Goal: Transaction & Acquisition: Download file/media

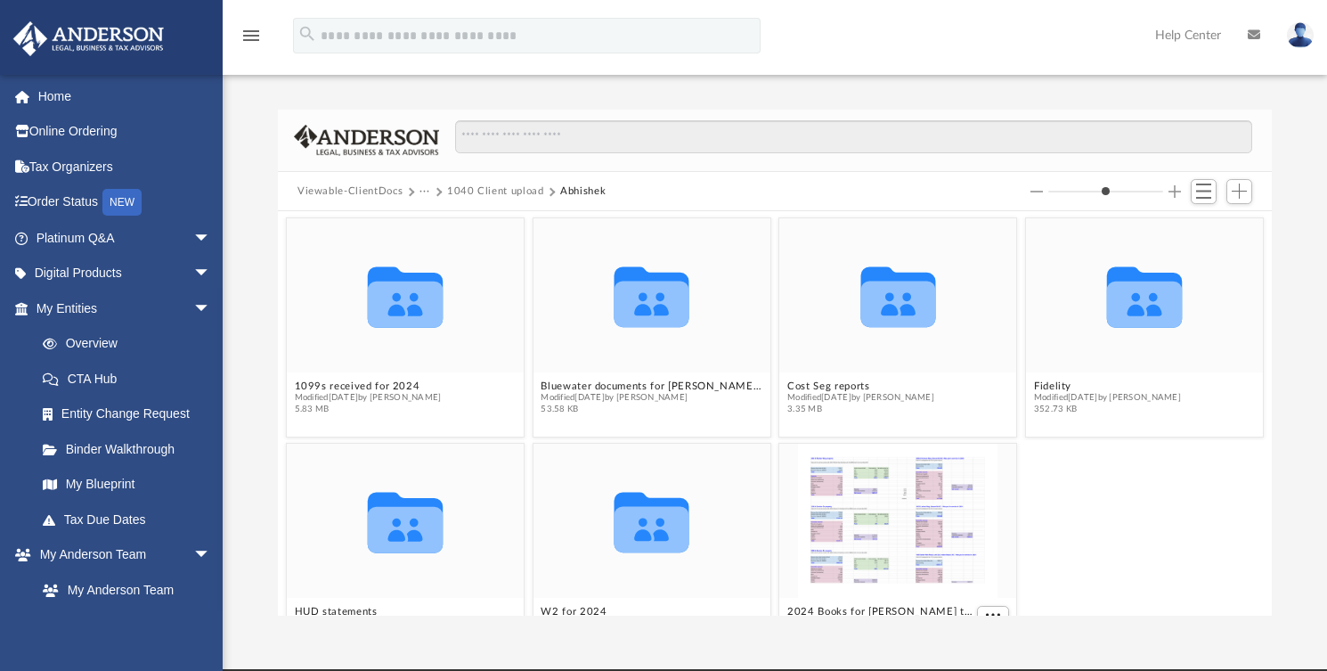
scroll to position [388, 980]
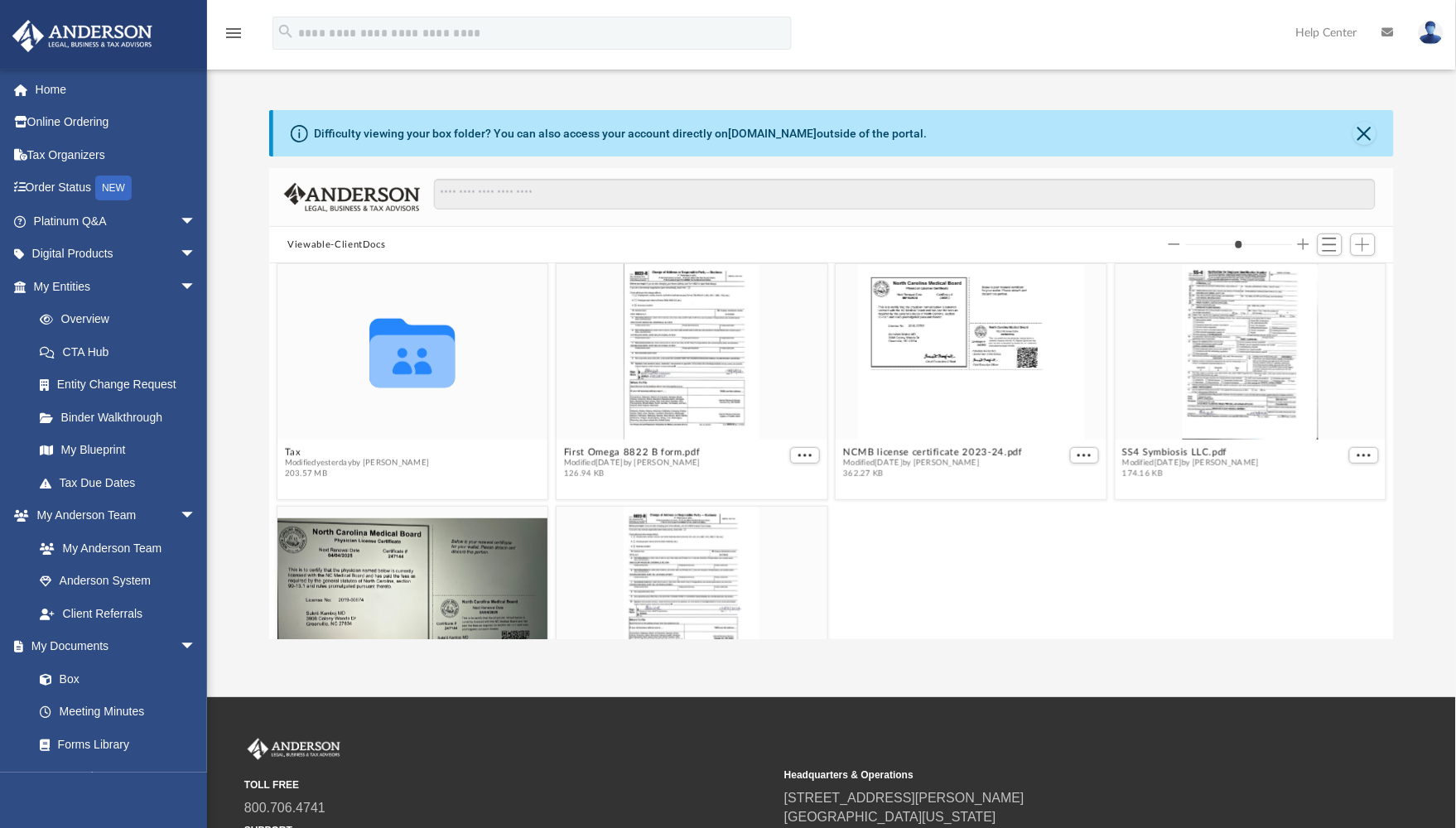
scroll to position [276, 0]
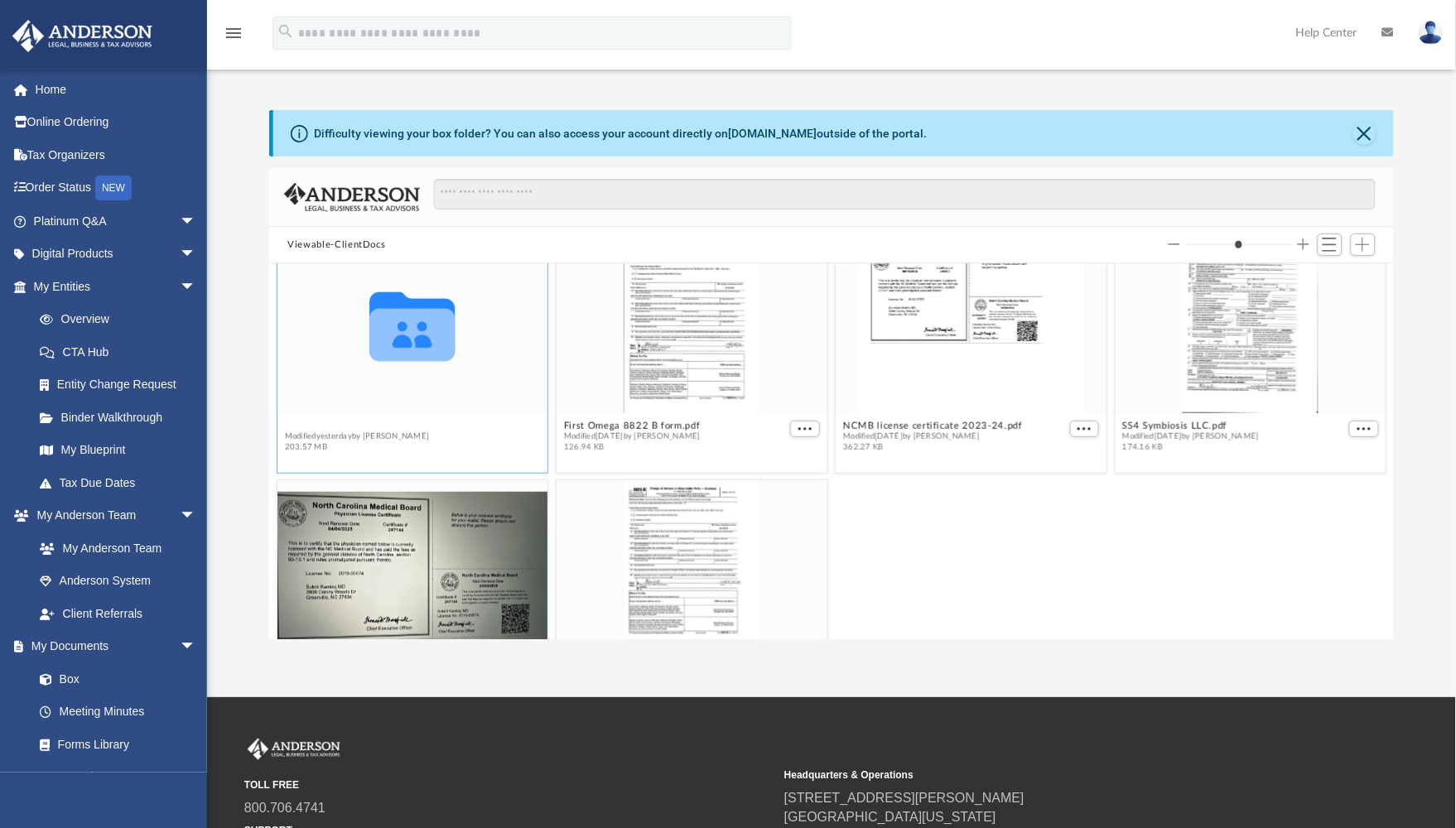
click at [284, 424] on div "Collaborated Folder Bookkeeping Modified [DATE] by [PERSON_NAME] 192.28 MB Coll…" at bounding box center [830, 451] width 1124 height 375
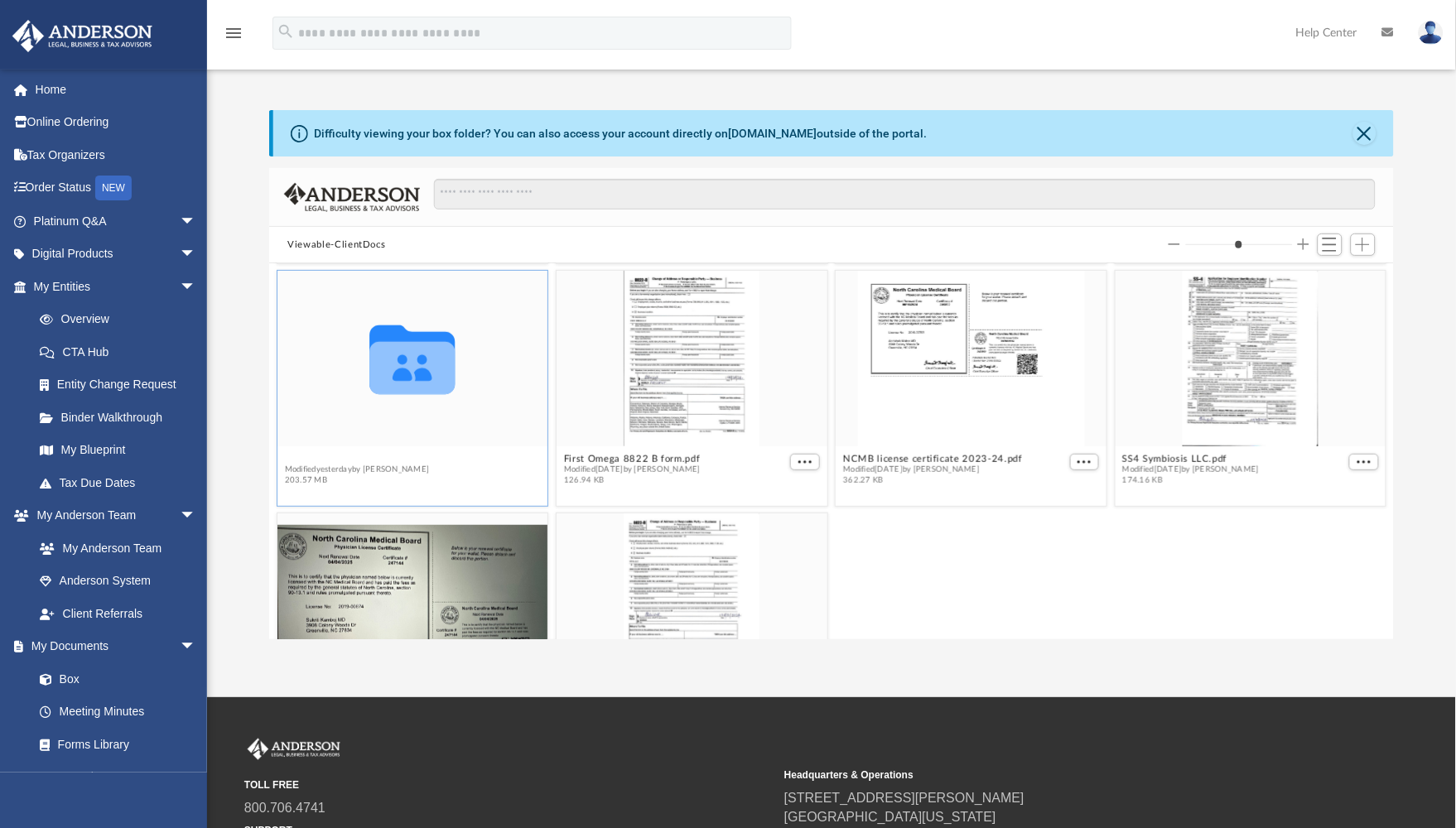
click at [298, 458] on button "Tax" at bounding box center [357, 458] width 145 height 11
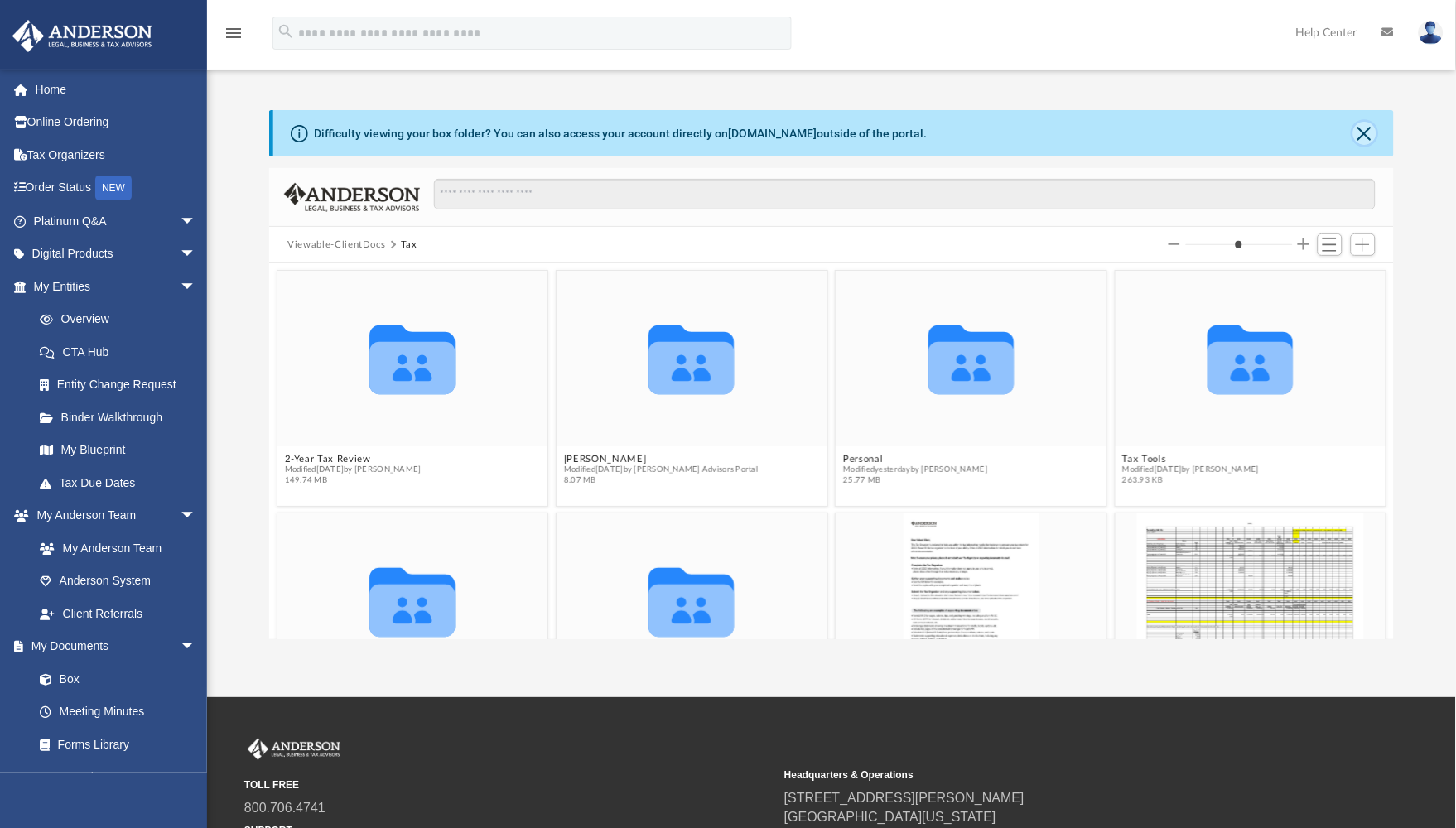
click at [1246, 134] on button "Close" at bounding box center [1364, 133] width 23 height 23
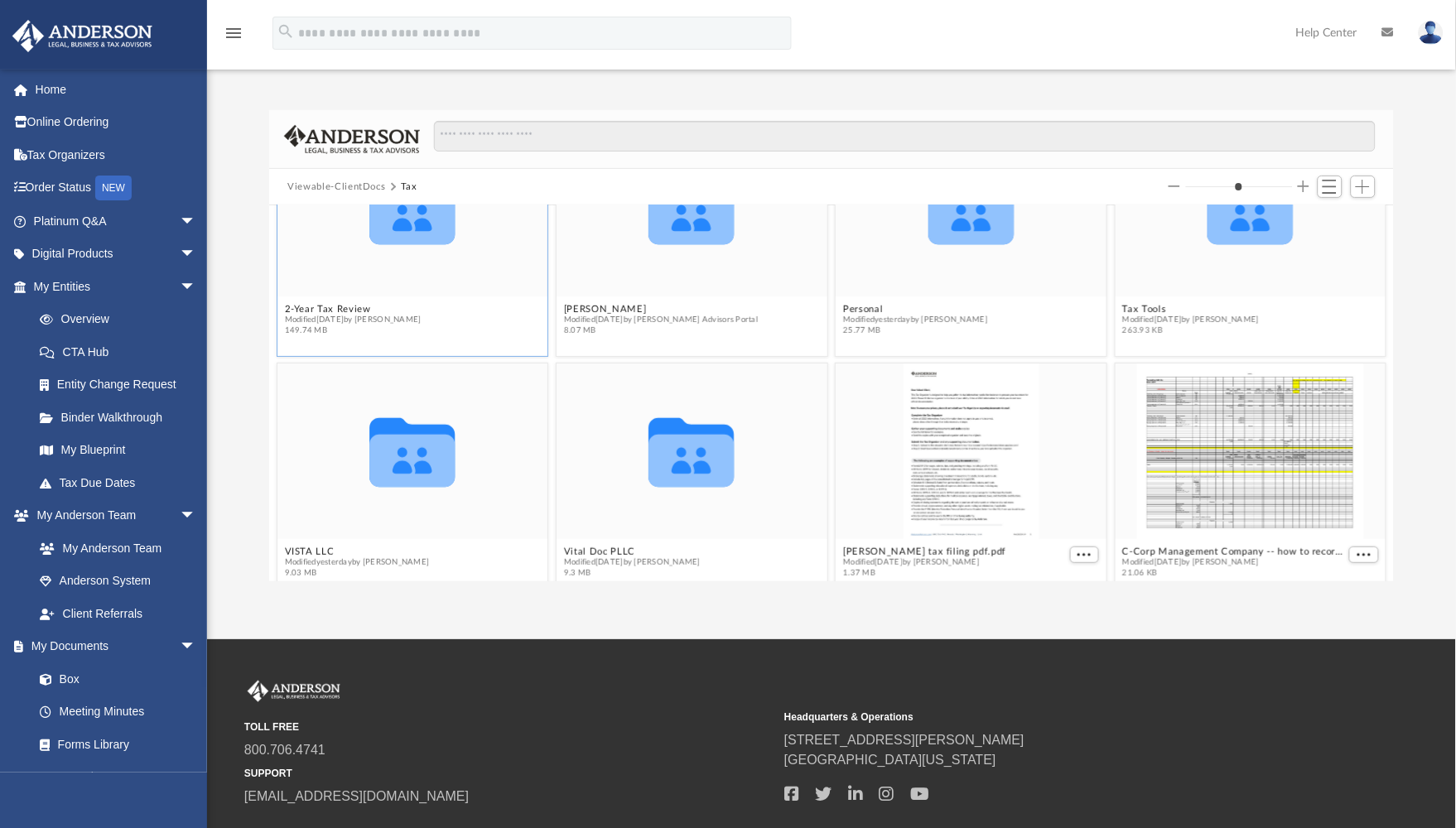
scroll to position [116, 0]
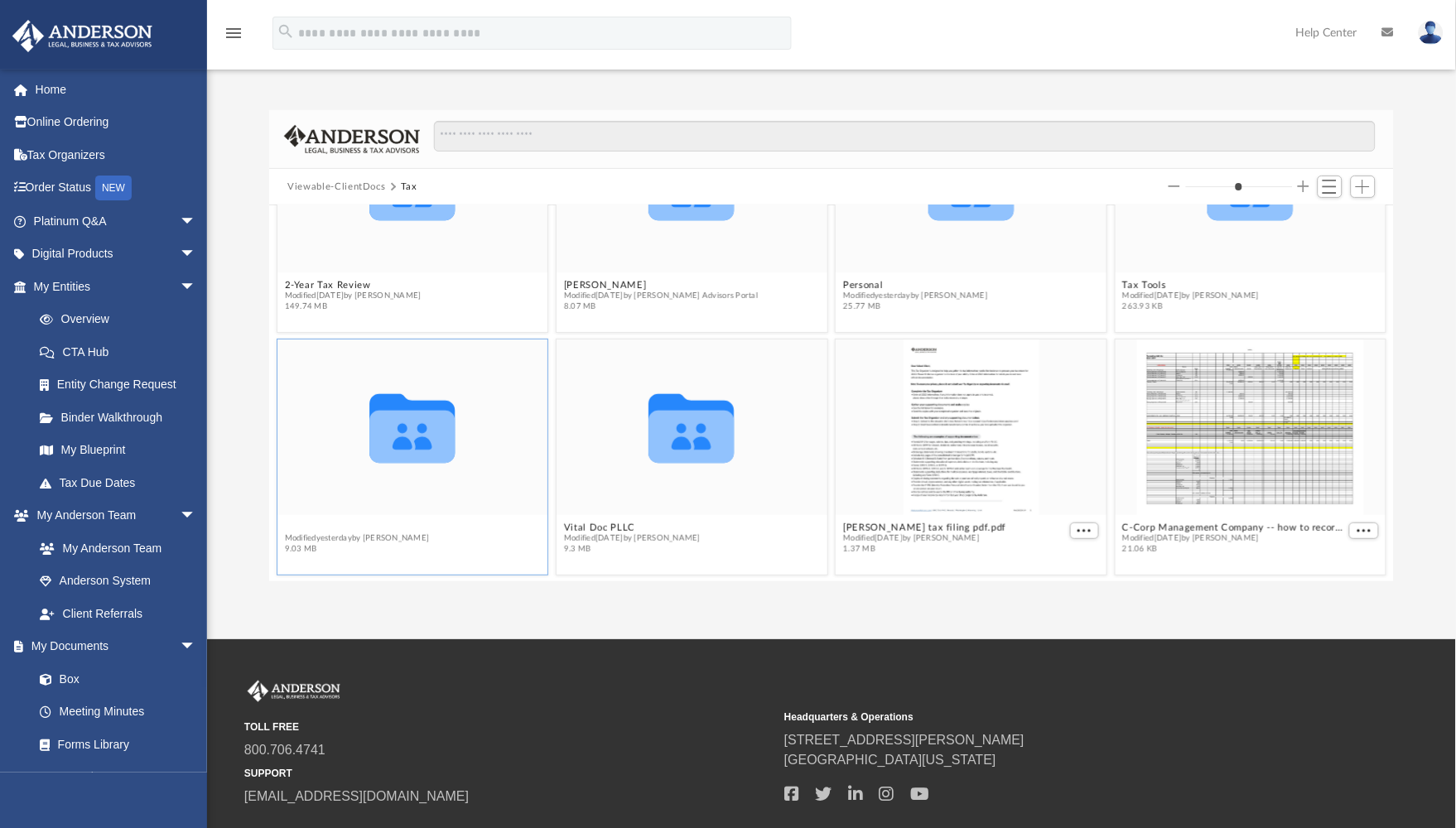
click at [307, 521] on div "Collaborated Folder 2-Year Tax Review Modified [DATE] by Barley Bowler 149.74 M…" at bounding box center [830, 393] width 1124 height 375
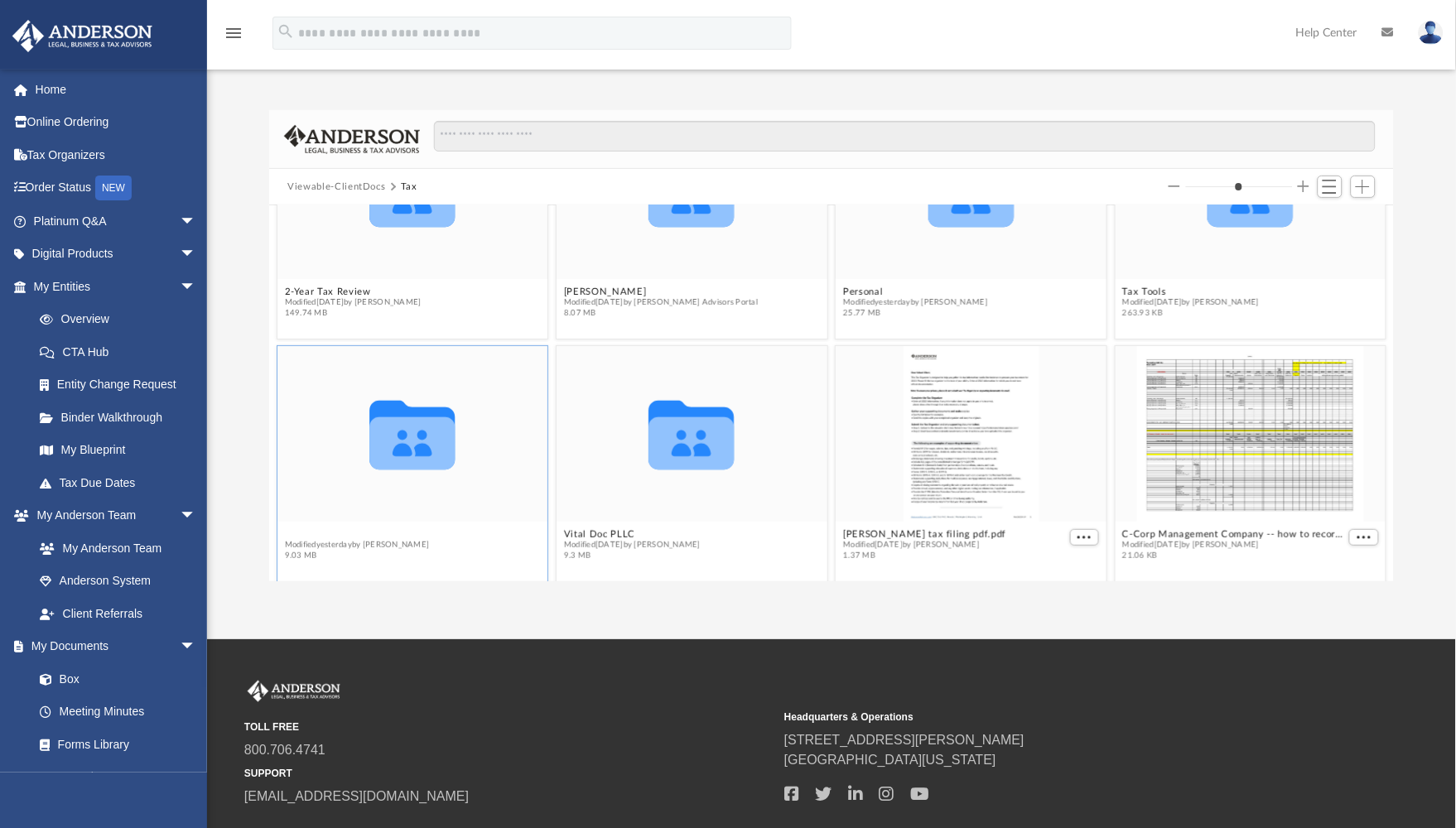
click at [301, 532] on button "VISTA LLC" at bounding box center [357, 533] width 145 height 11
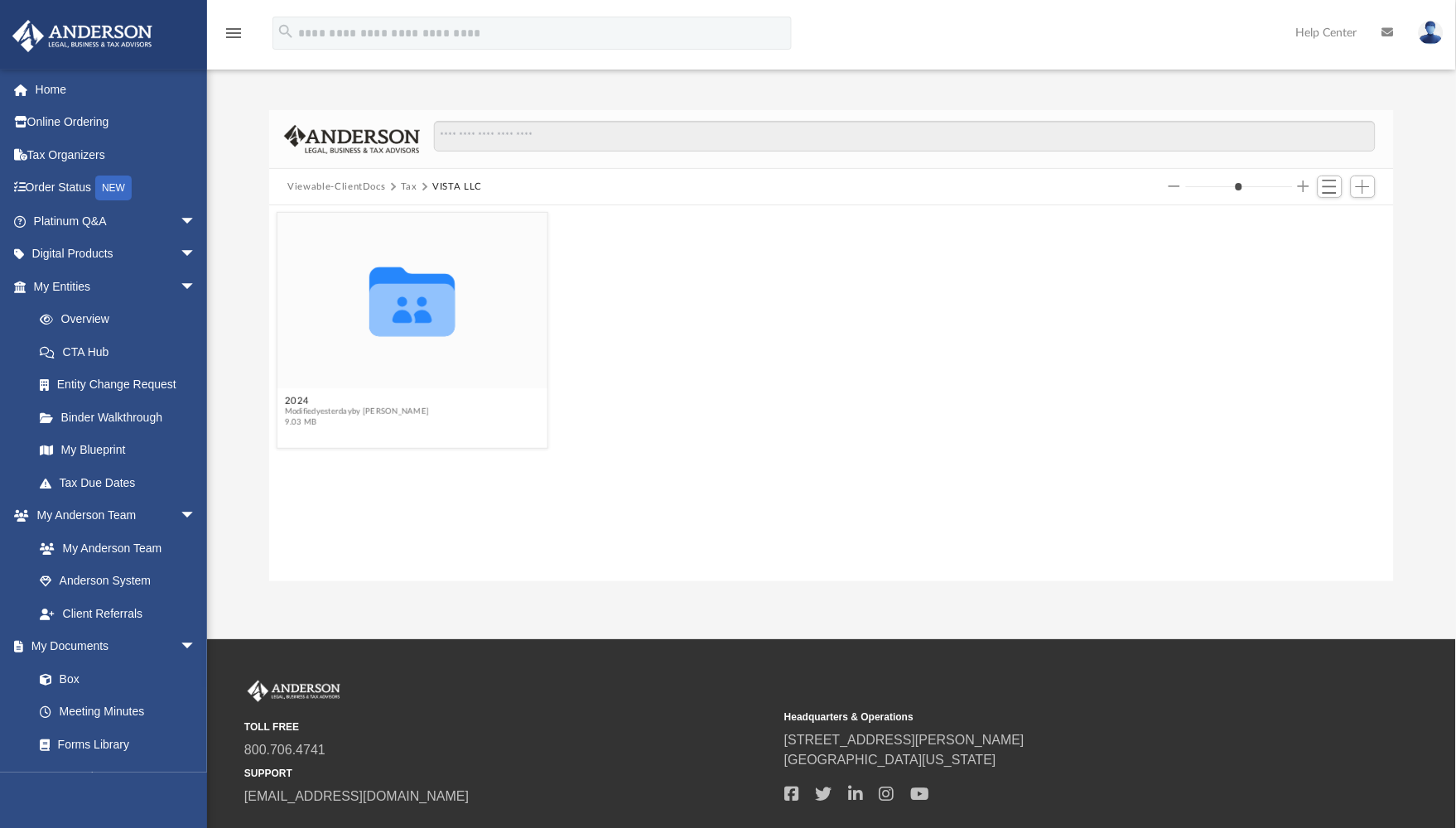
scroll to position [0, 0]
click at [299, 401] on button "2024" at bounding box center [357, 401] width 145 height 11
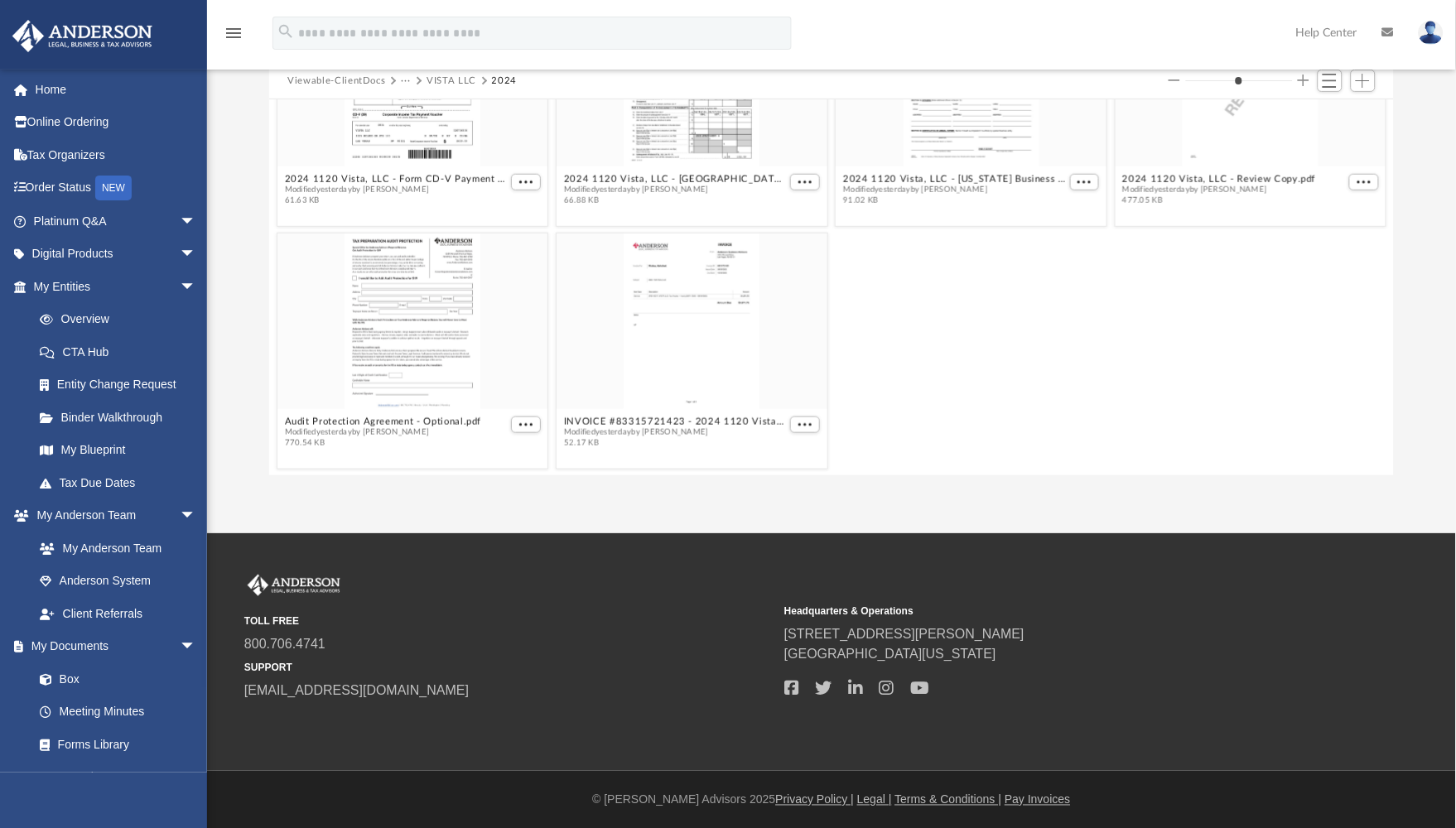
scroll to position [108, 0]
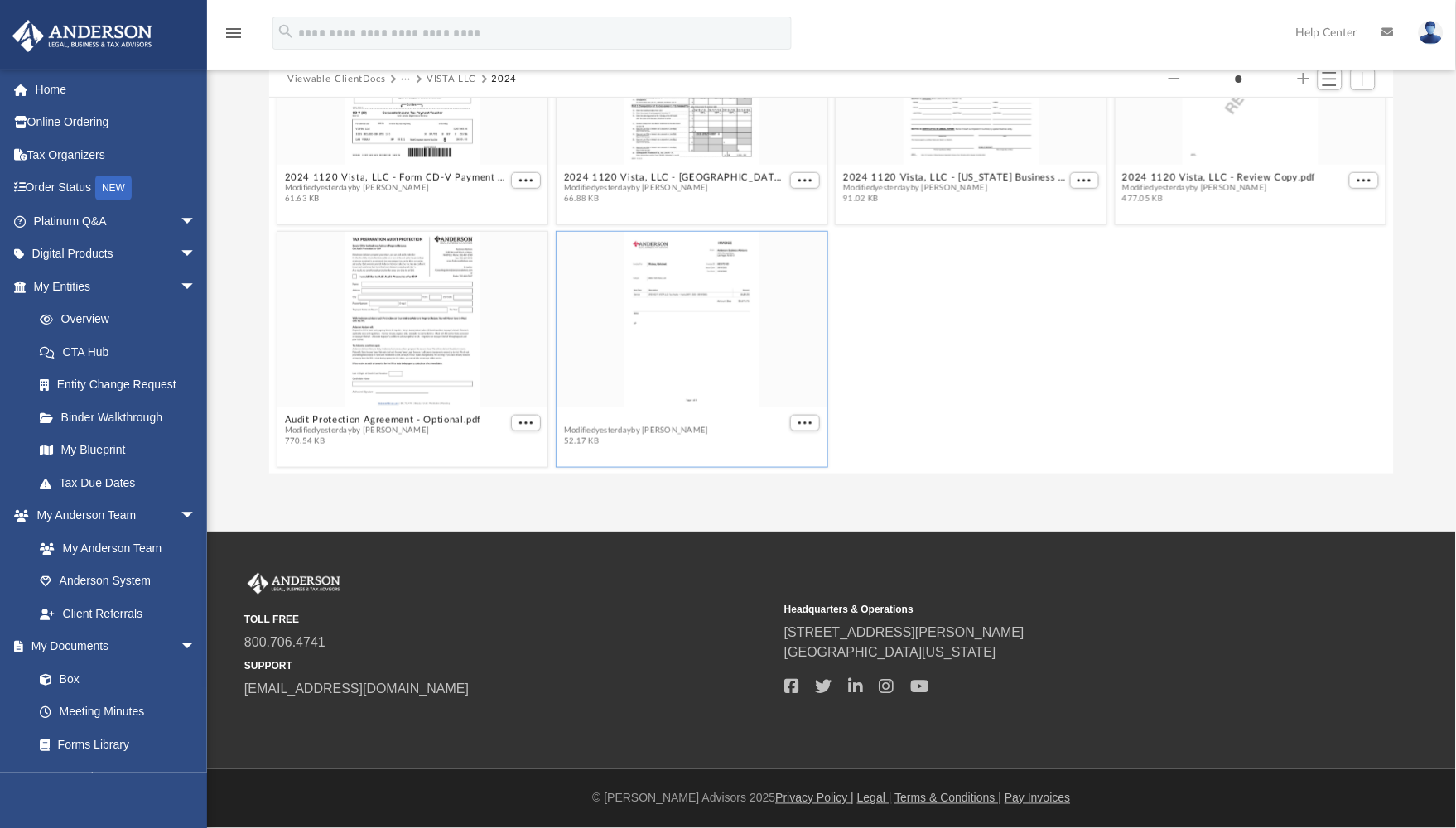
click at [573, 414] on div "Collaborated Folder Supporting Docs Modified [DATE] by [PERSON_NAME] 7.38 MB 20…" at bounding box center [830, 285] width 1124 height 375
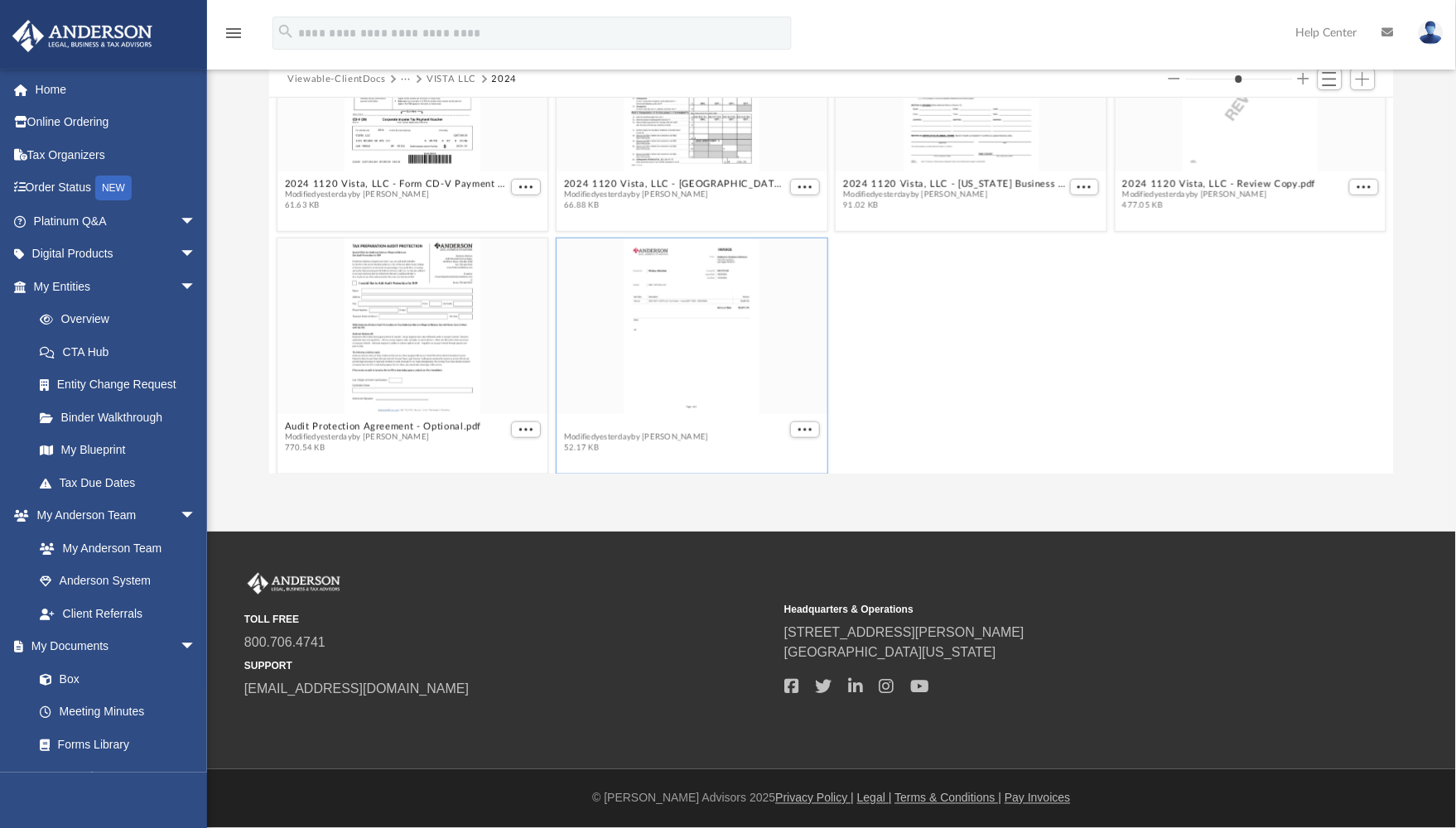
click at [569, 420] on button "INVOICE #83315721423 - 2024 1120 Vista, LLC.pdf" at bounding box center [676, 426] width 223 height 11
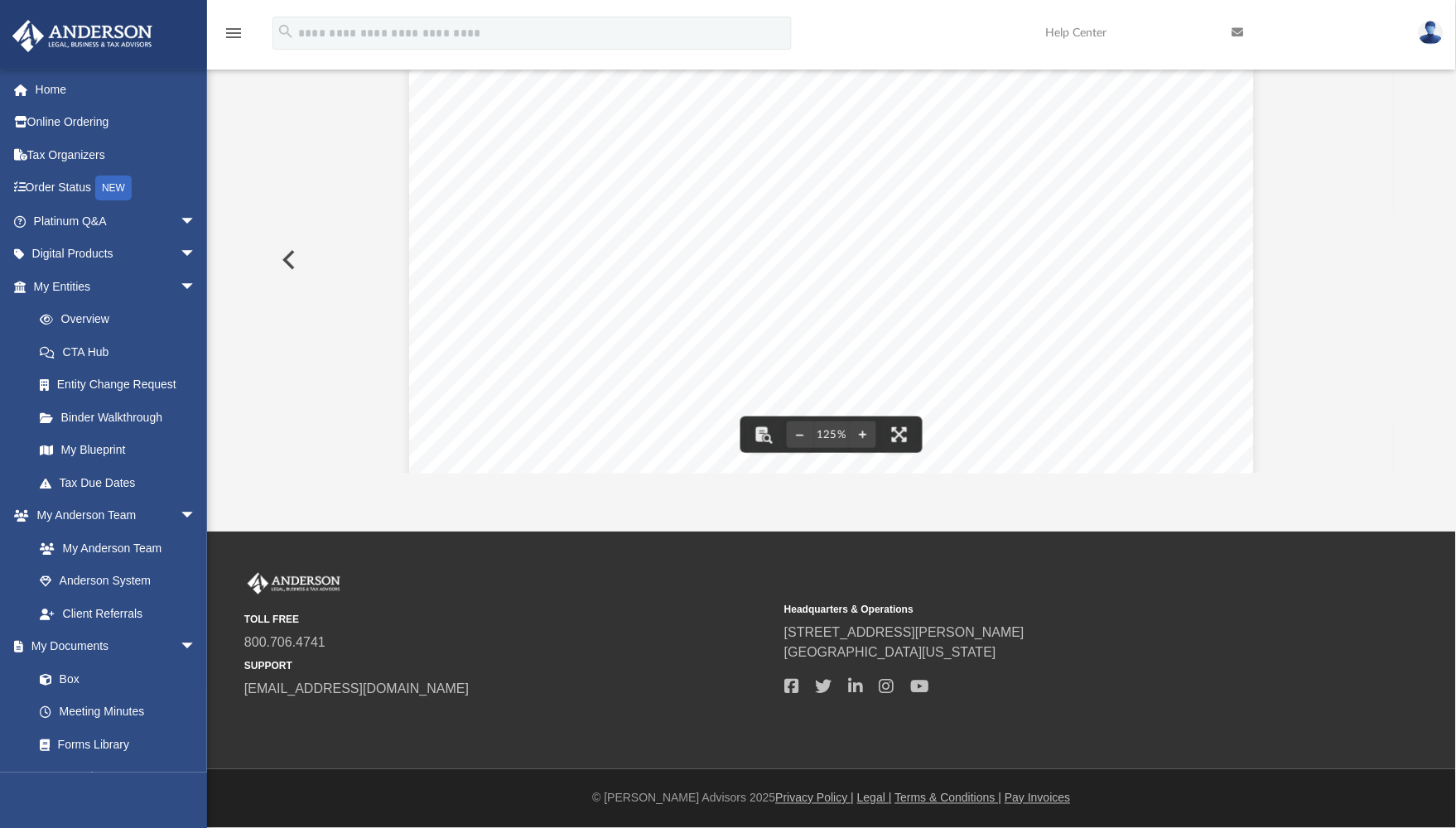
click at [290, 260] on button "Preview" at bounding box center [286, 260] width 36 height 46
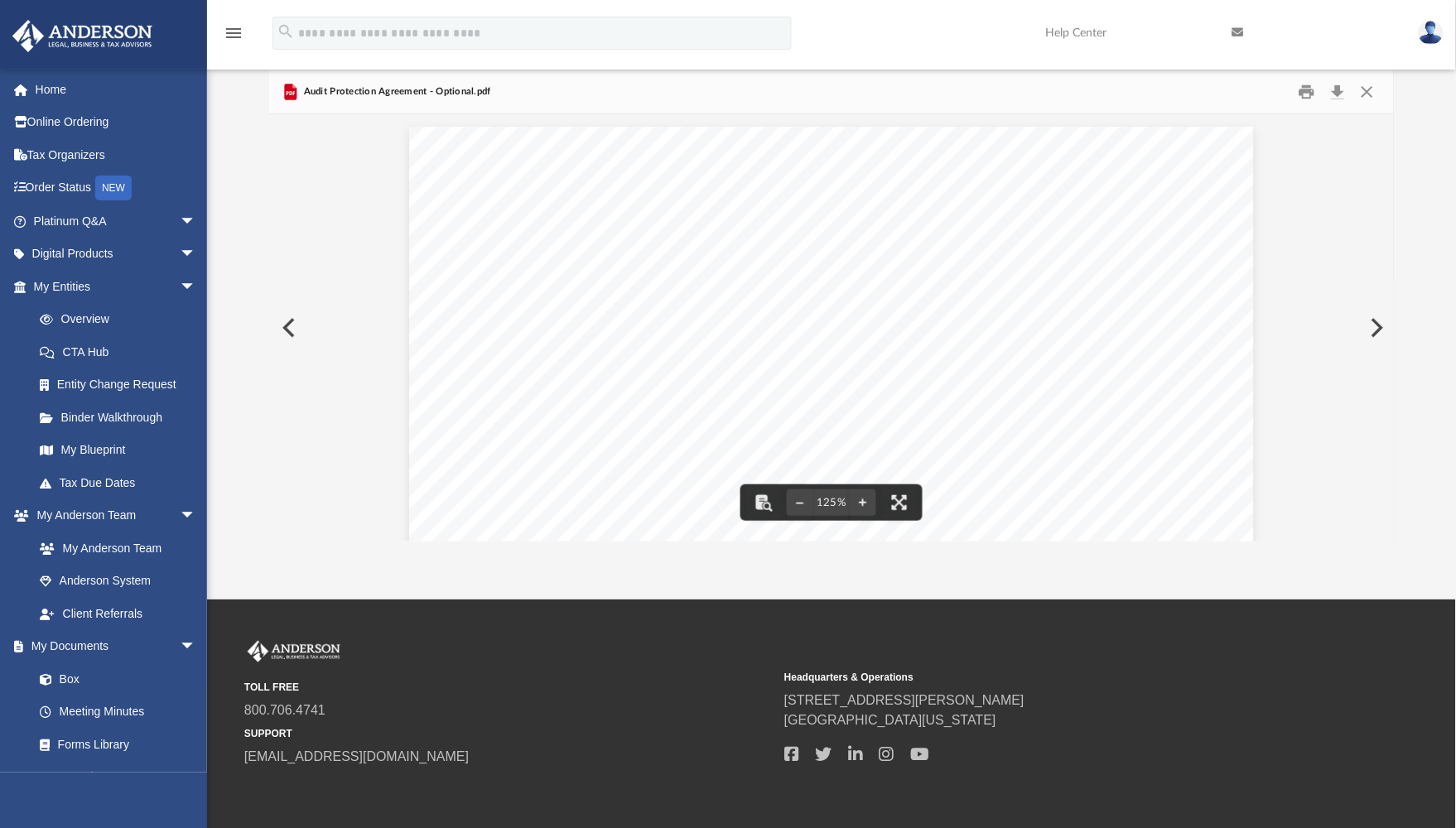
scroll to position [0, 0]
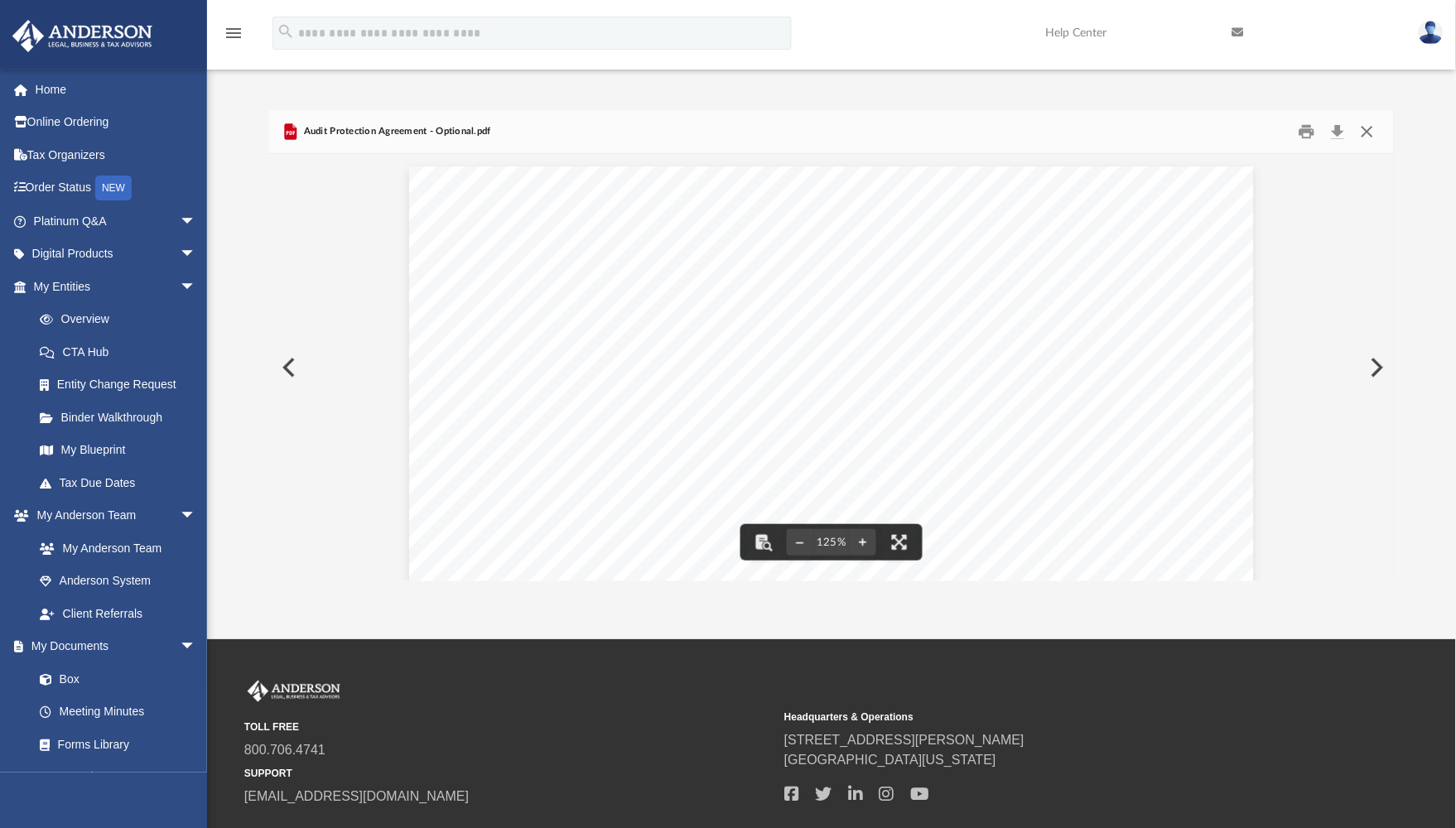
click at [1246, 131] on button "Close" at bounding box center [1367, 132] width 30 height 26
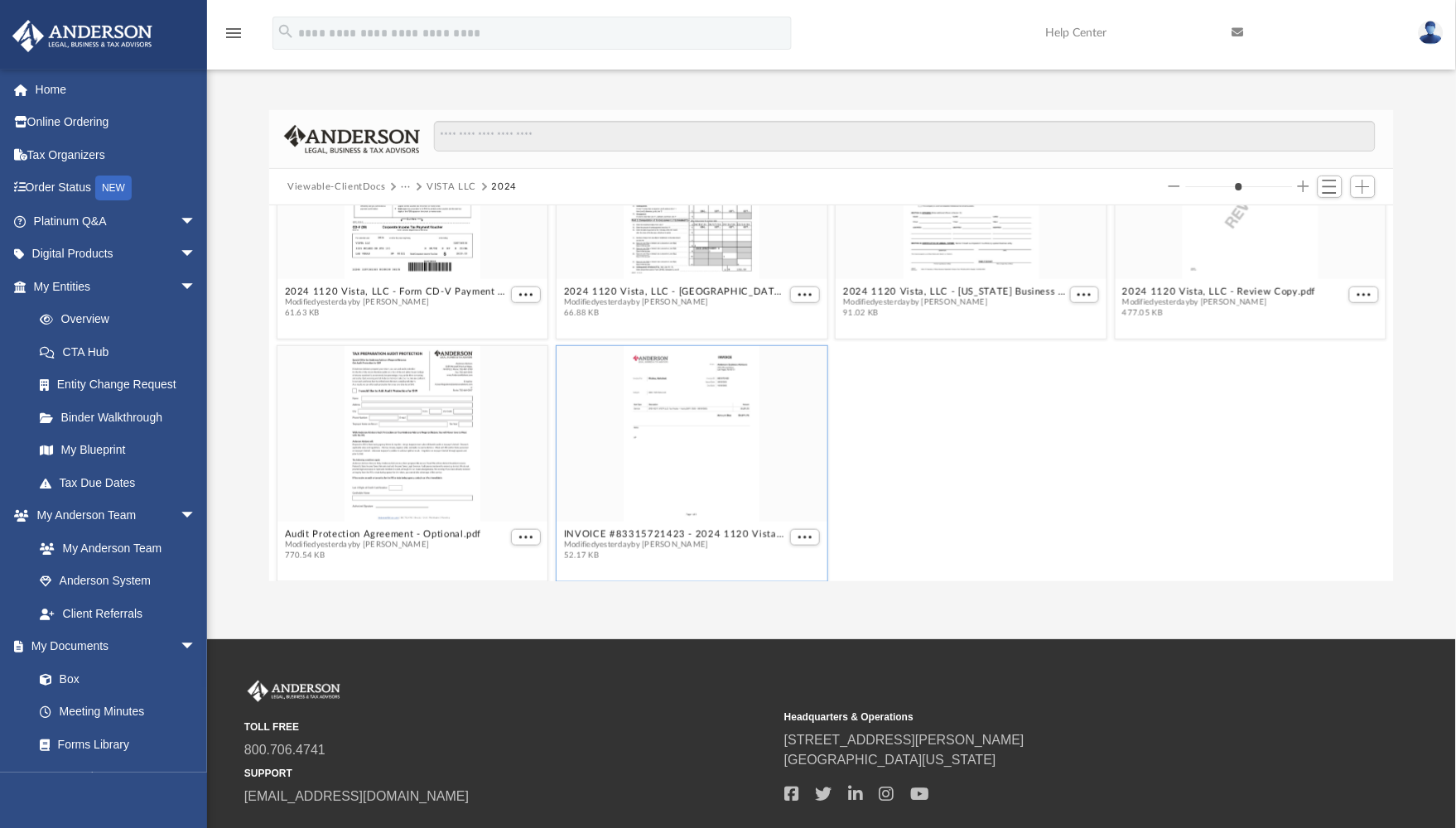
click at [428, 180] on button "VISTA LLC" at bounding box center [451, 187] width 49 height 15
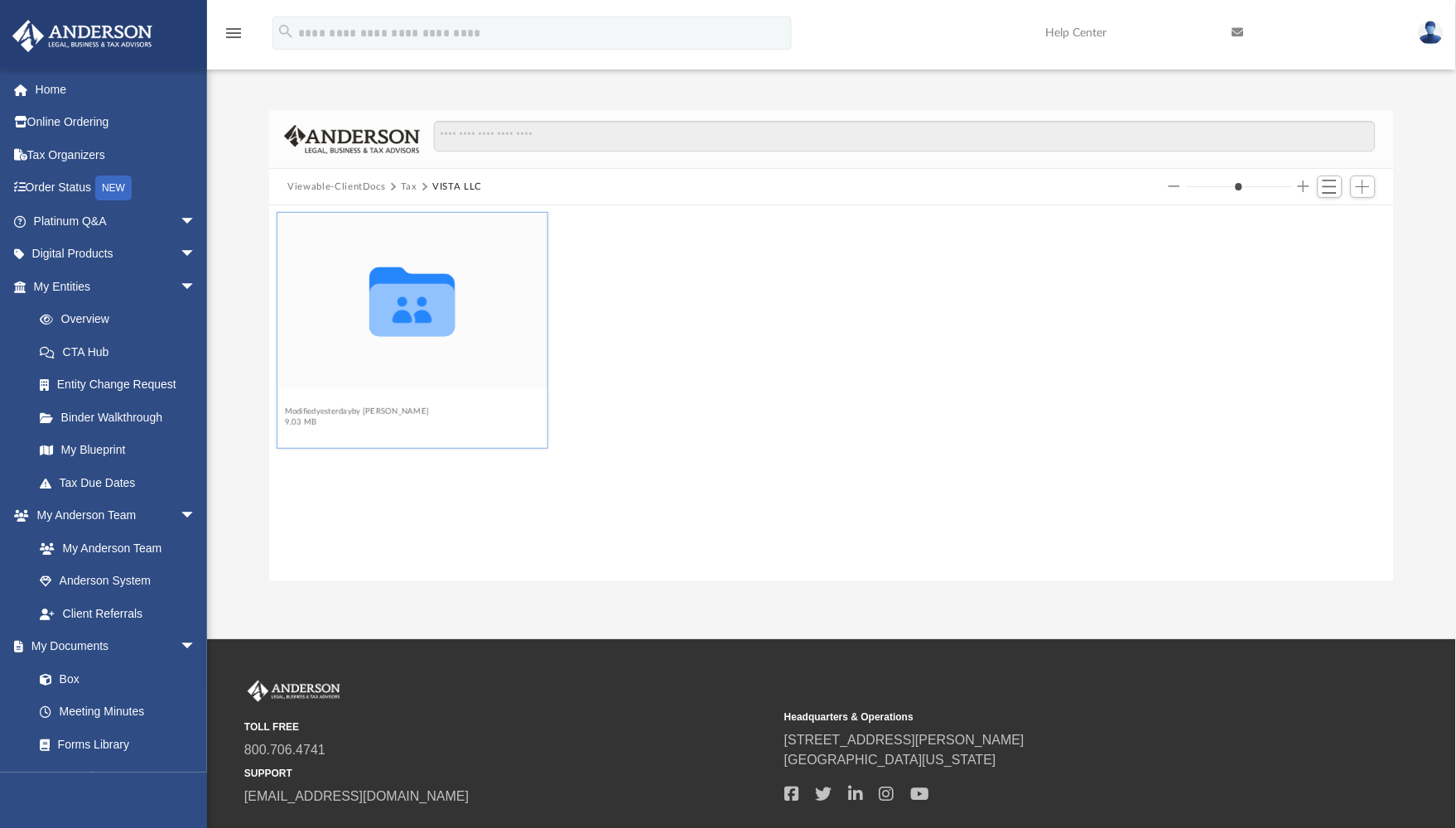
click at [300, 399] on button "2024" at bounding box center [357, 401] width 145 height 11
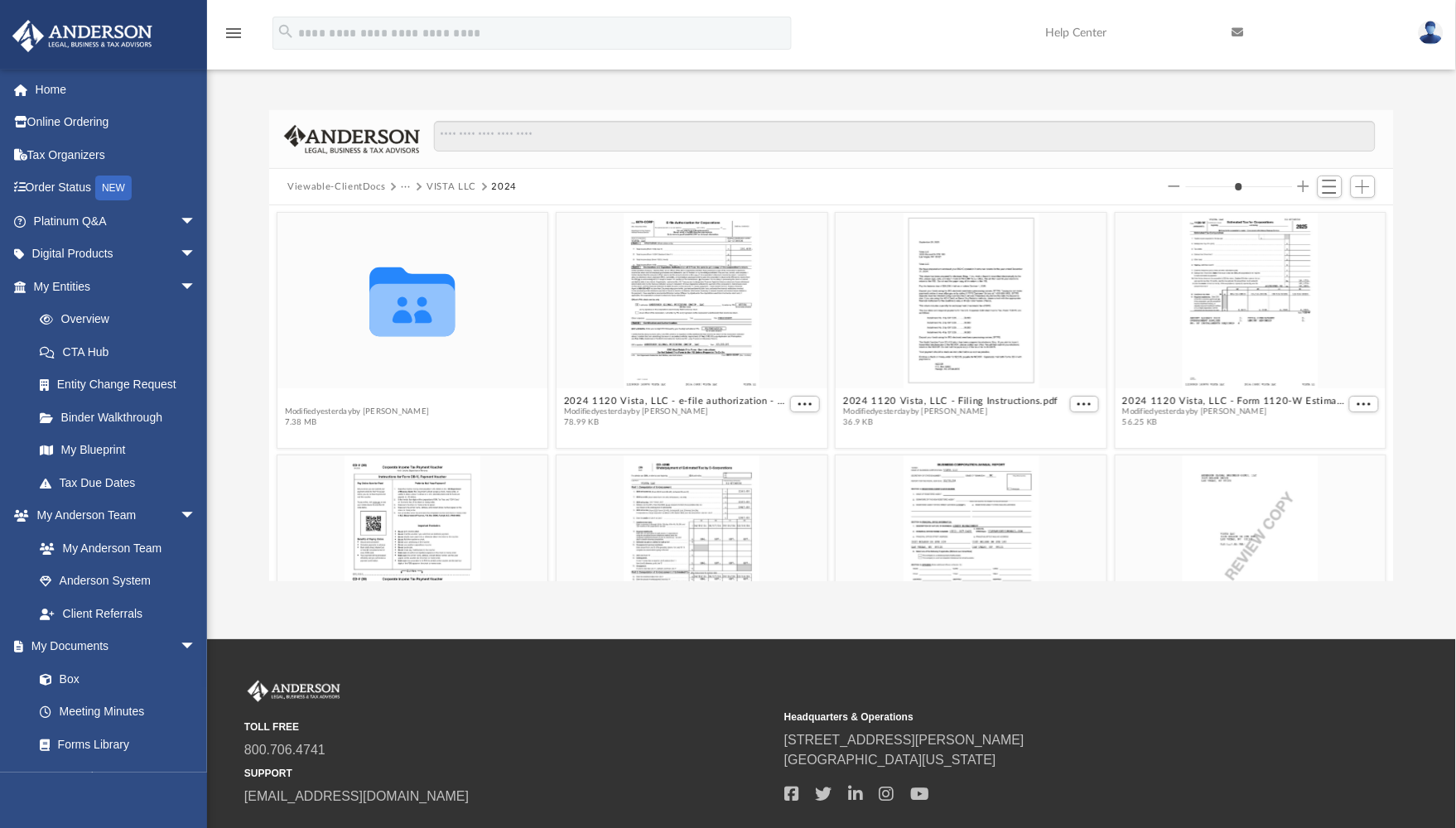
click at [300, 399] on button "Supporting Docs" at bounding box center [357, 401] width 145 height 11
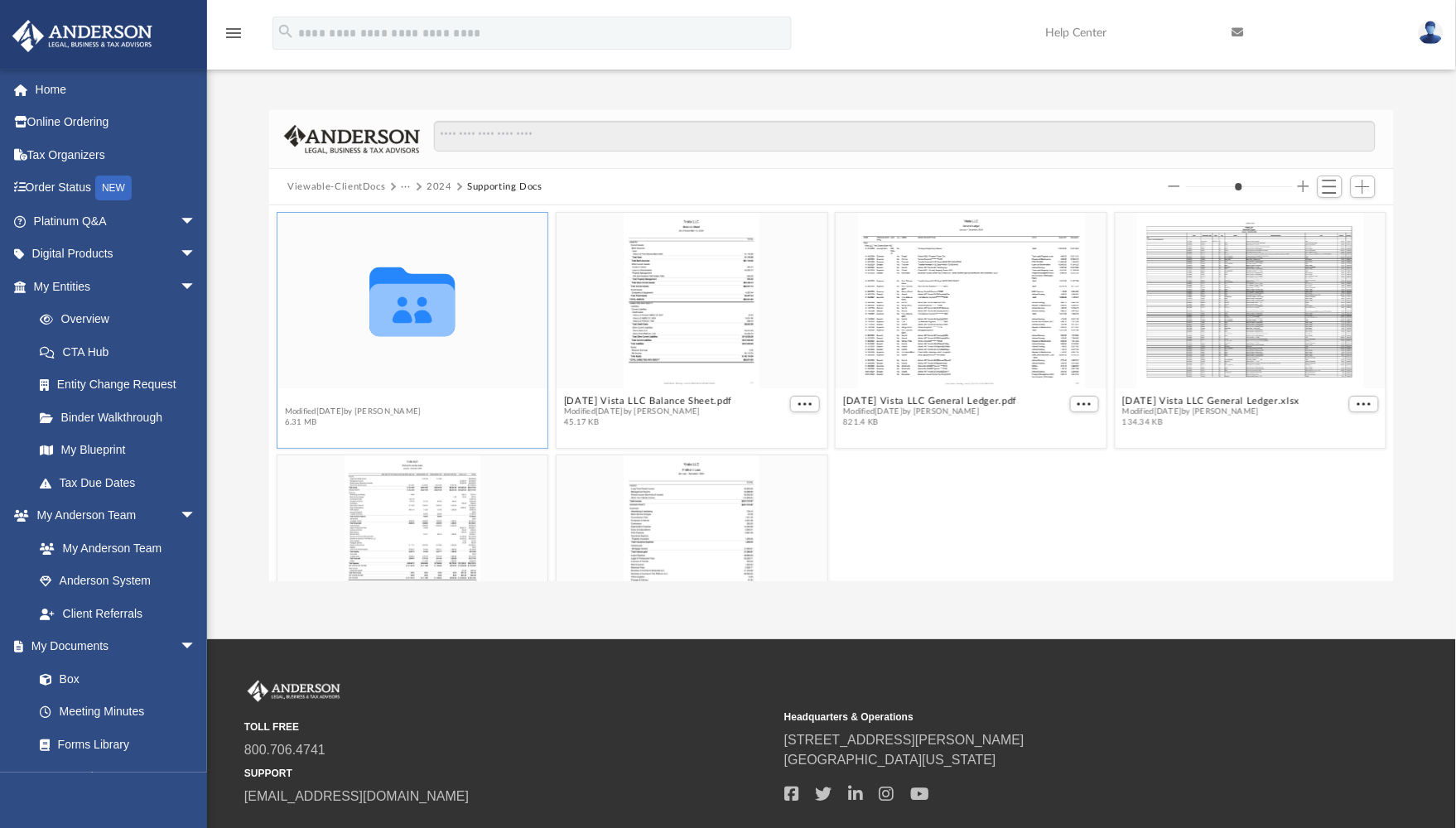
click at [328, 395] on button "Digital Tax Organizer" at bounding box center [352, 401] width 137 height 11
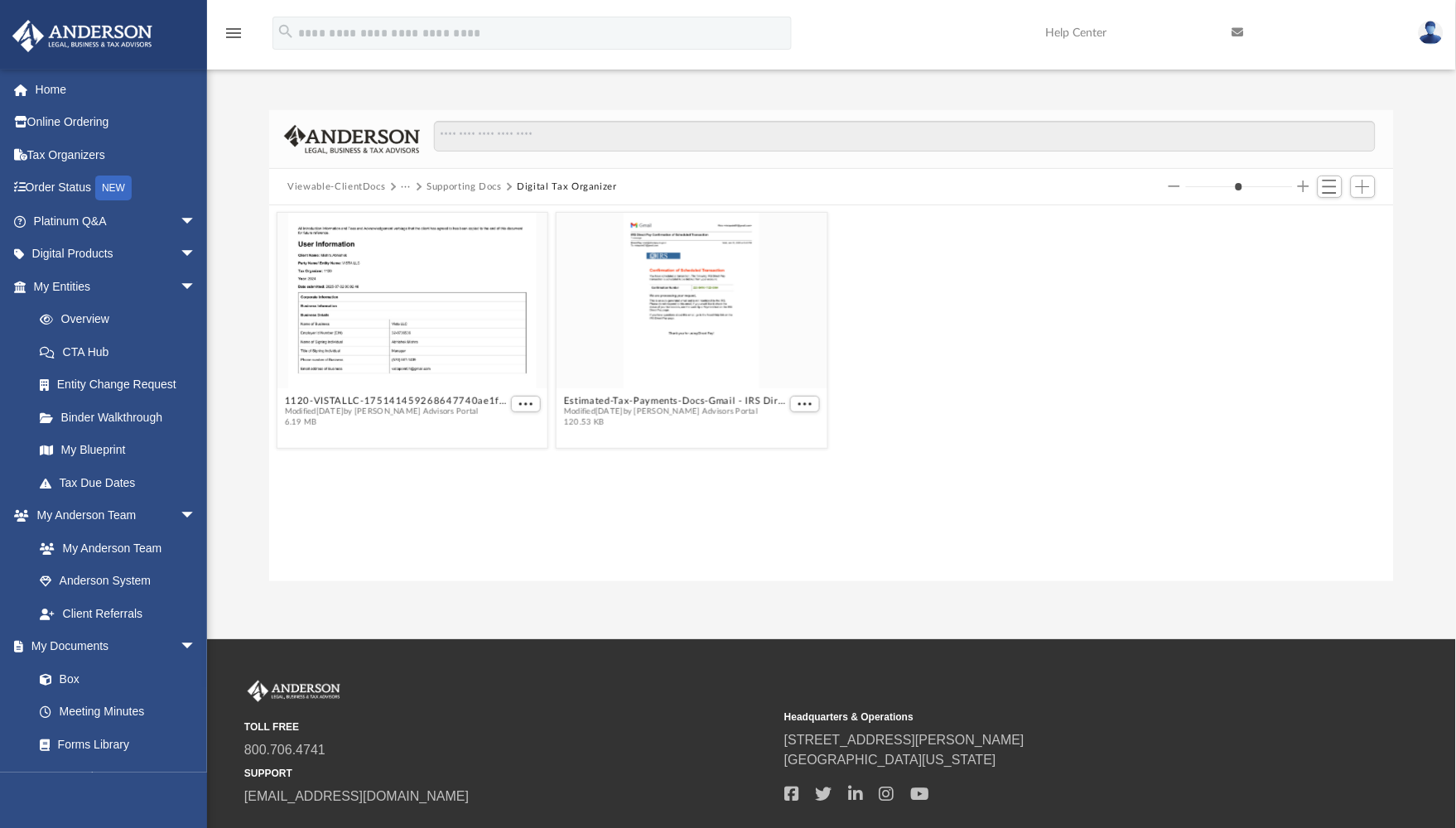
click at [428, 183] on button "Supporting Docs" at bounding box center [464, 187] width 75 height 15
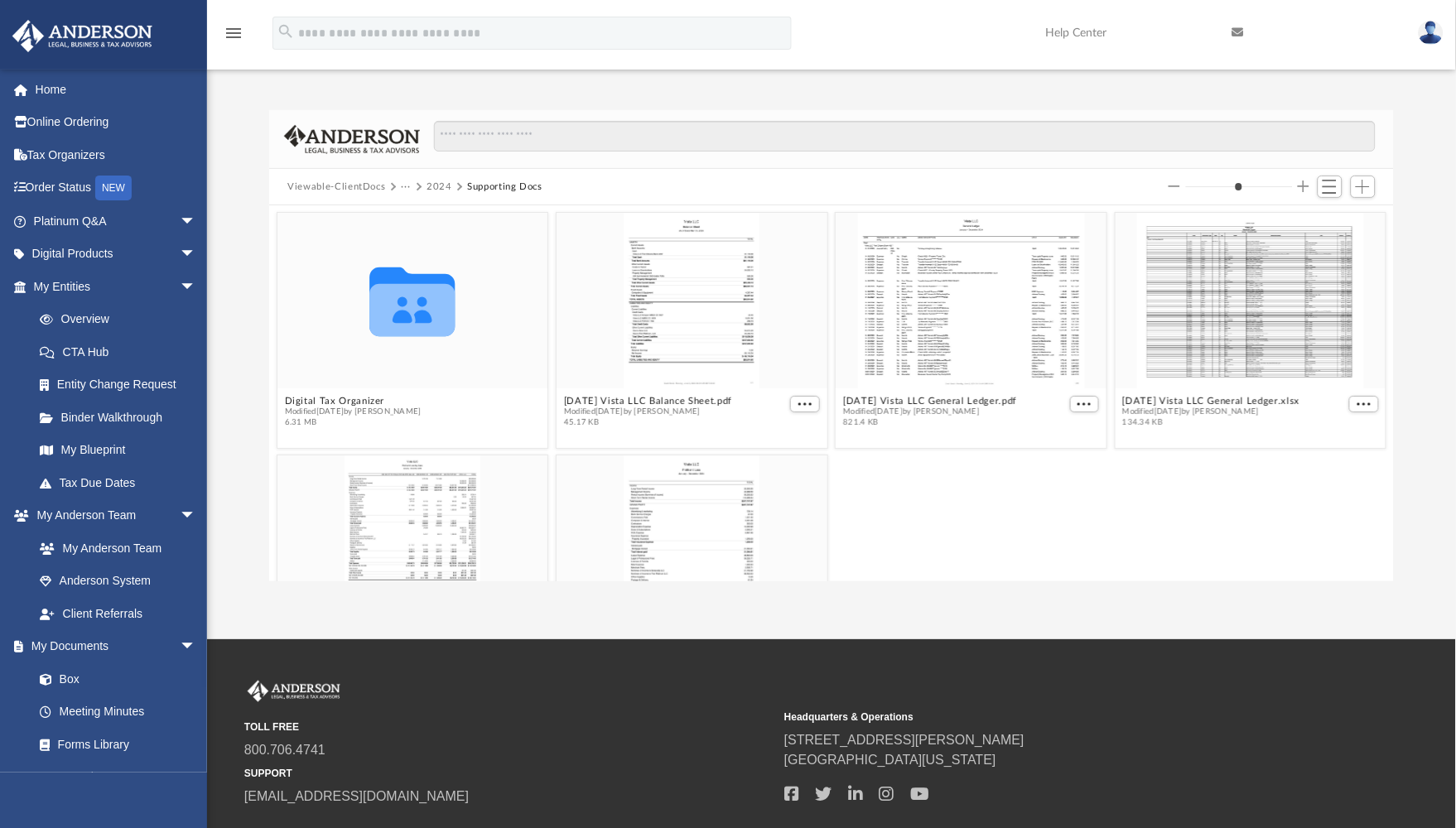
click at [434, 193] on button "2024" at bounding box center [440, 187] width 26 height 15
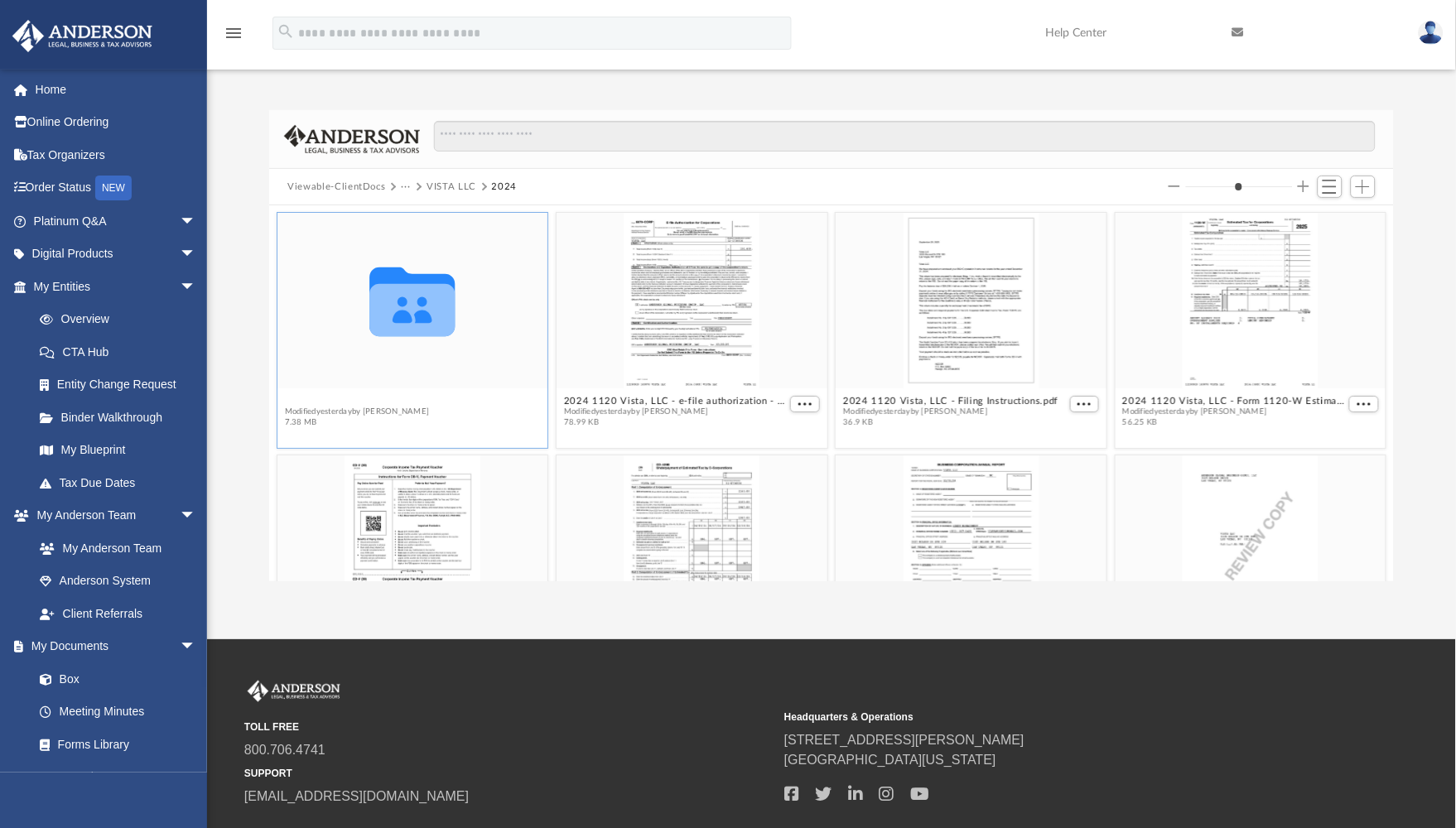
click at [287, 398] on button "Supporting Docs" at bounding box center [357, 401] width 145 height 11
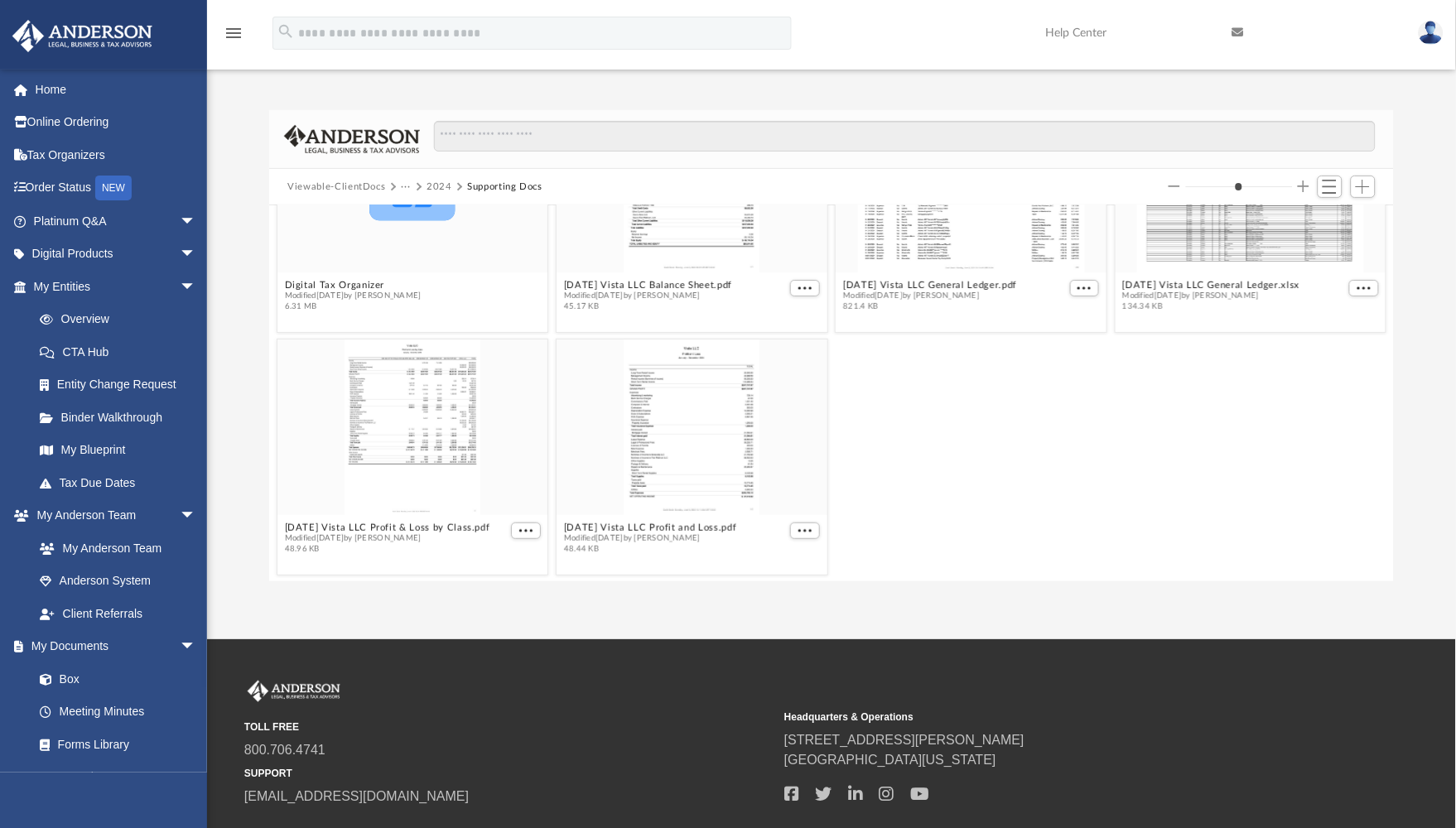
click at [402, 186] on button "···" at bounding box center [406, 187] width 11 height 15
click at [419, 242] on li "VISTA LLC" at bounding box center [432, 242] width 47 height 18
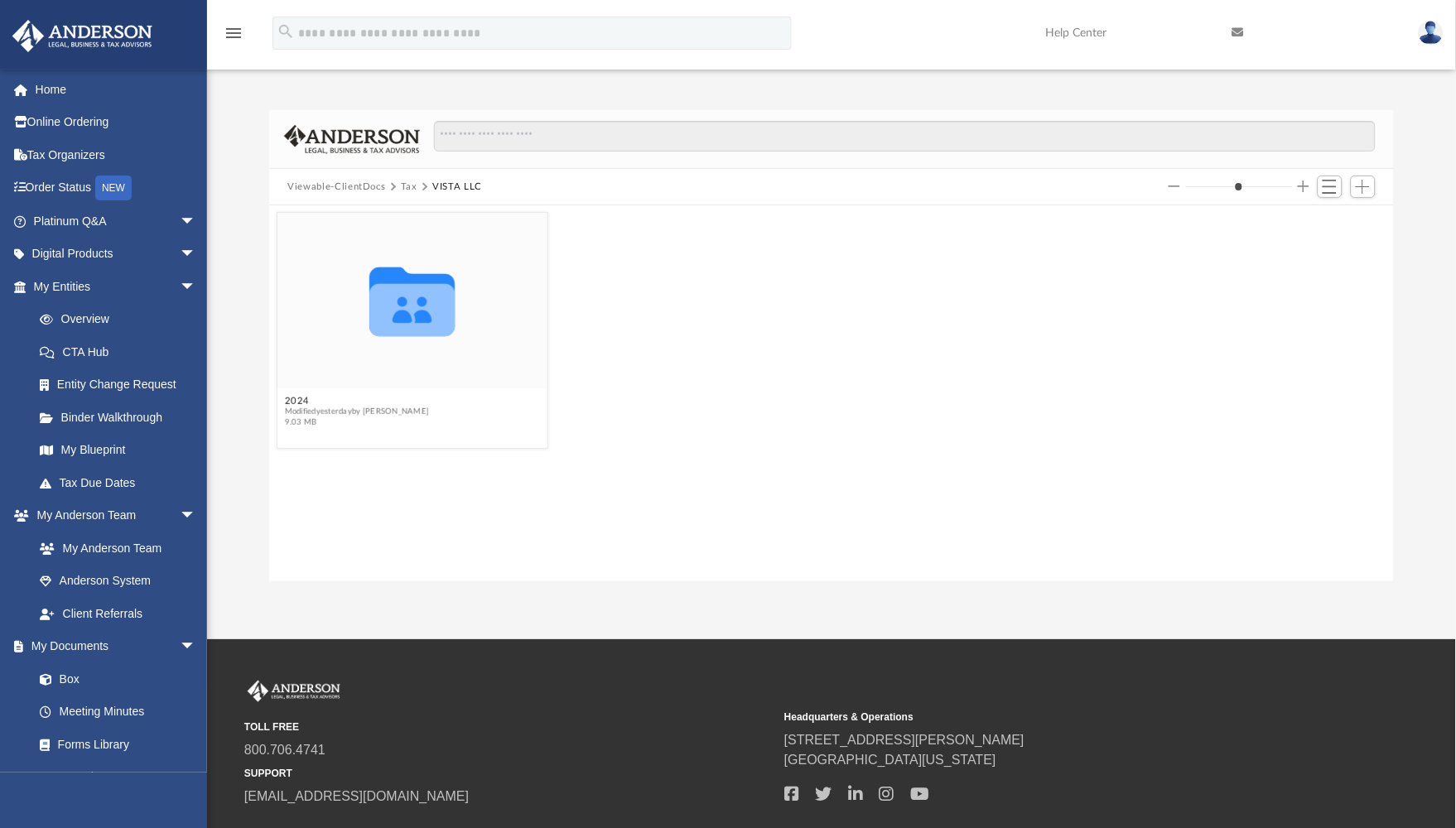
click at [404, 191] on button "Tax" at bounding box center [409, 187] width 17 height 15
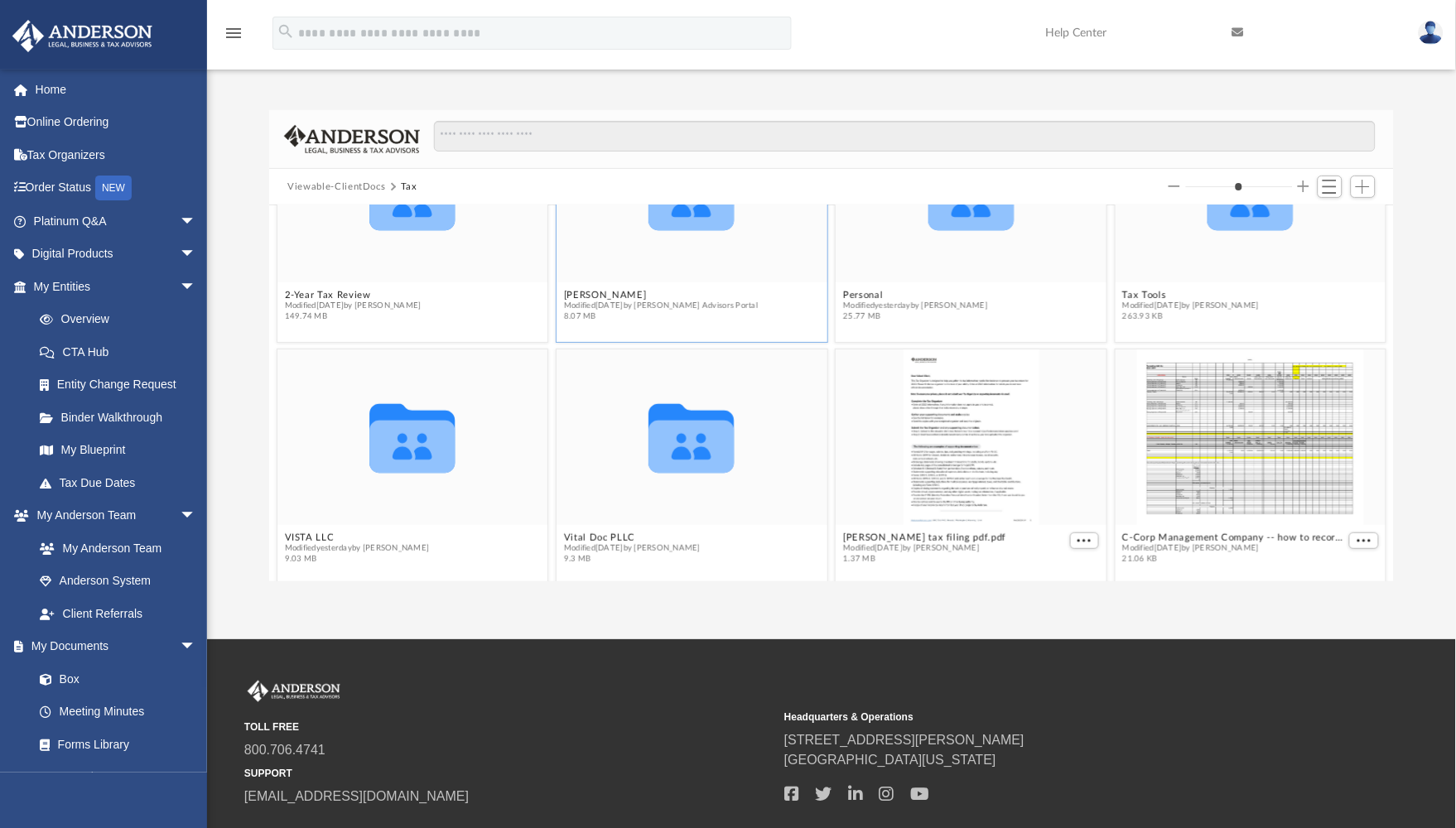
scroll to position [116, 0]
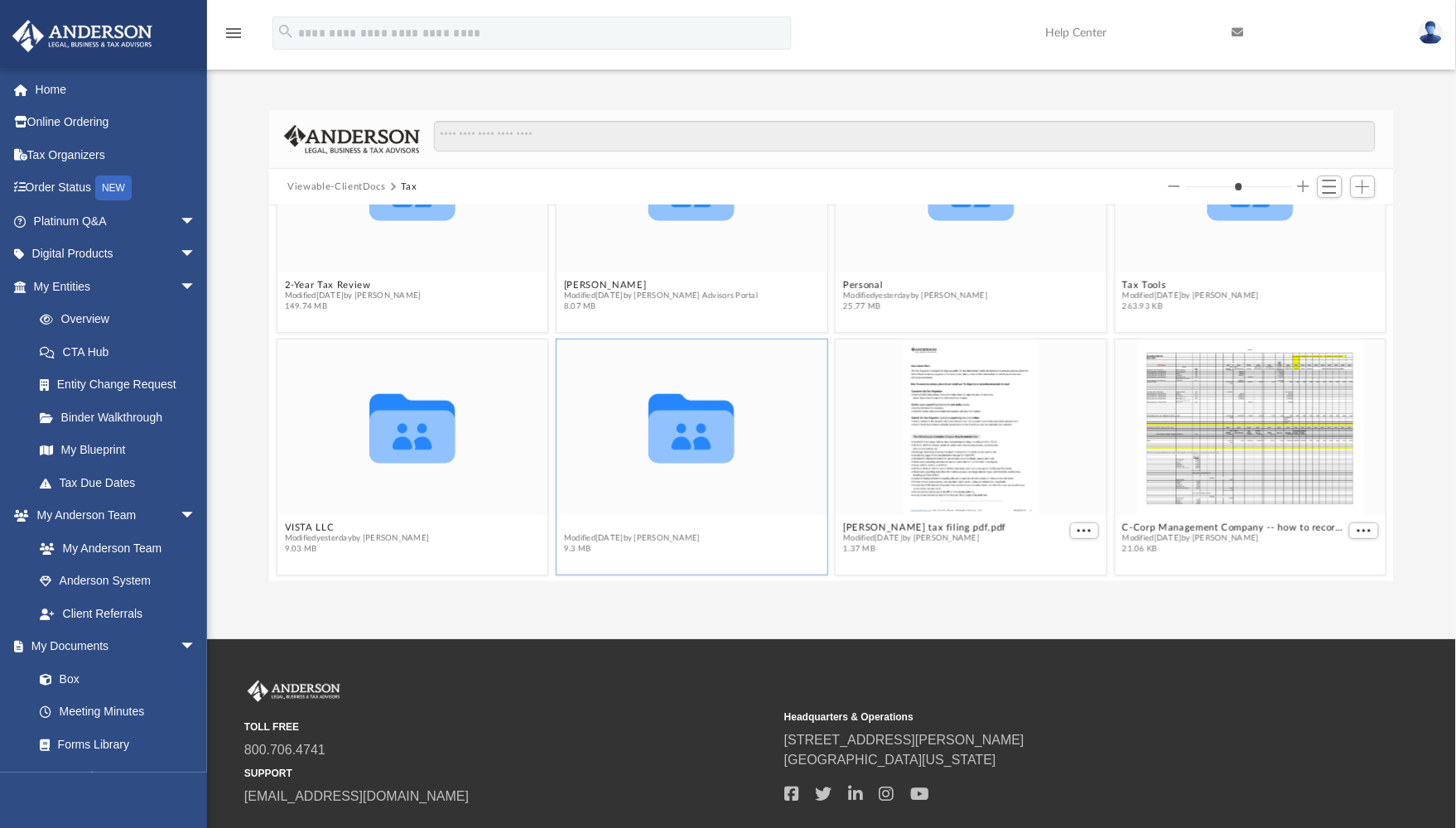
click at [585, 524] on div "Collaborated Folder 2-Year Tax Review Modified [DATE] by Barley Bowler 149.74 M…" at bounding box center [830, 393] width 1124 height 375
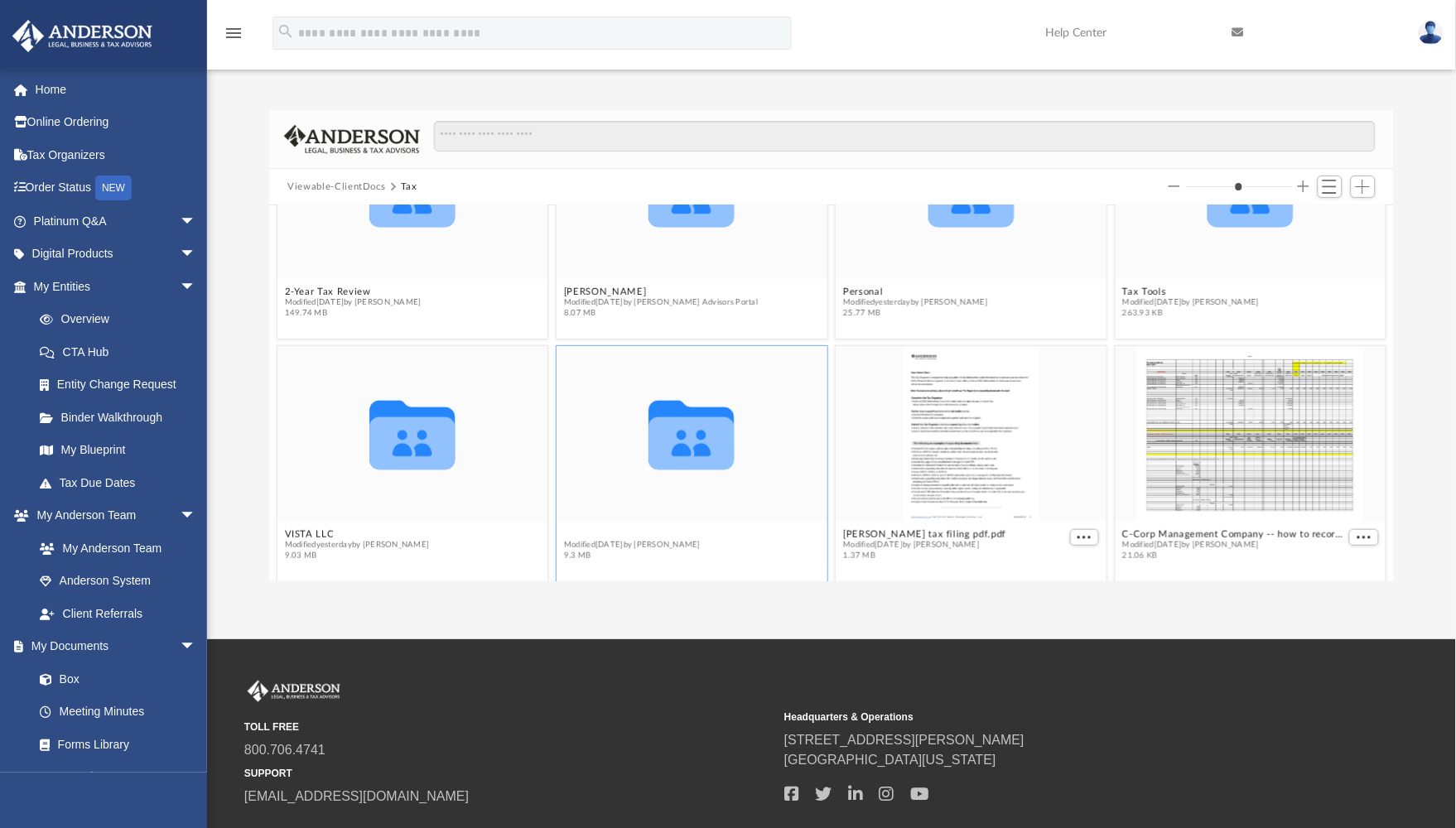
click at [583, 532] on button "Vital Doc PLLC" at bounding box center [632, 533] width 137 height 11
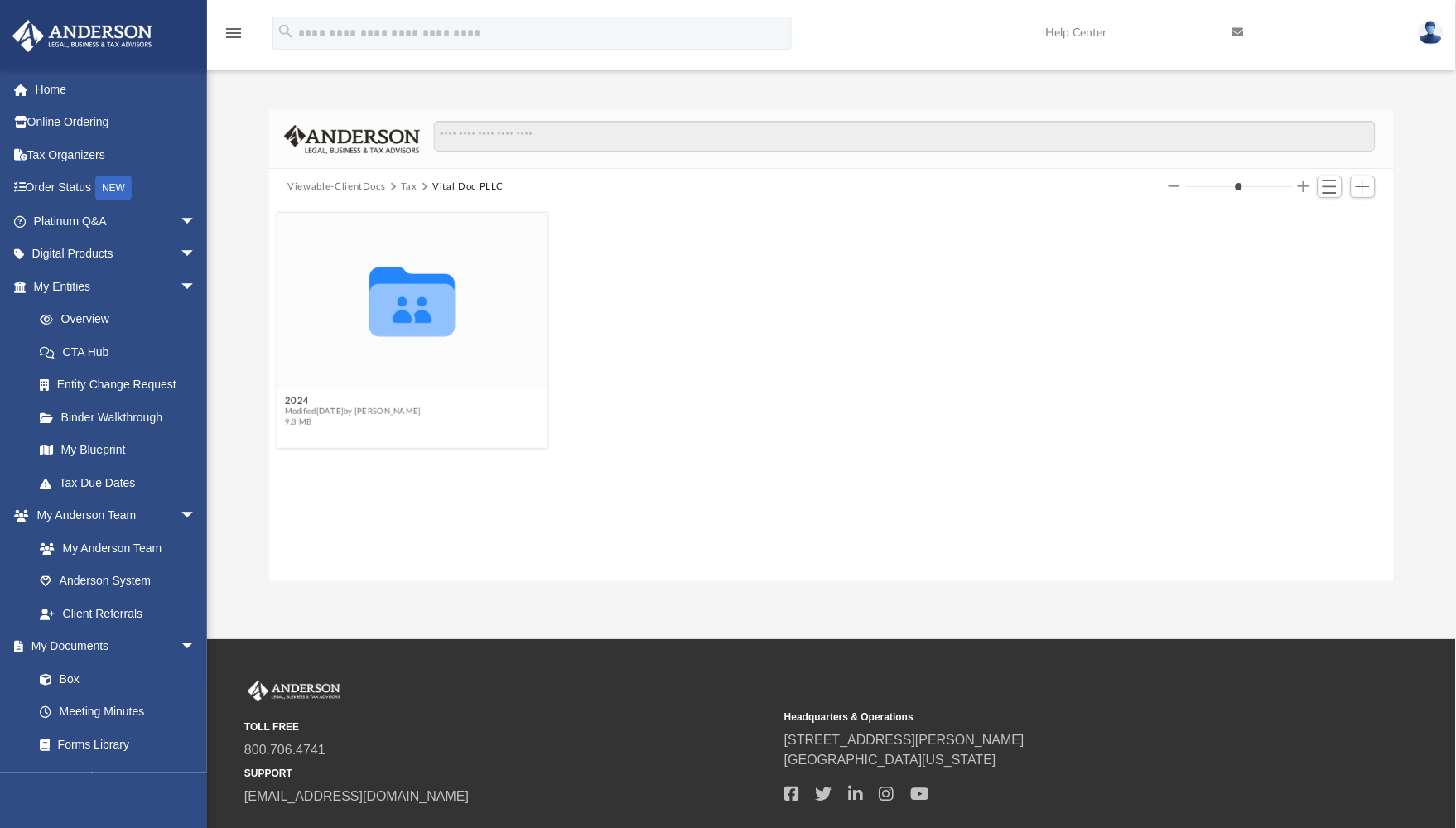
scroll to position [0, 0]
click at [298, 396] on button "2024" at bounding box center [352, 401] width 137 height 11
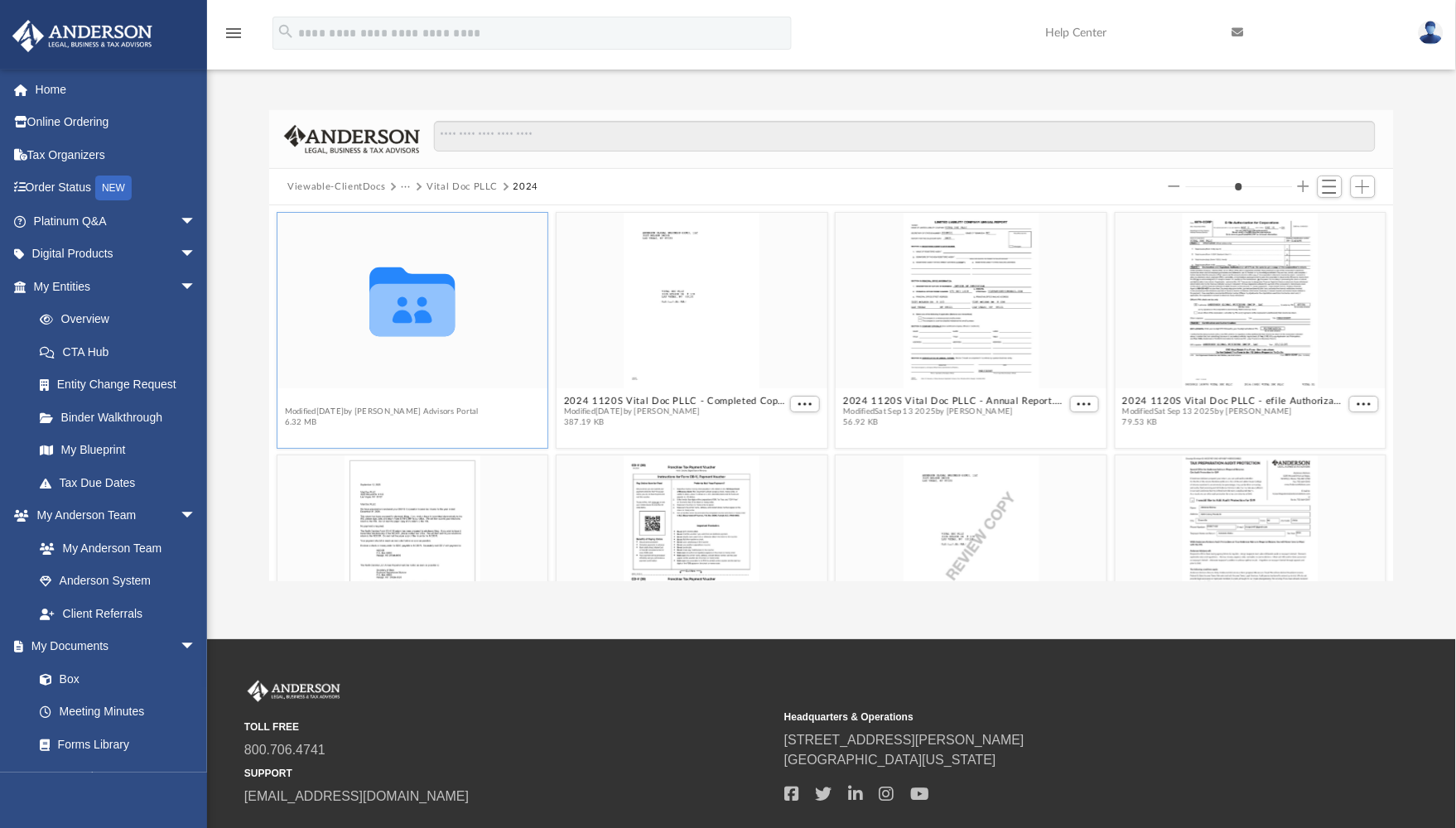
click at [331, 395] on button "Digital Tax Organizer" at bounding box center [381, 401] width 193 height 11
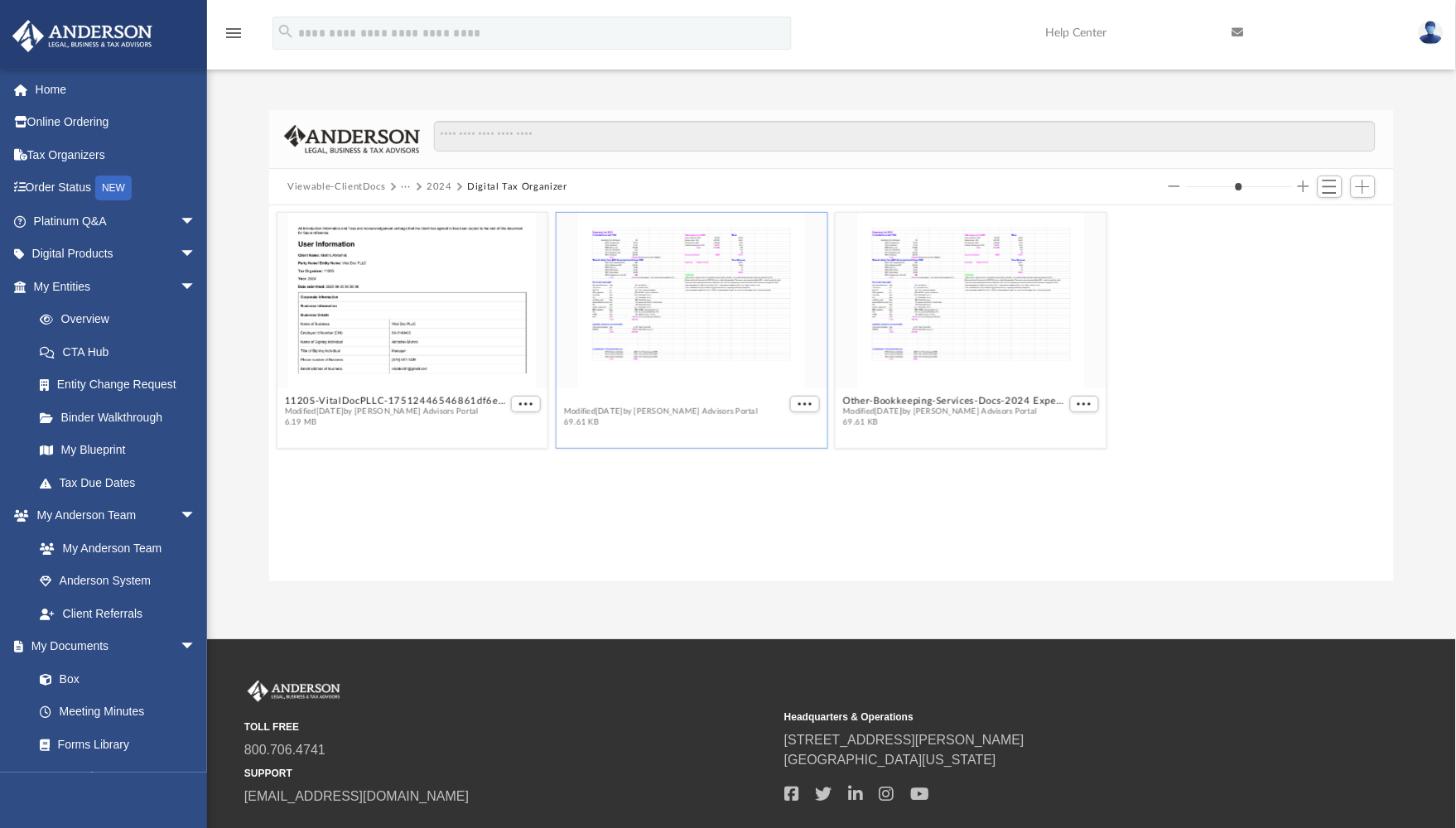
click at [670, 400] on button "Additional-Info-Docs-2024 Expenses for - VitalDoc S corp-17512445276861deef266c…" at bounding box center [676, 401] width 223 height 11
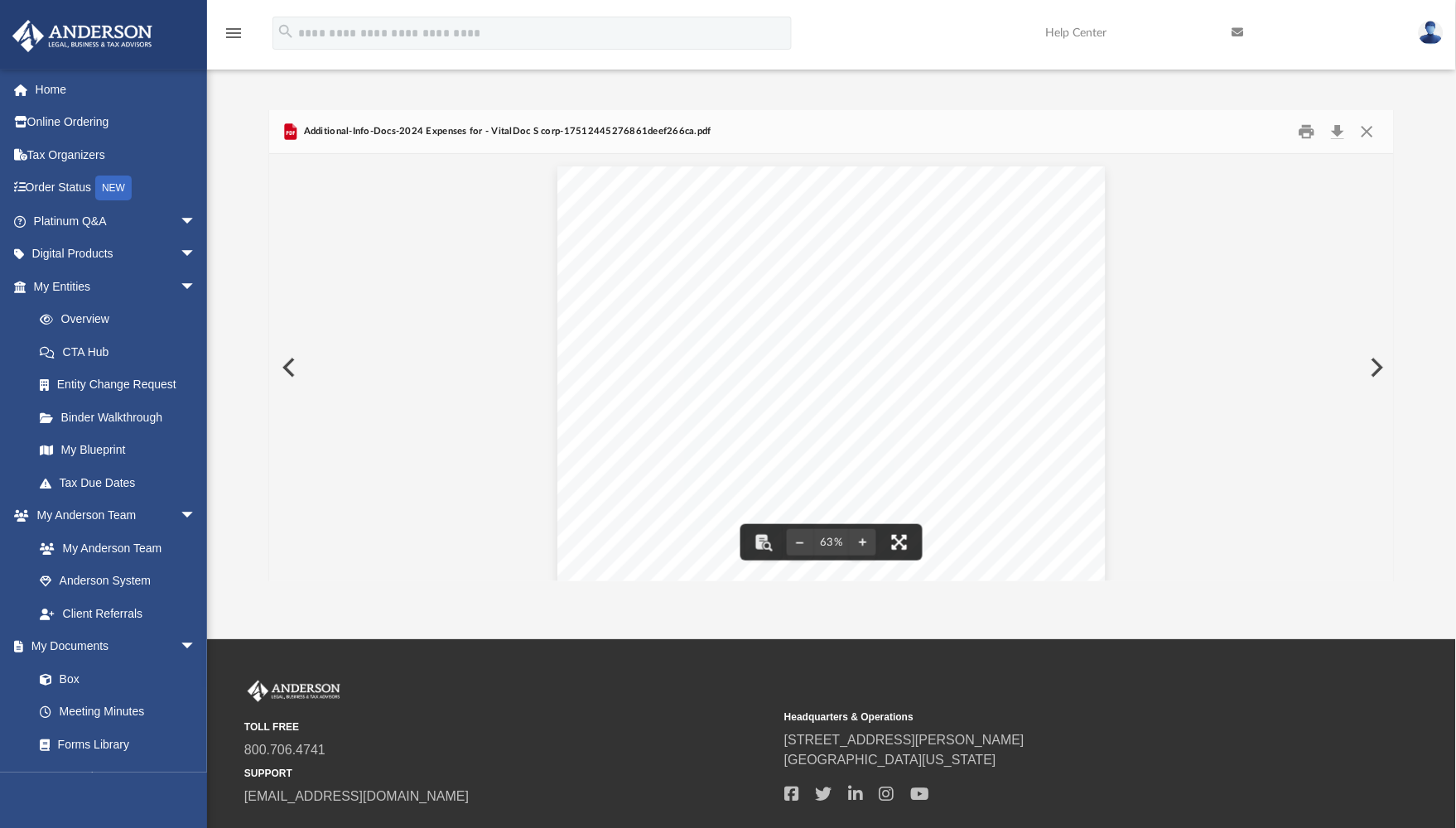
click at [893, 545] on button "File preview" at bounding box center [899, 542] width 36 height 36
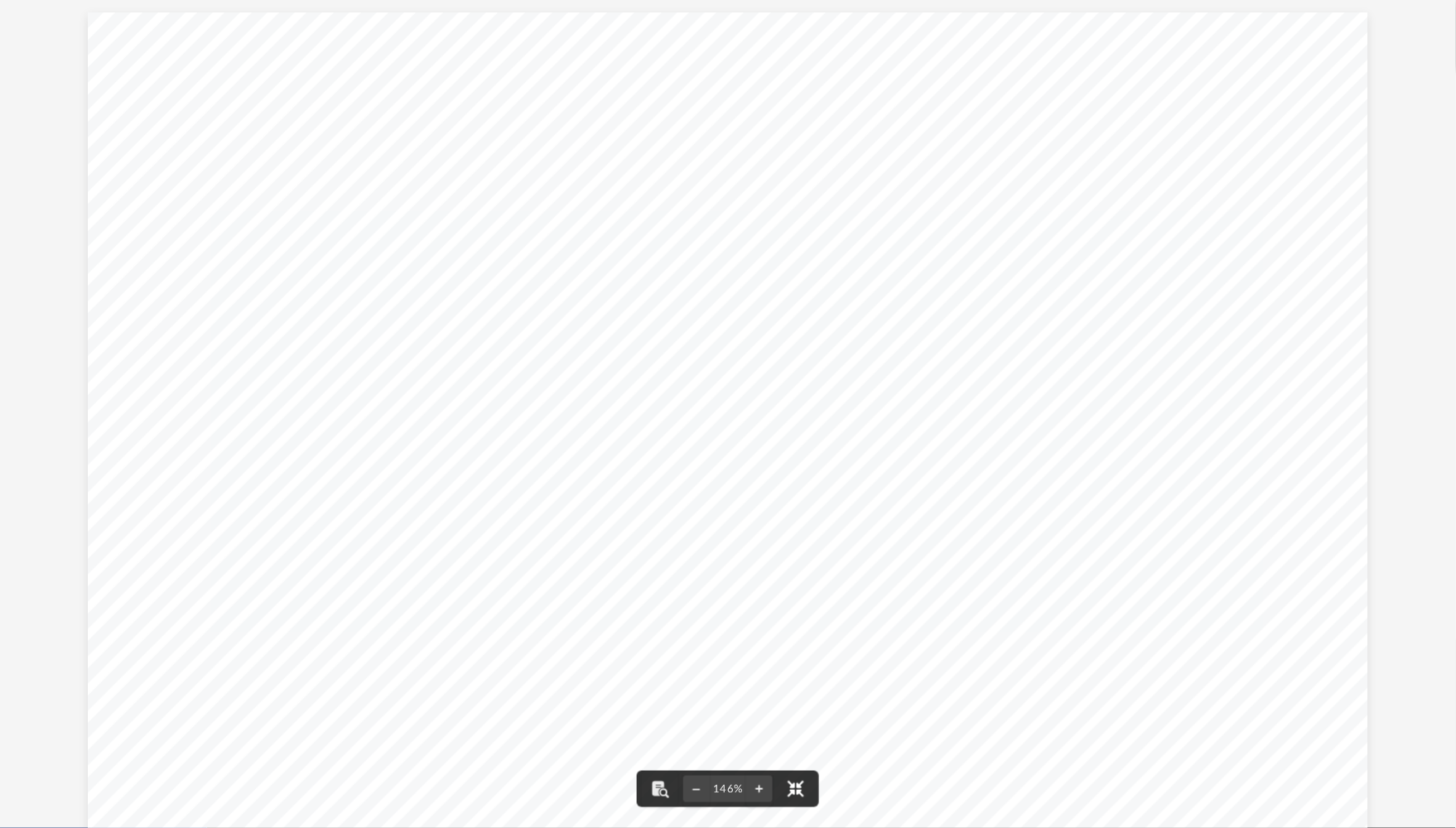
scroll to position [361, 1389]
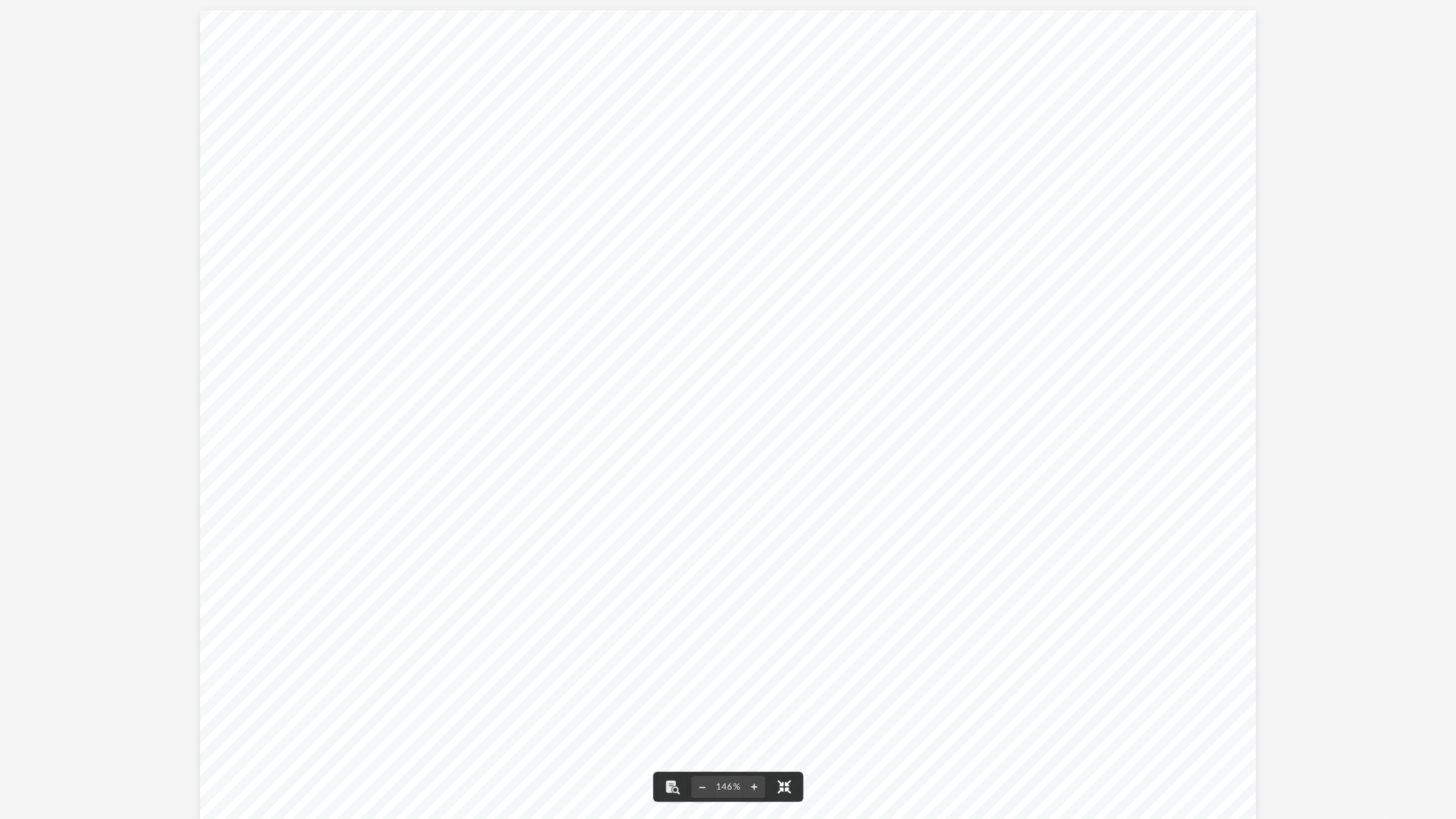
click at [789, 513] on button "File preview" at bounding box center [784, 786] width 30 height 30
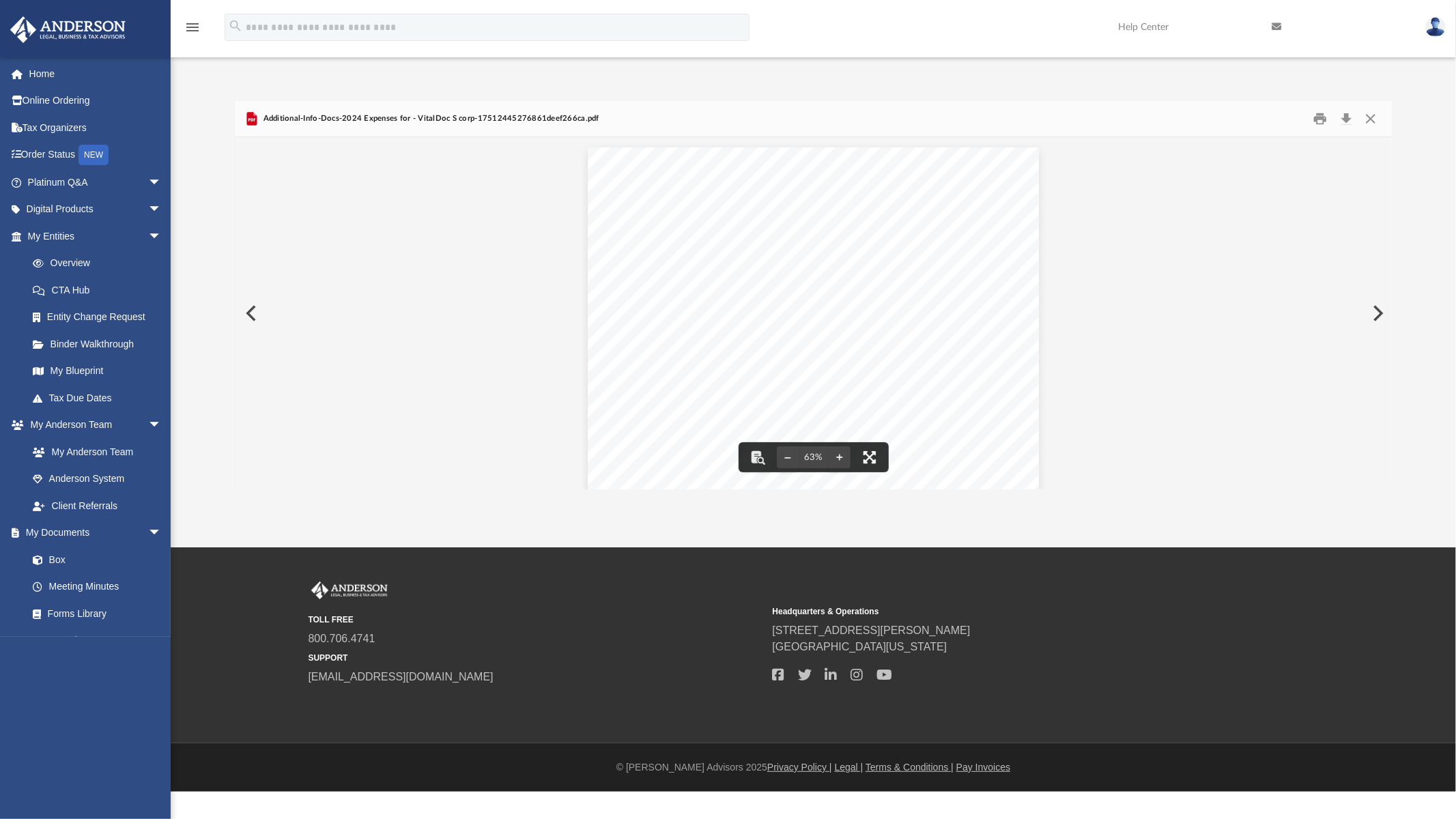
scroll to position [11, 11]
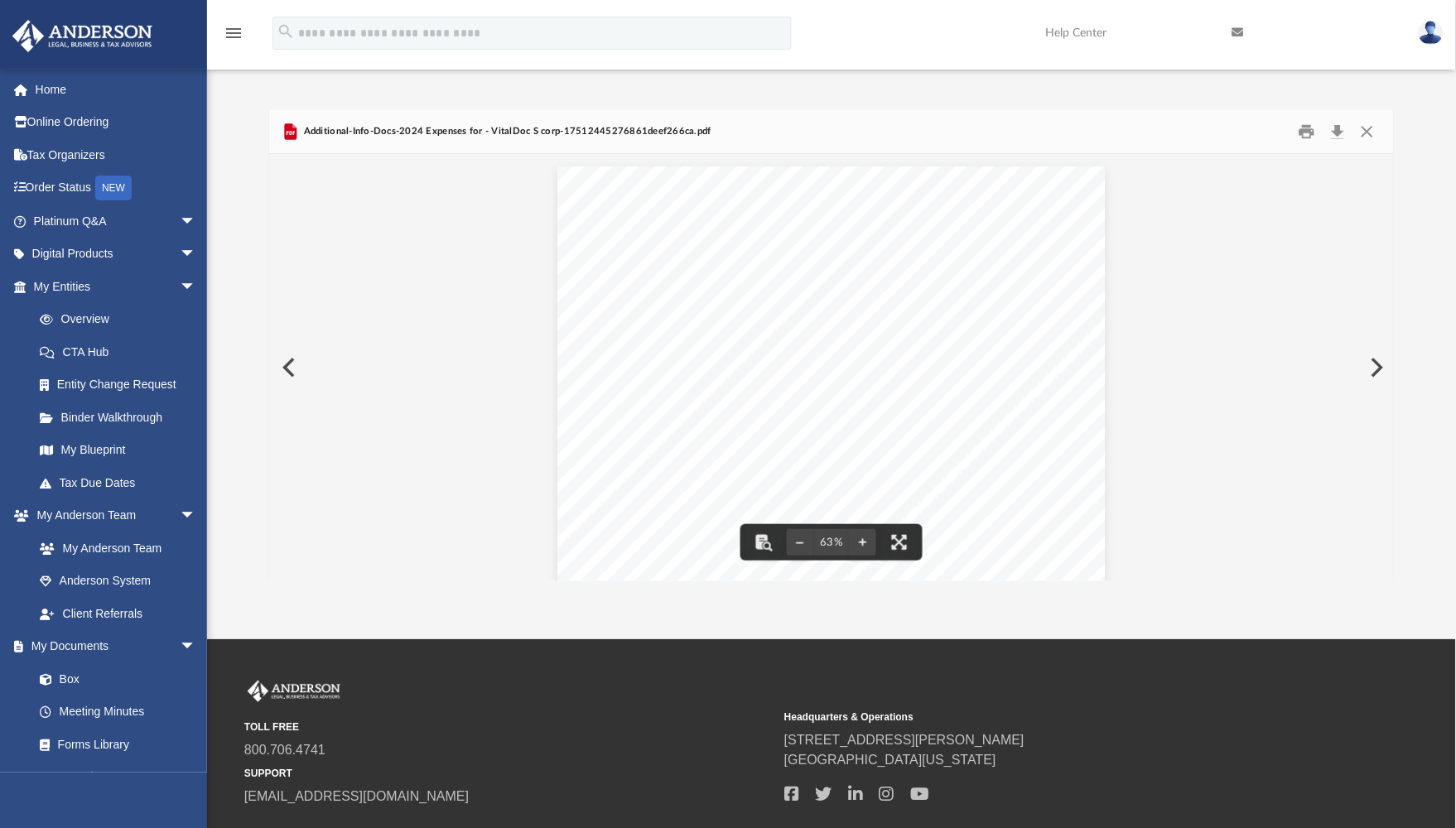
click at [1246, 367] on button "Preview" at bounding box center [1375, 367] width 36 height 46
click at [907, 540] on button "File preview" at bounding box center [899, 542] width 36 height 36
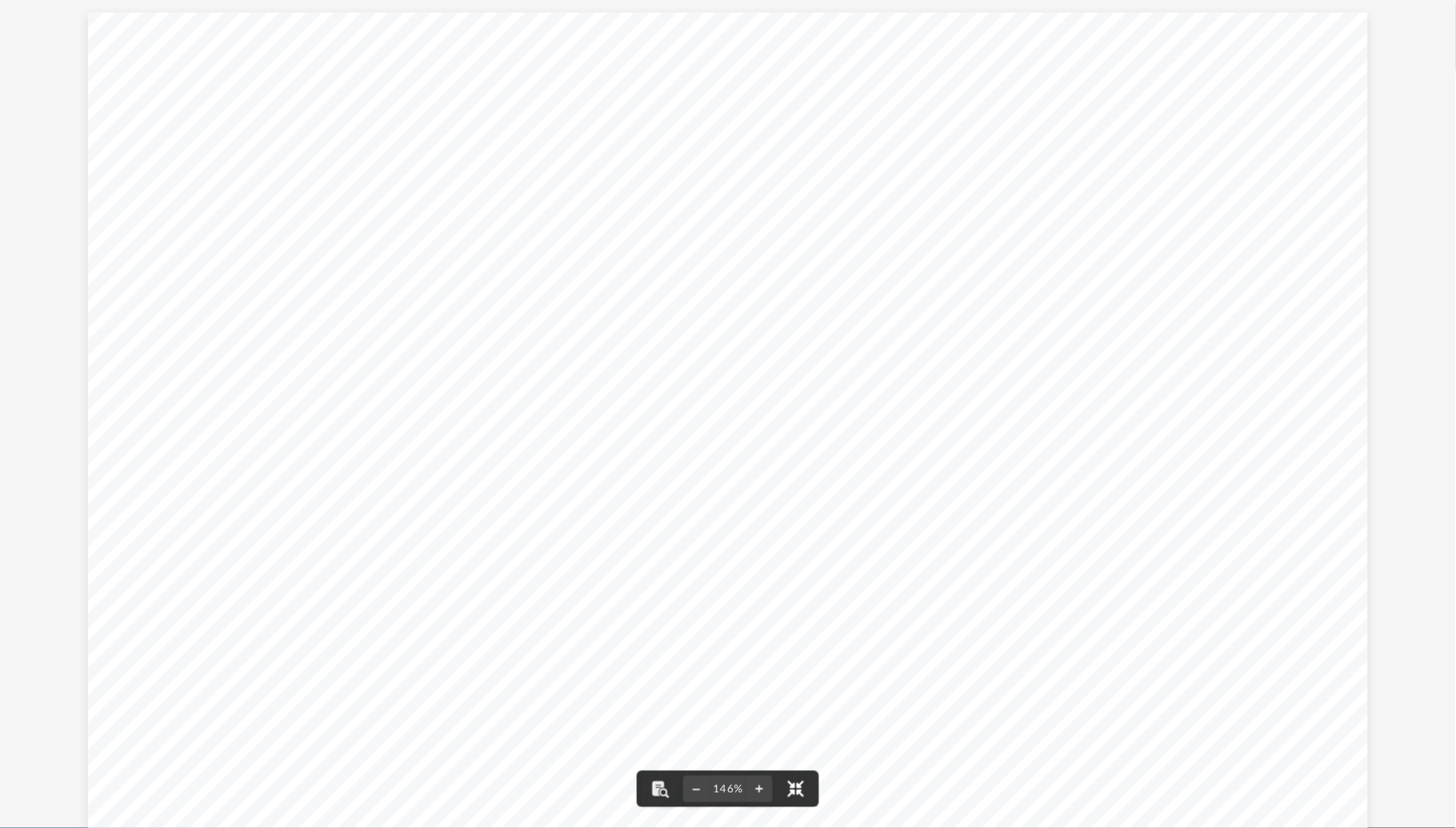
scroll to position [361, 1389]
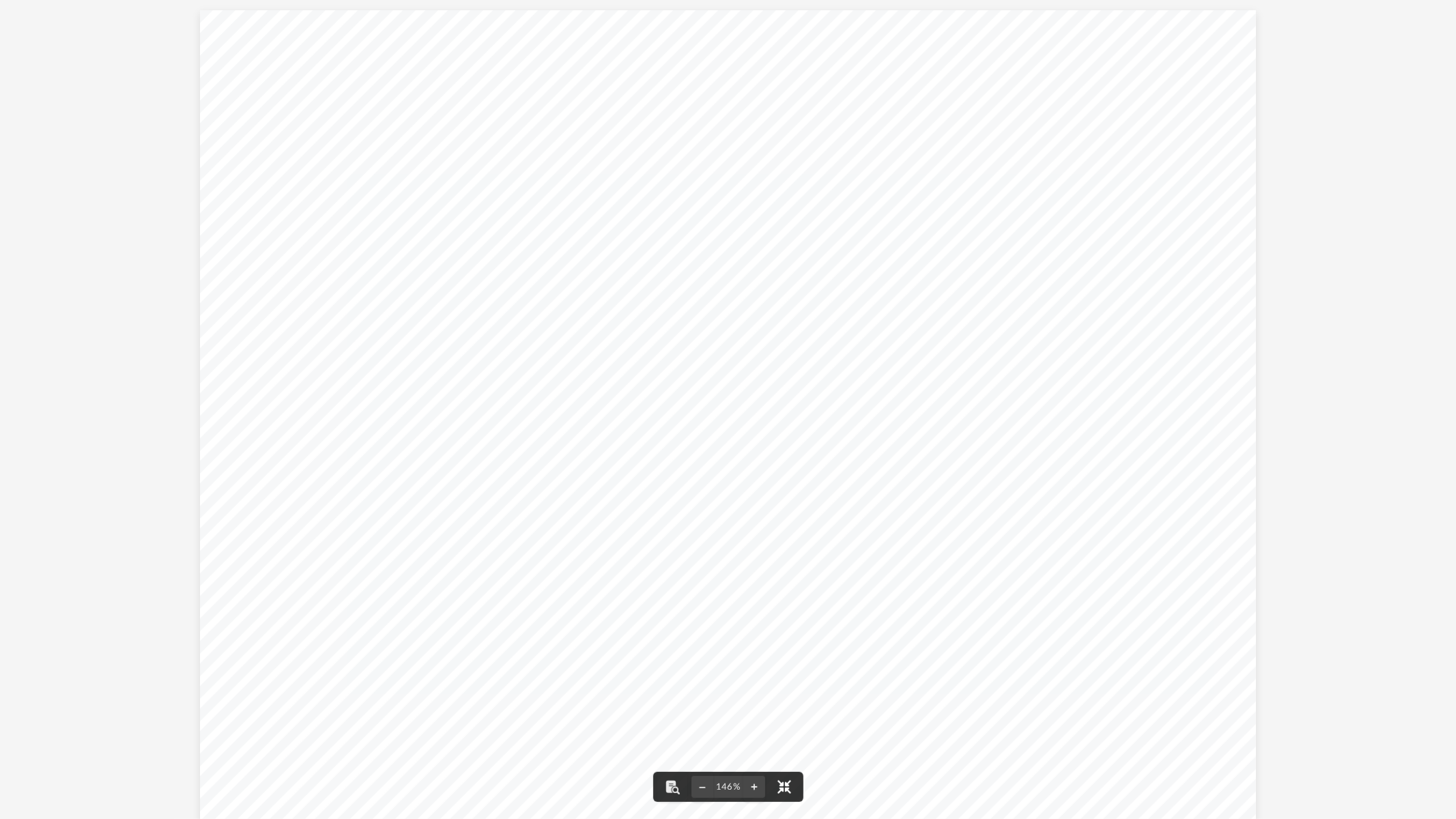
click at [781, 513] on button "File preview" at bounding box center [784, 786] width 30 height 30
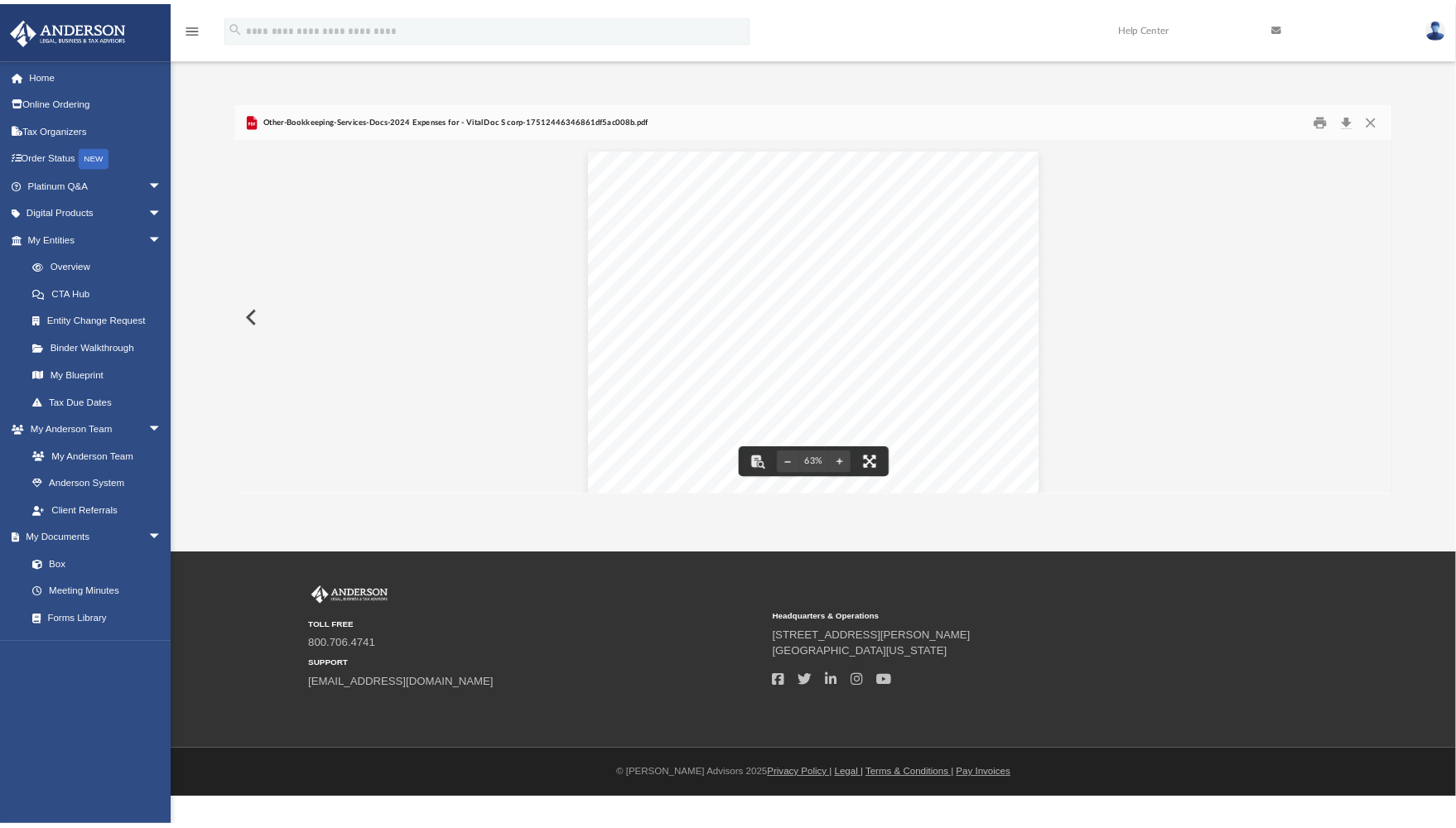
scroll to position [14, 14]
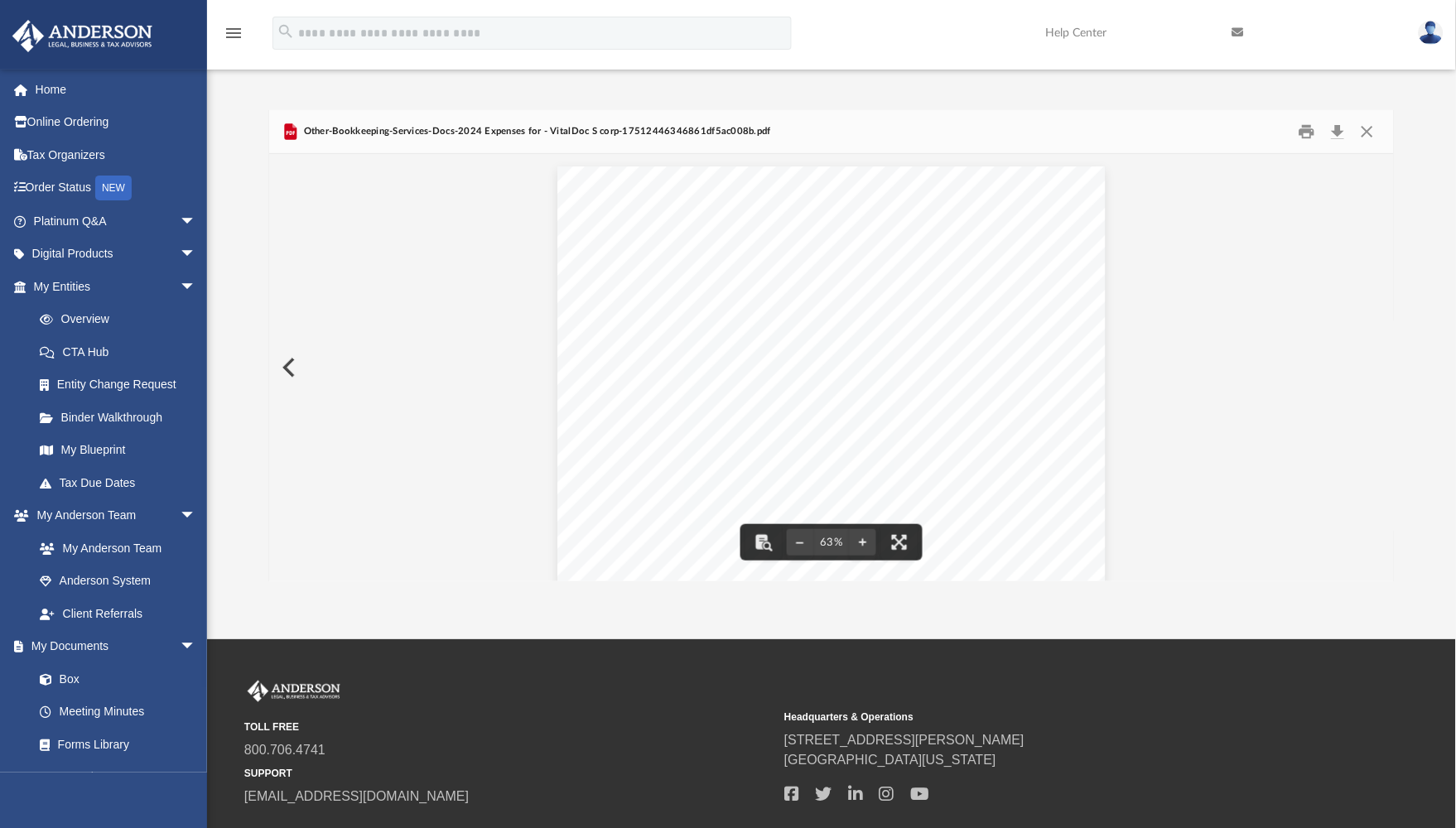
click at [287, 368] on button "Preview" at bounding box center [286, 367] width 36 height 46
click at [1246, 127] on button "Close" at bounding box center [1367, 132] width 30 height 26
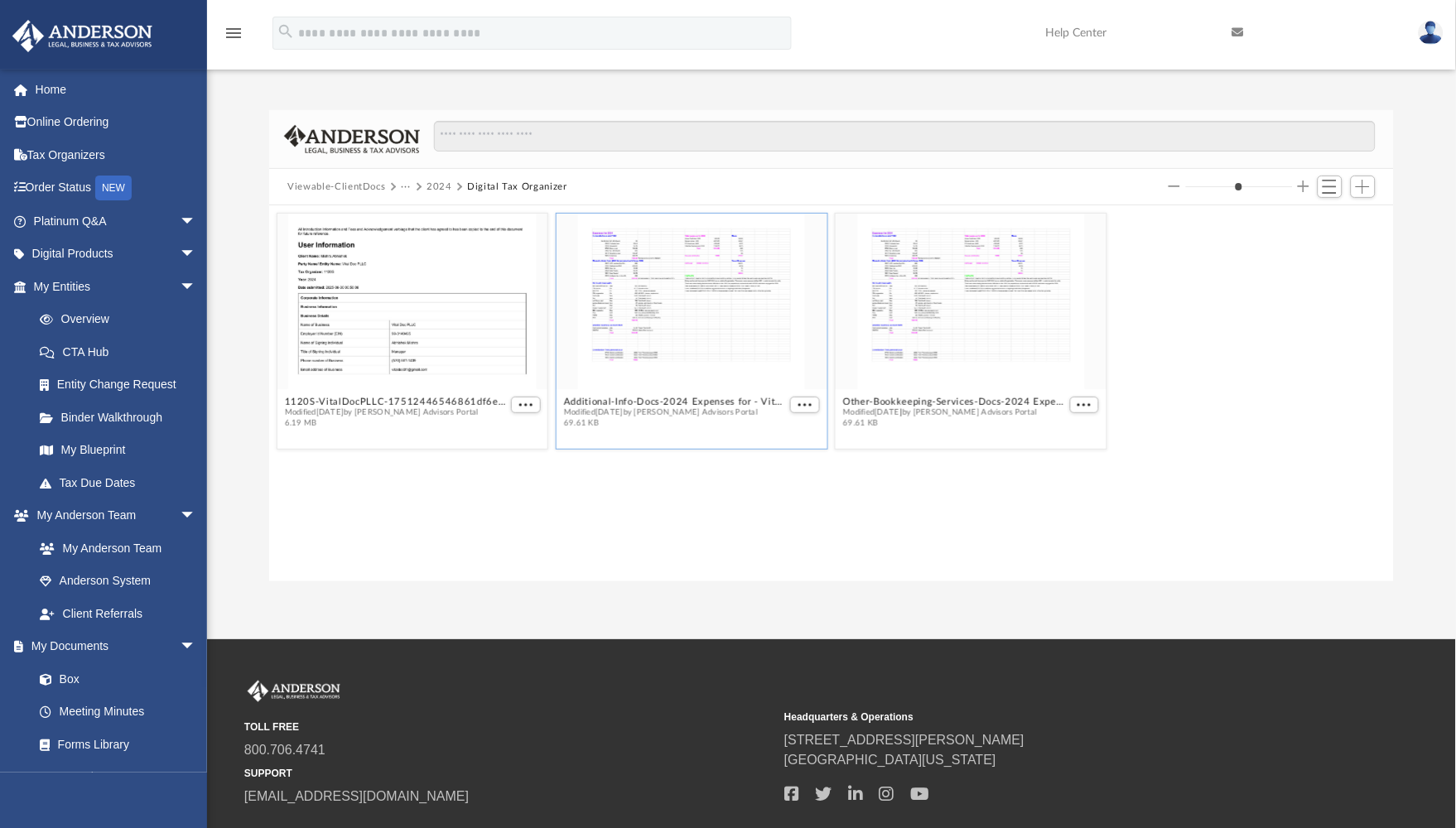
click at [443, 191] on button "2024" at bounding box center [440, 187] width 26 height 15
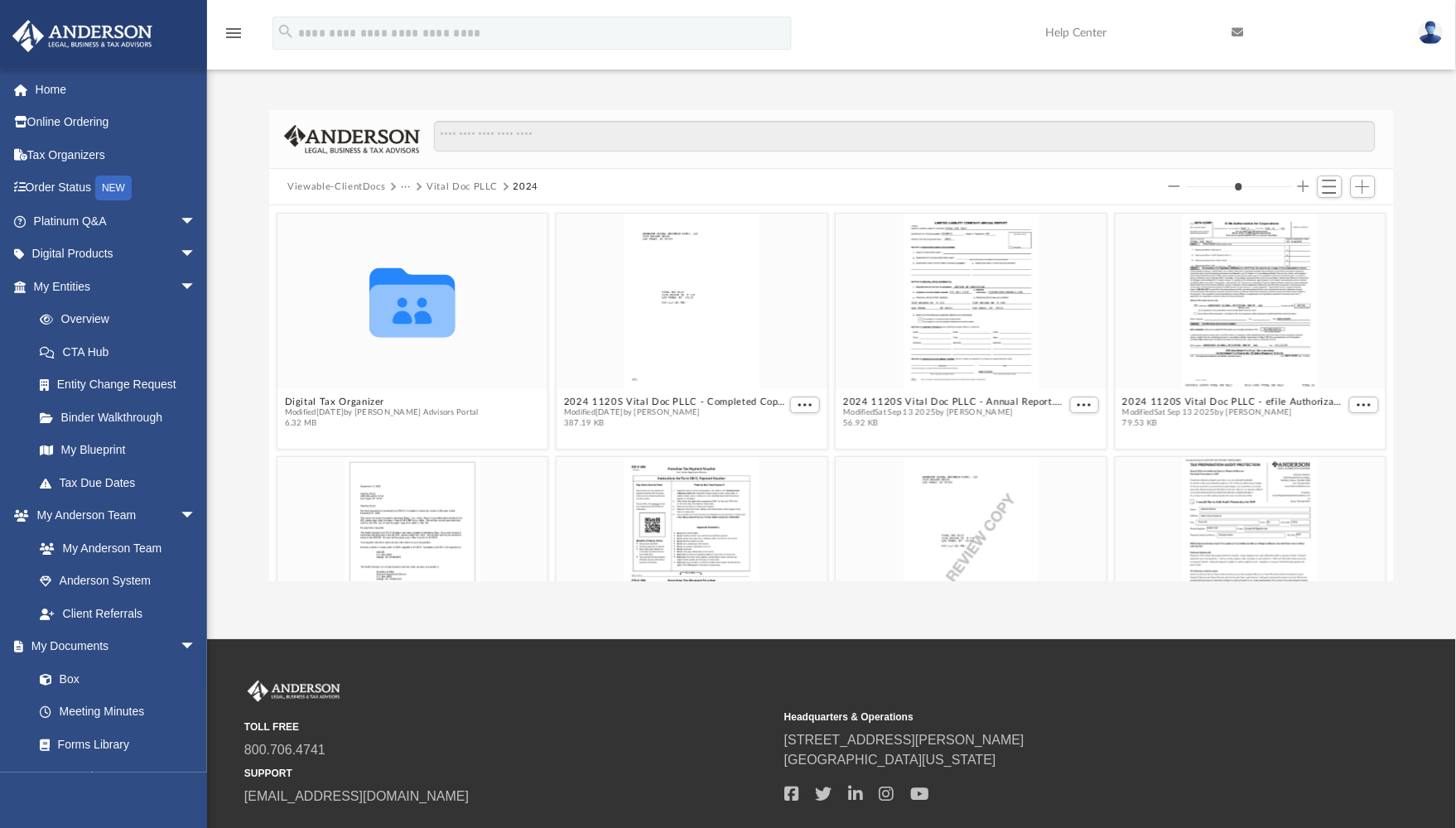
click at [987, 296] on div "grid" at bounding box center [972, 300] width 271 height 176
click at [479, 189] on button "Vital Doc PLLC" at bounding box center [462, 187] width 72 height 15
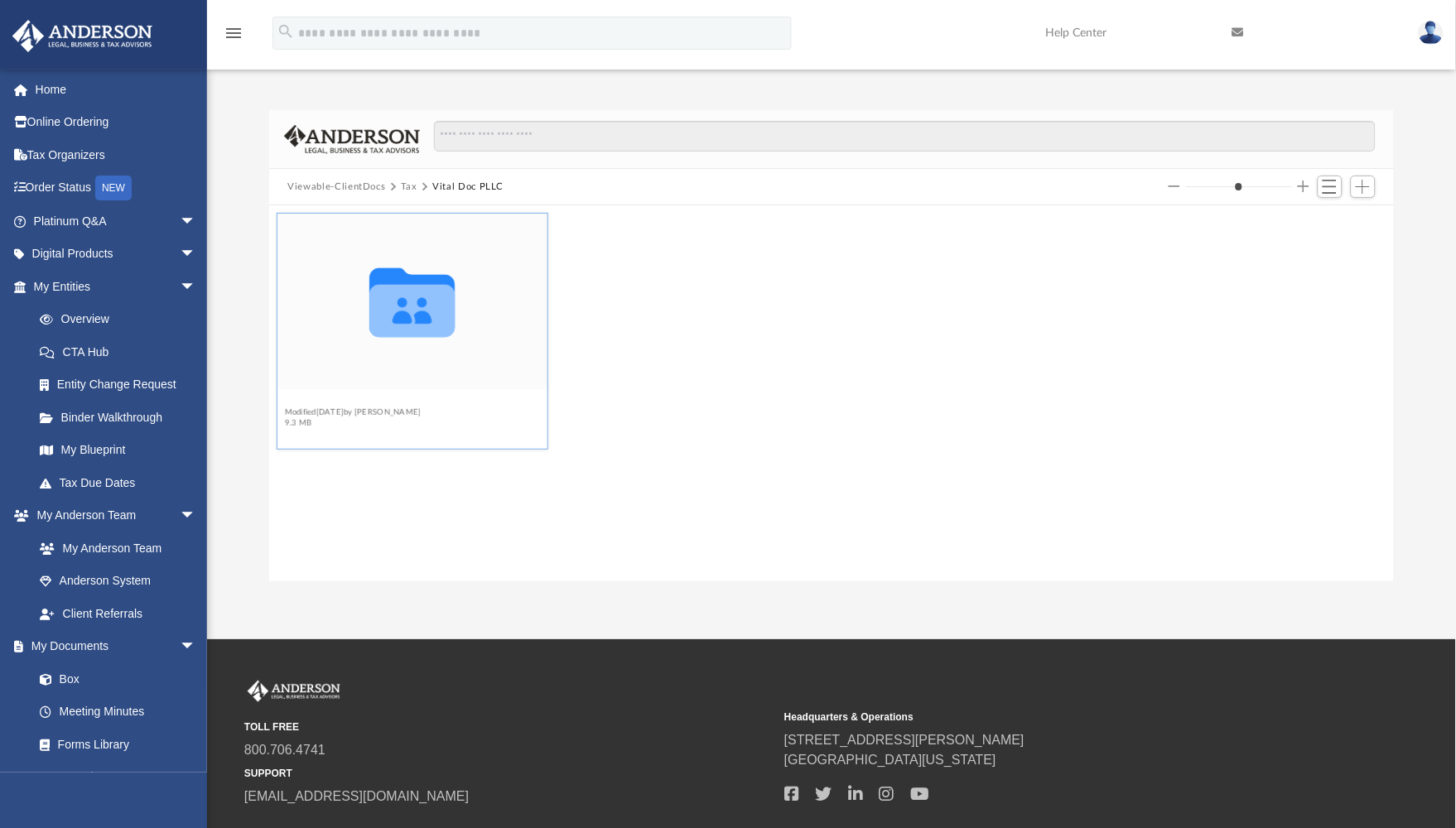
click at [301, 400] on button "2024" at bounding box center [352, 401] width 137 height 11
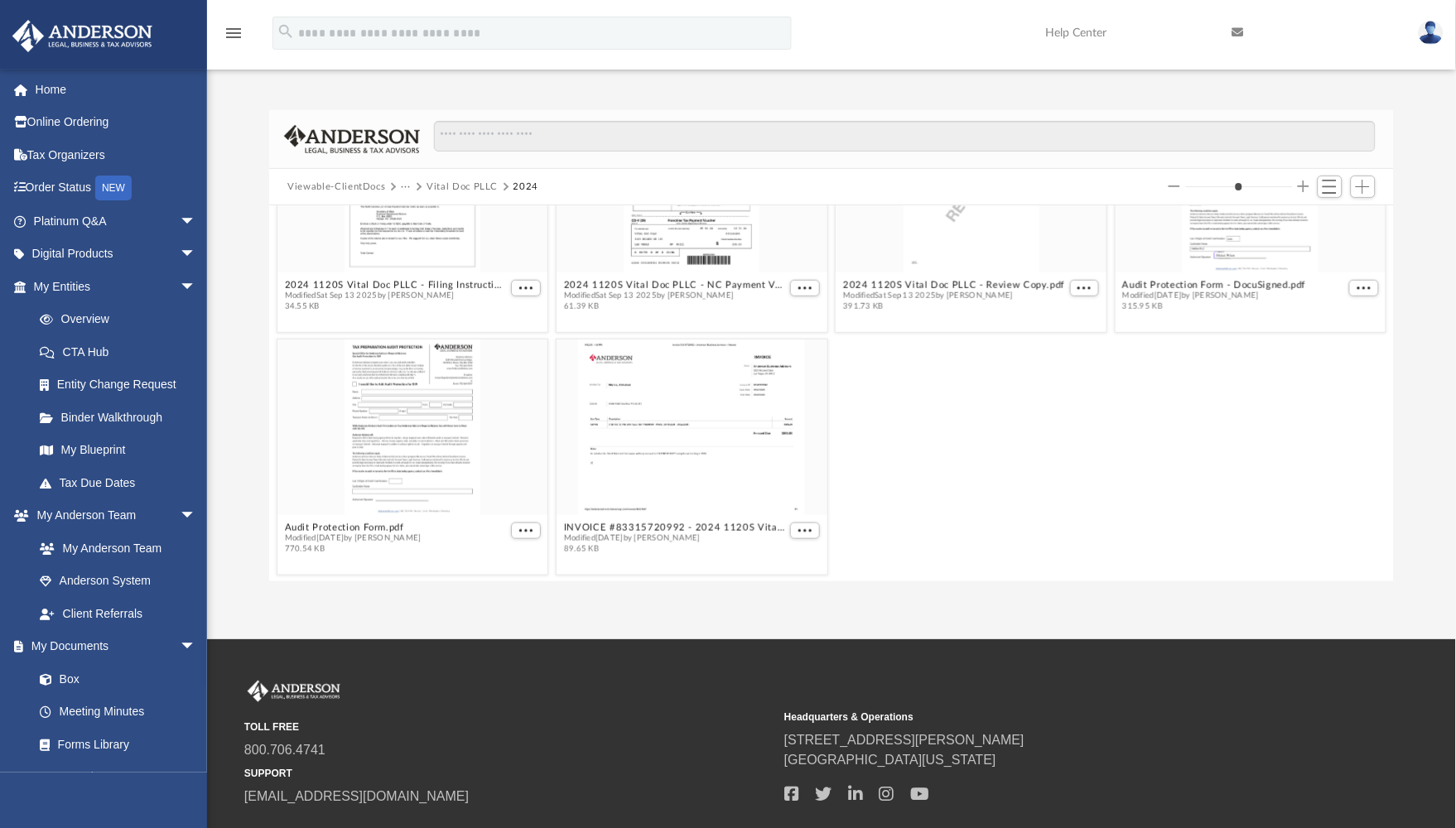
scroll to position [0, 0]
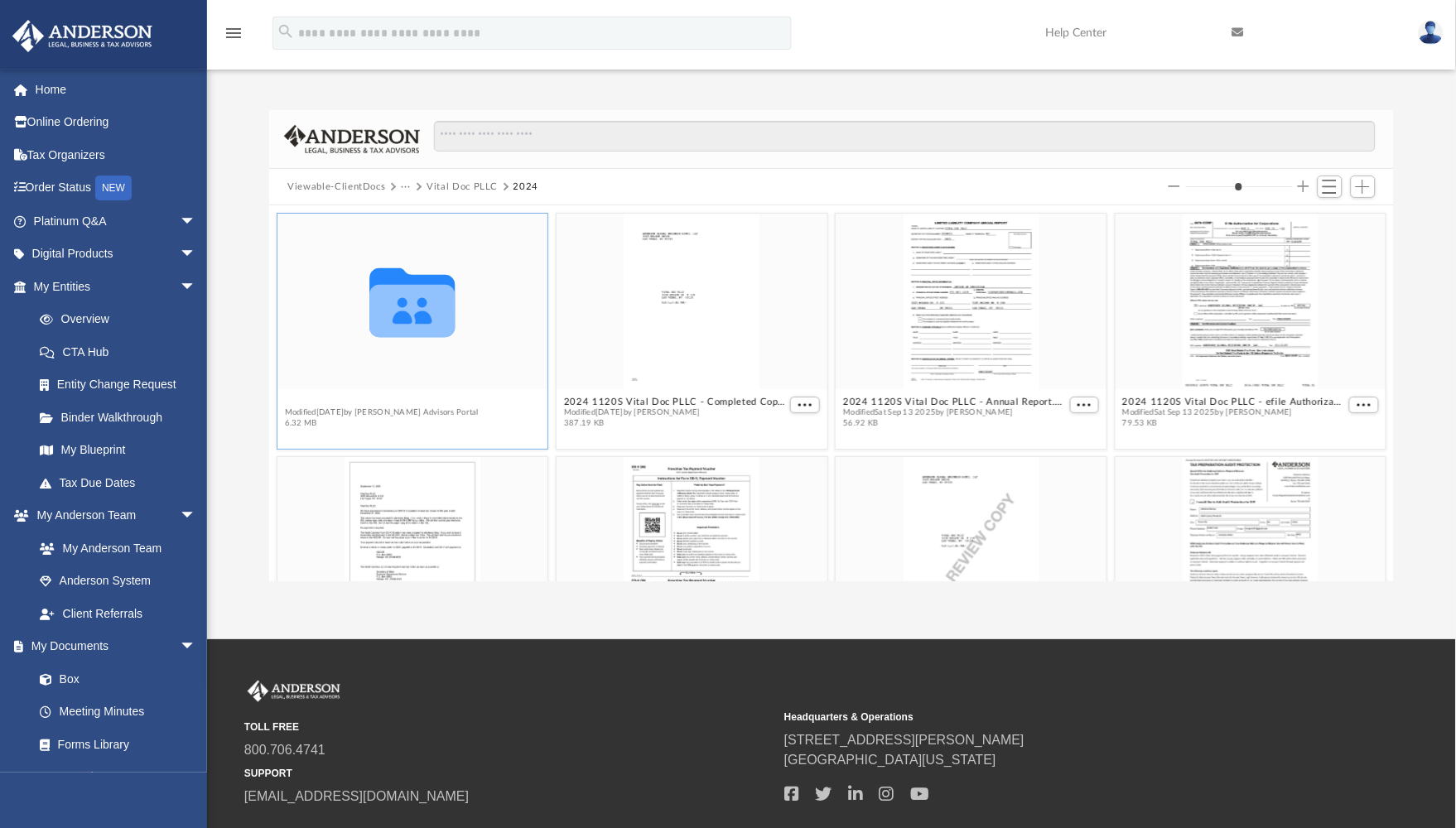
click at [309, 399] on button "Digital Tax Organizer" at bounding box center [381, 401] width 193 height 11
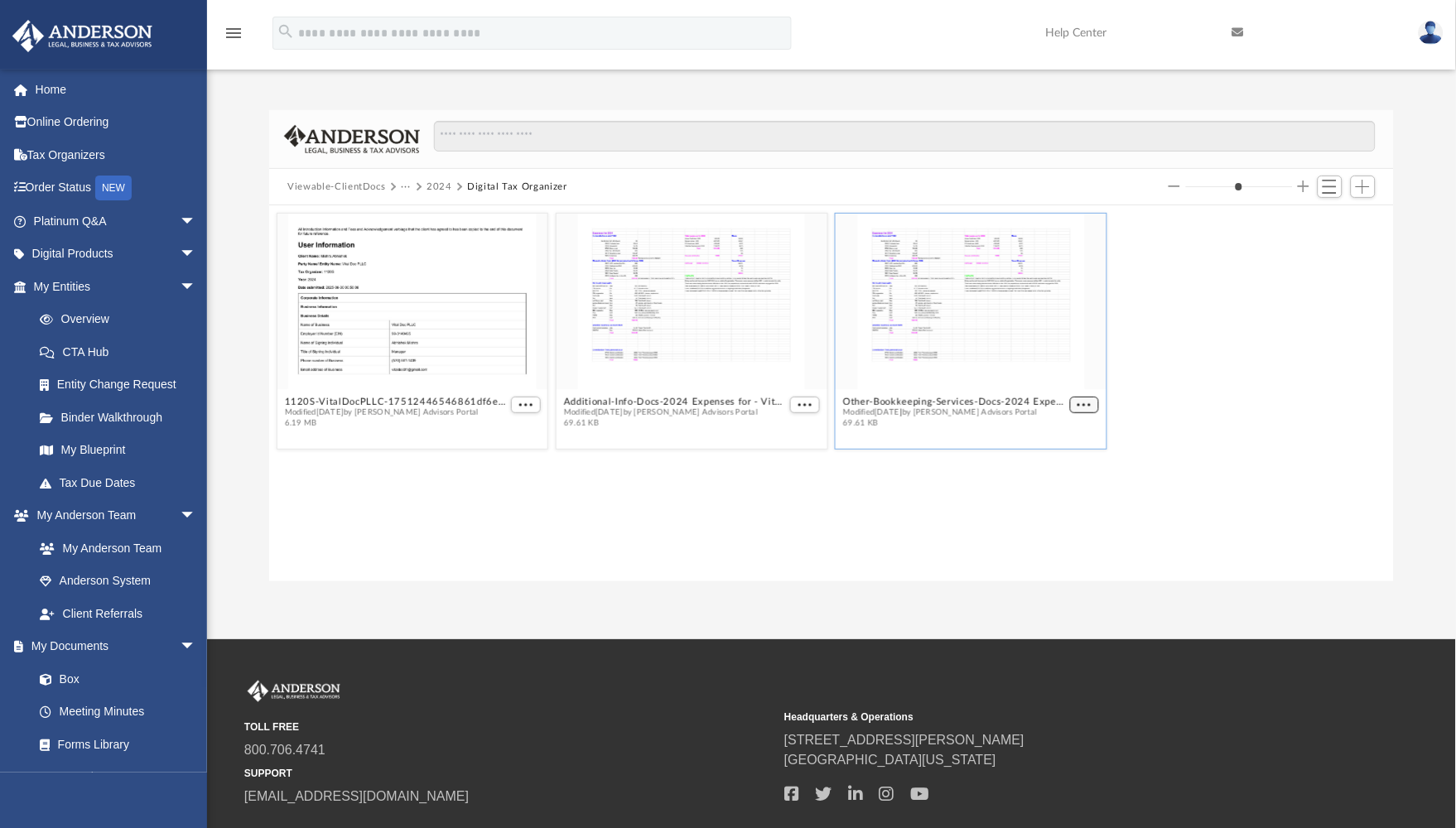
click at [1074, 402] on button "More options" at bounding box center [1085, 404] width 30 height 18
click at [1064, 434] on li "Preview" at bounding box center [1066, 435] width 48 height 18
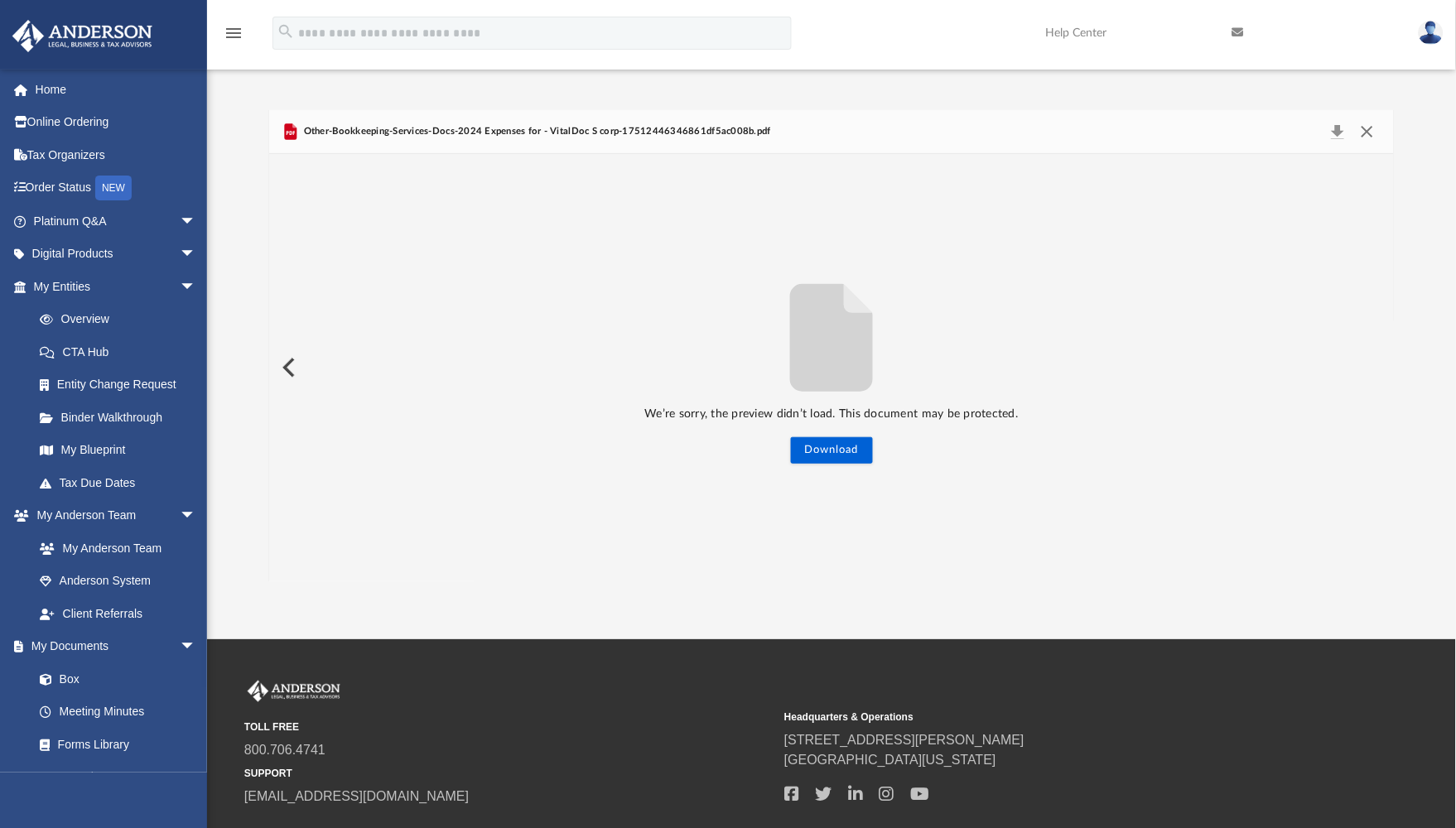
click at [1246, 132] on button "Close" at bounding box center [1367, 131] width 30 height 23
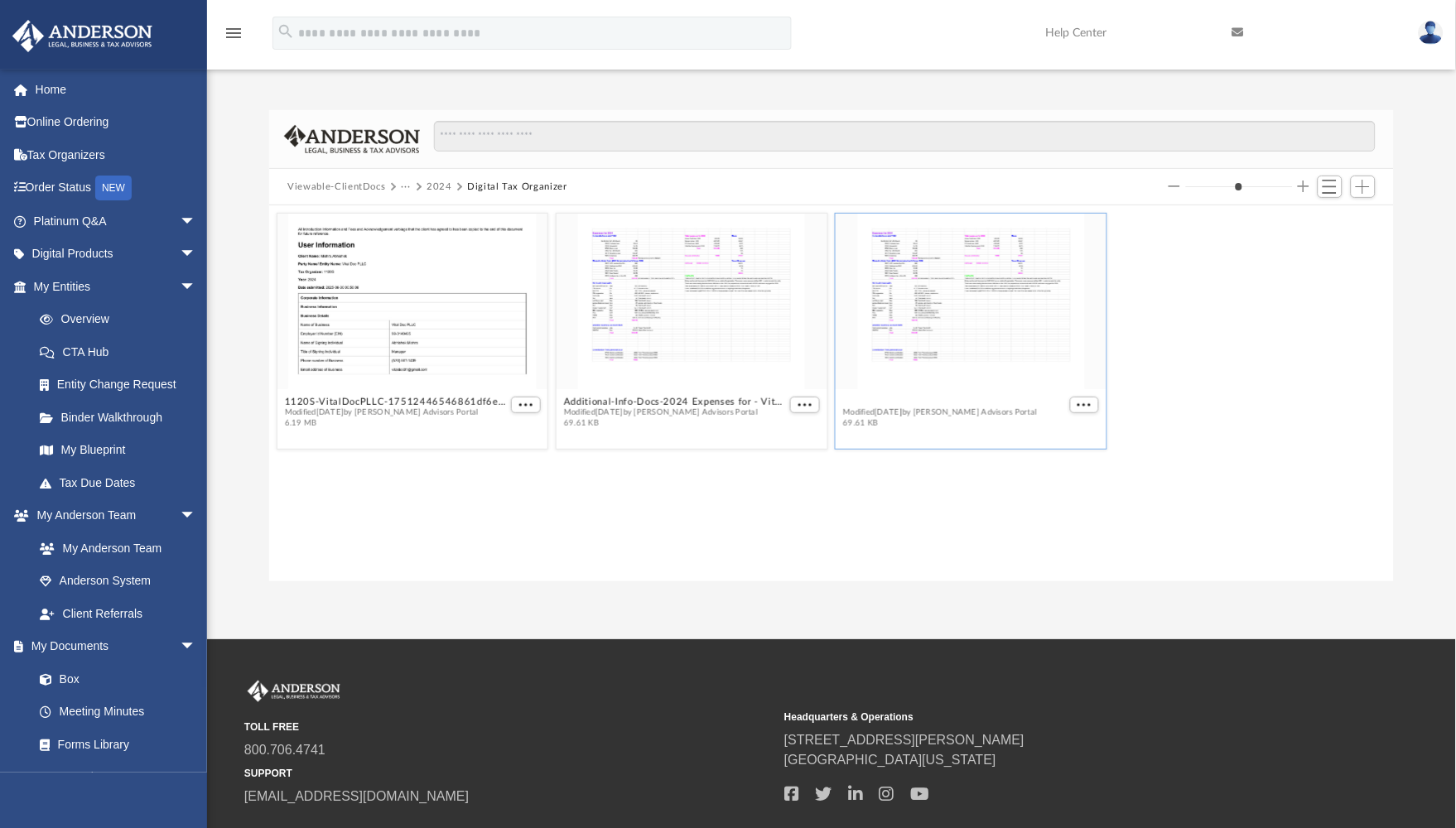
click at [867, 402] on button "Other-Bookkeeping-Services-Docs-2024 Expenses for - VitalDoc S corp-17512446346…" at bounding box center [956, 401] width 223 height 11
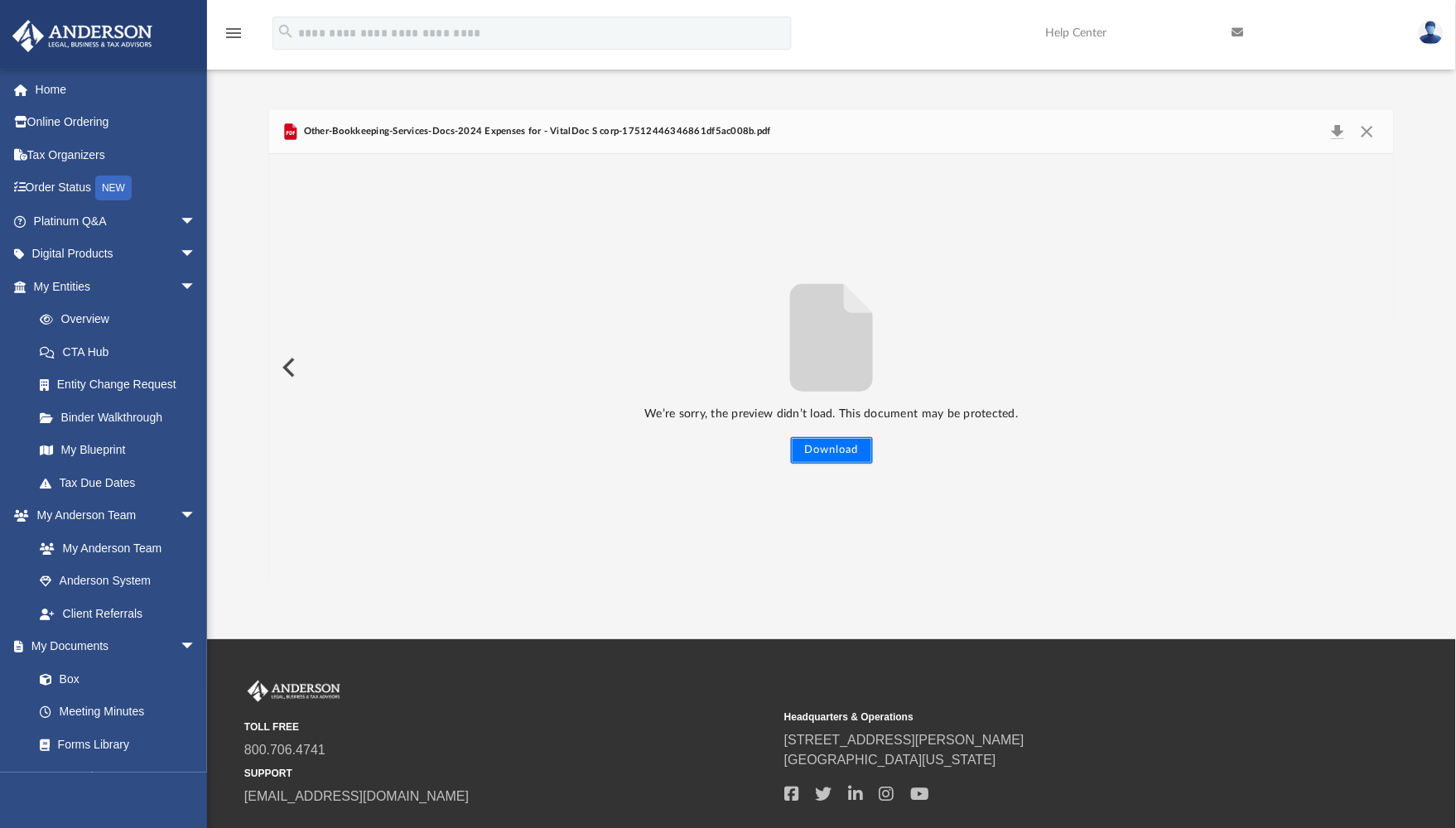
click at [814, 459] on button "Download" at bounding box center [832, 450] width 82 height 26
click at [1246, 134] on button "Close" at bounding box center [1367, 131] width 30 height 23
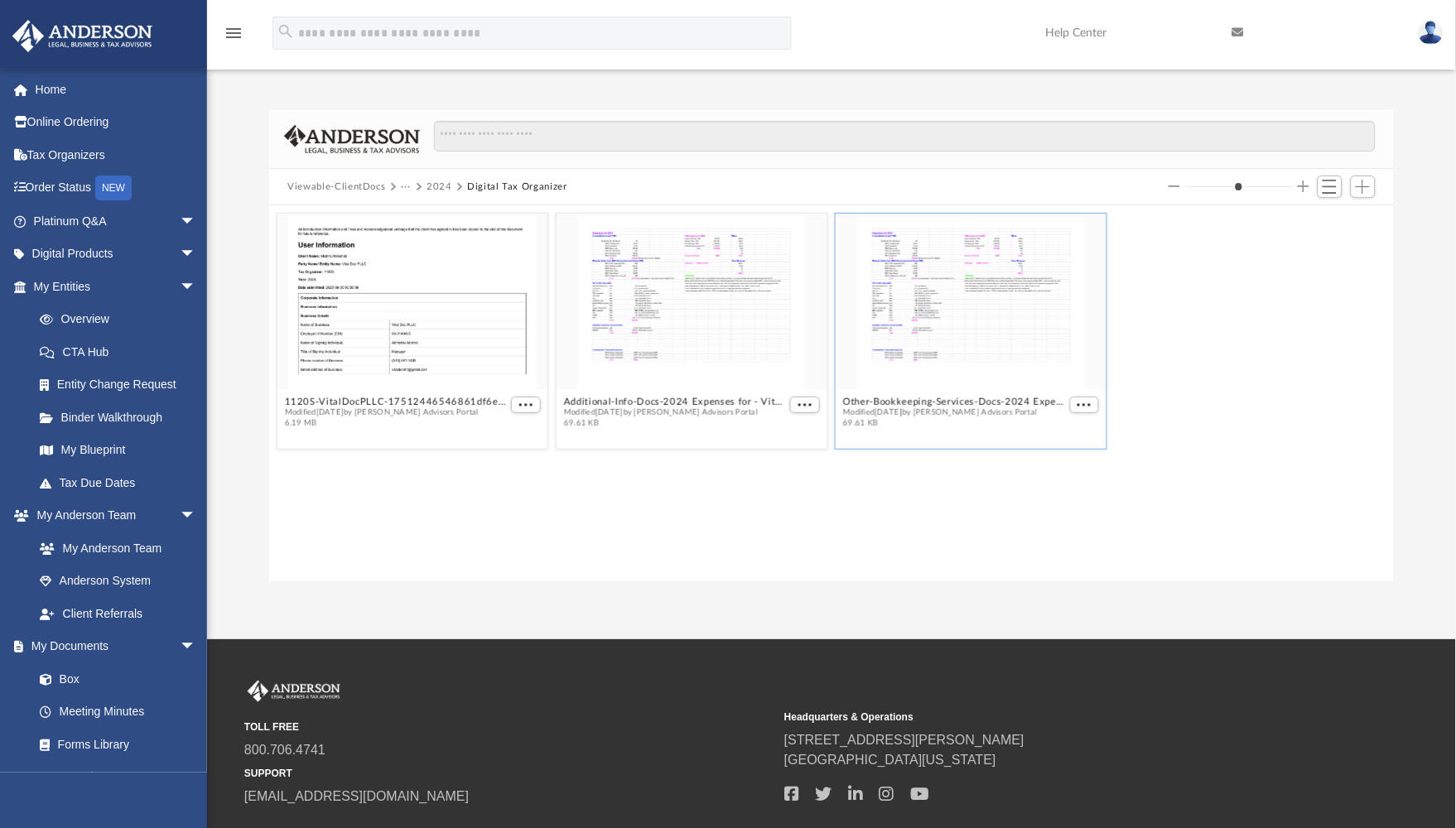
click at [437, 186] on button "2024" at bounding box center [440, 187] width 26 height 15
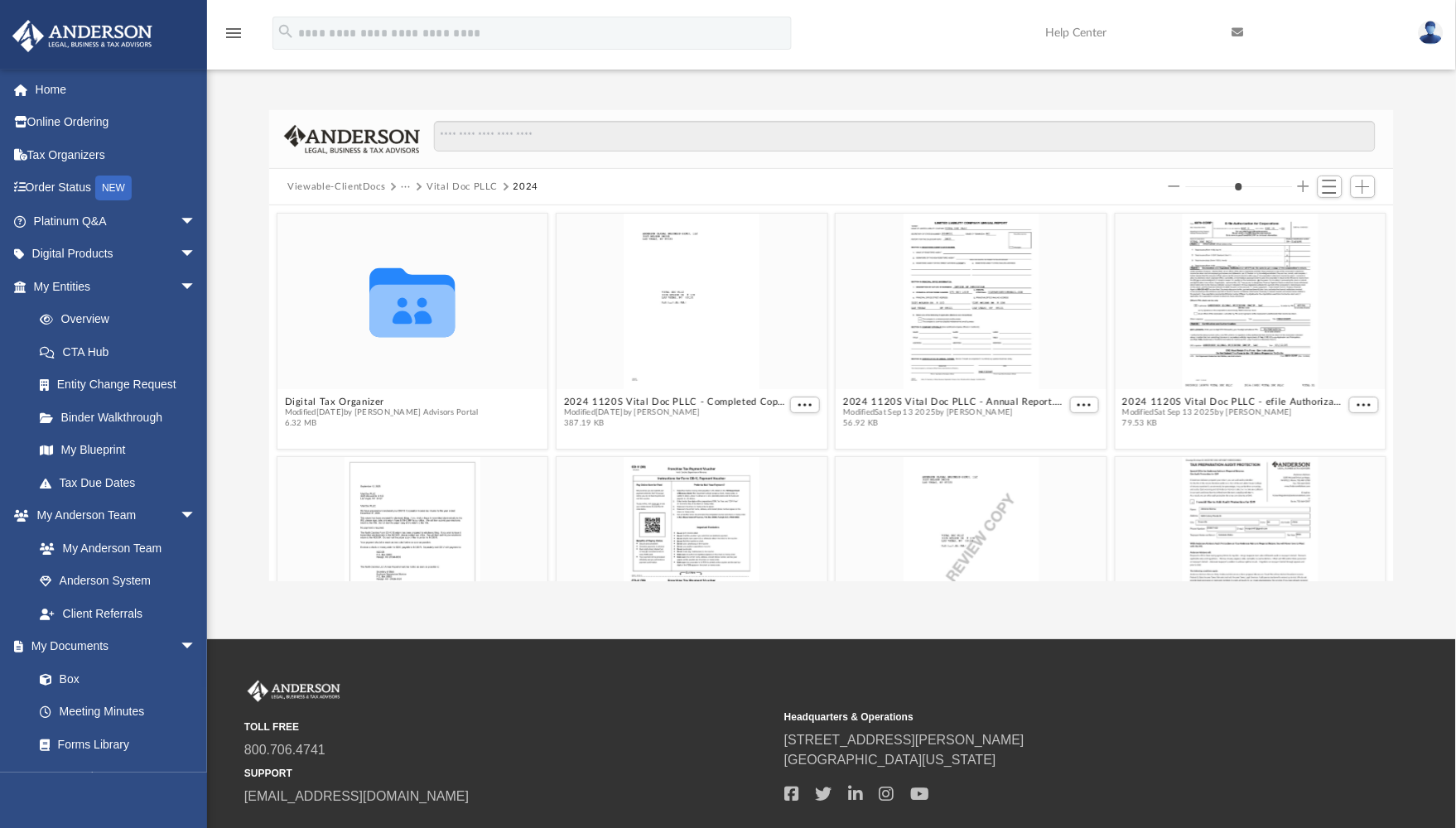
click at [370, 184] on button "Viewable-ClientDocs" at bounding box center [336, 187] width 98 height 15
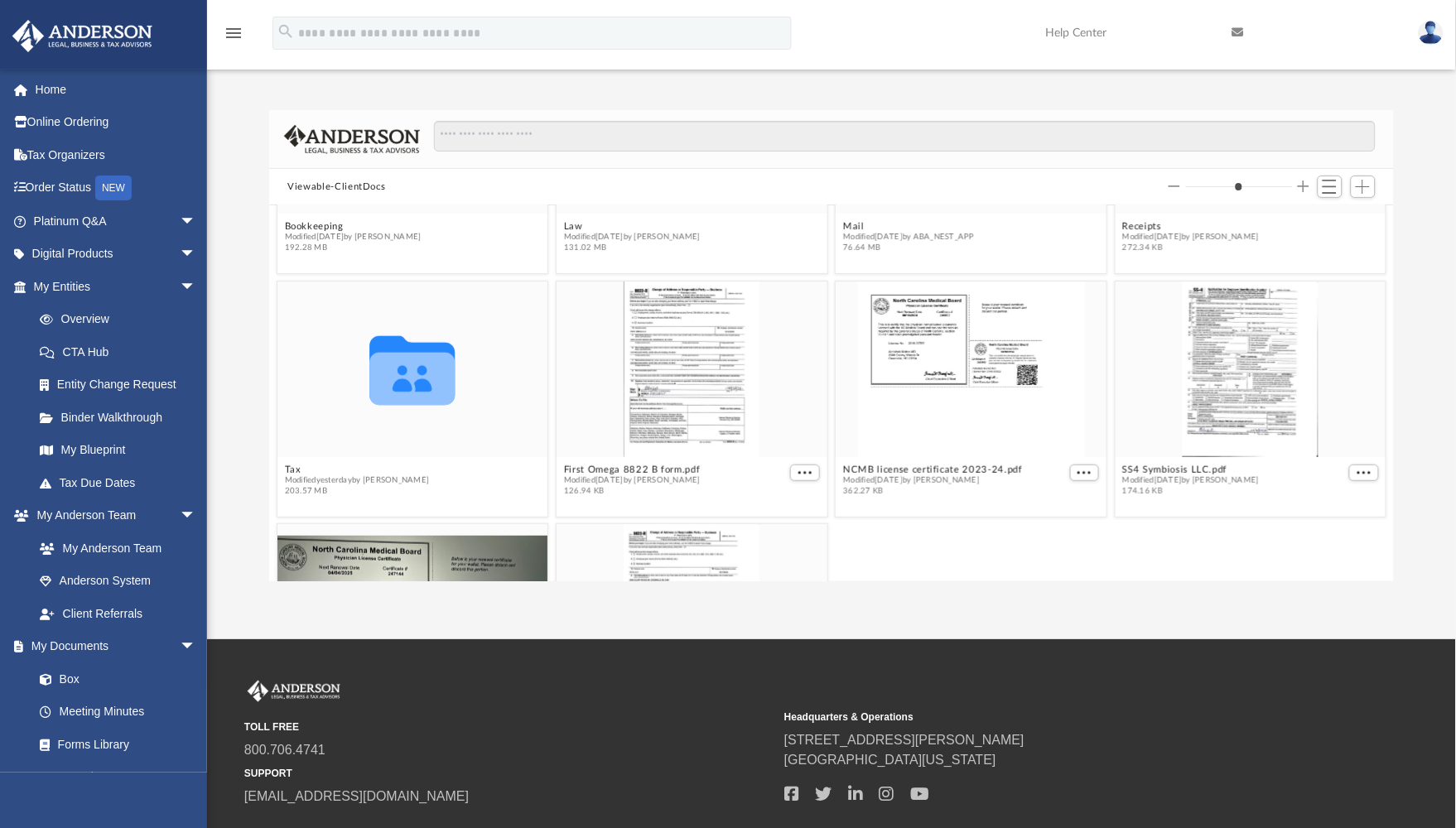
scroll to position [184, 0]
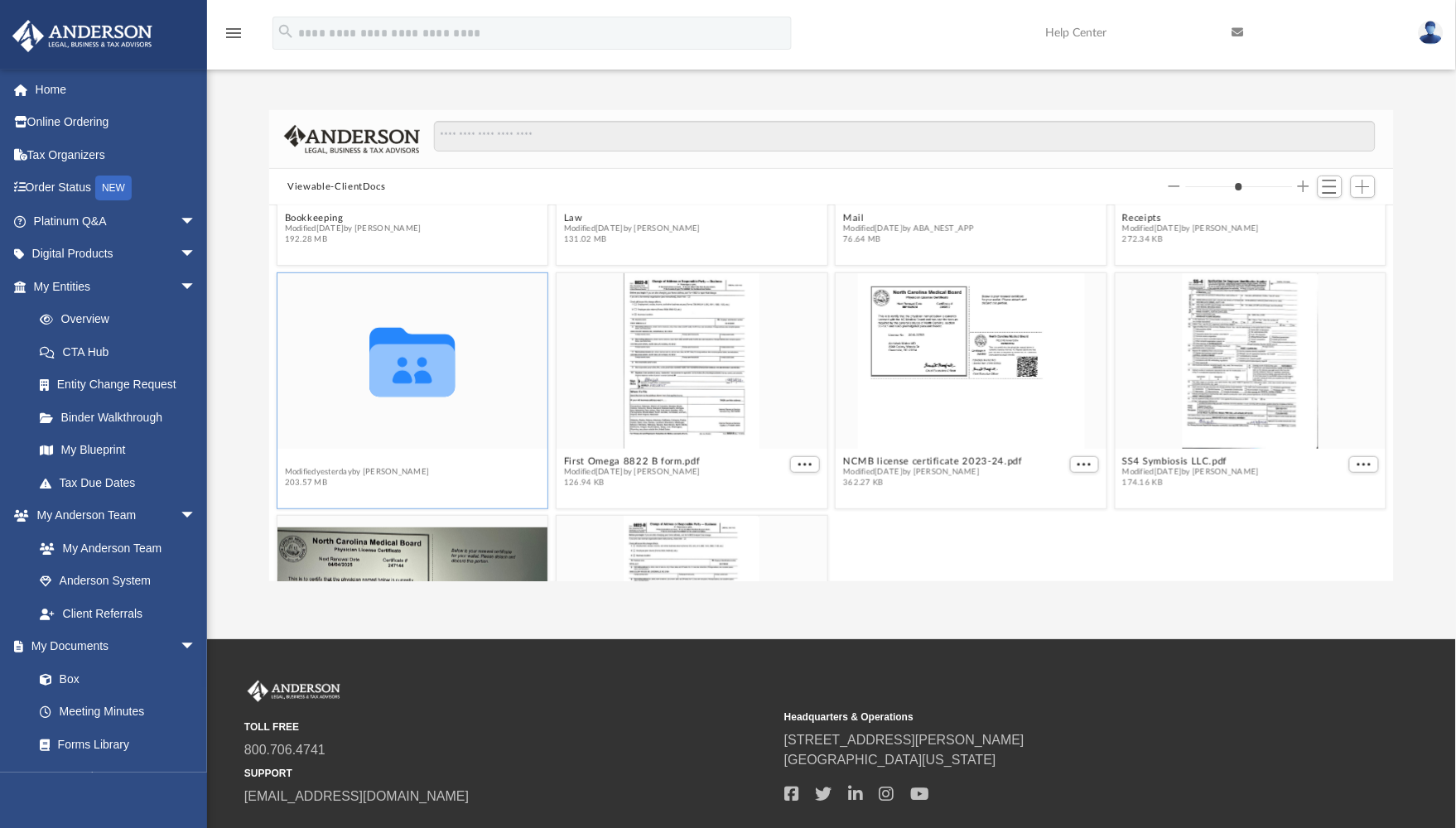
click at [296, 458] on button "Tax" at bounding box center [357, 461] width 145 height 11
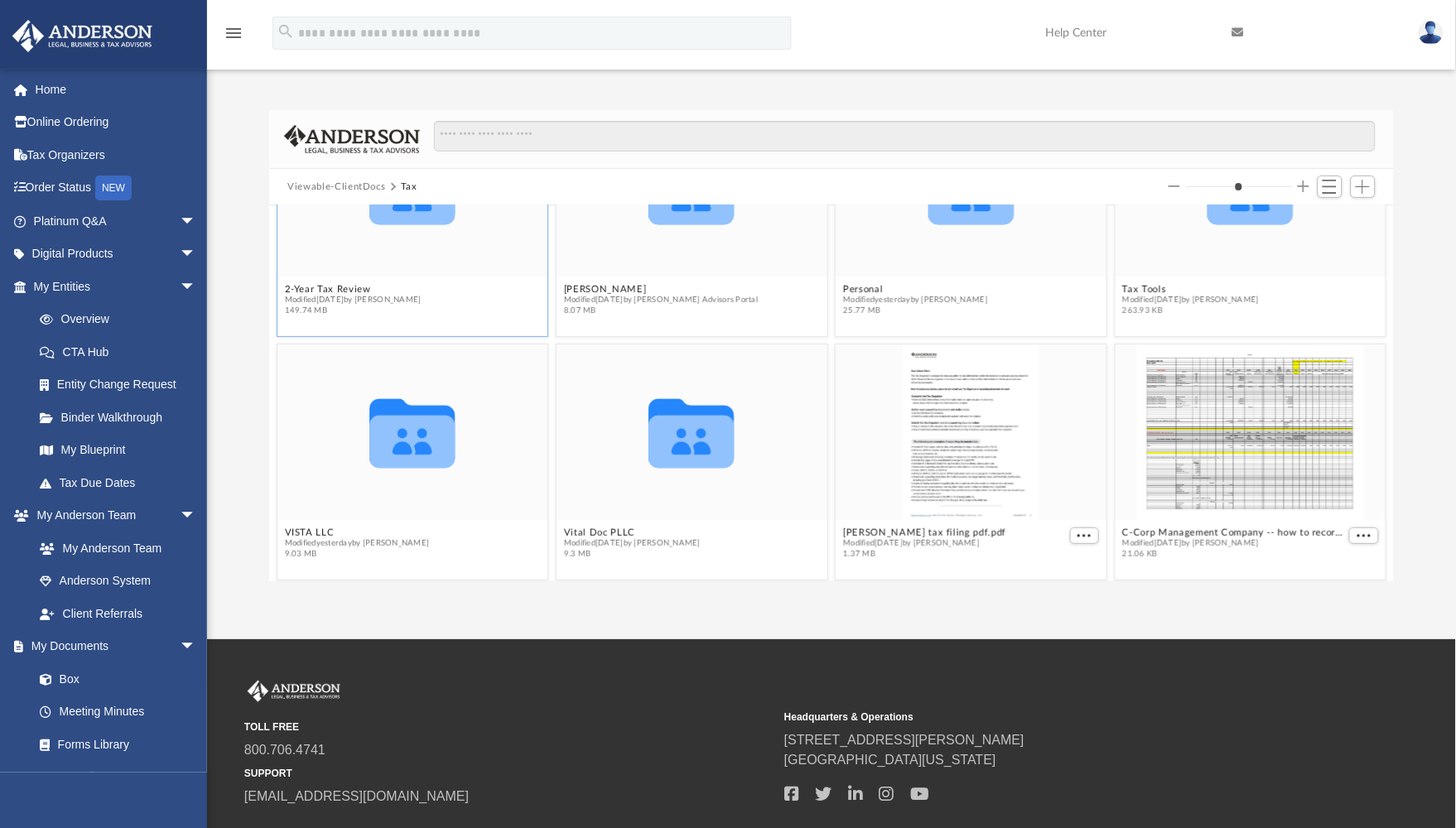
scroll to position [117, 0]
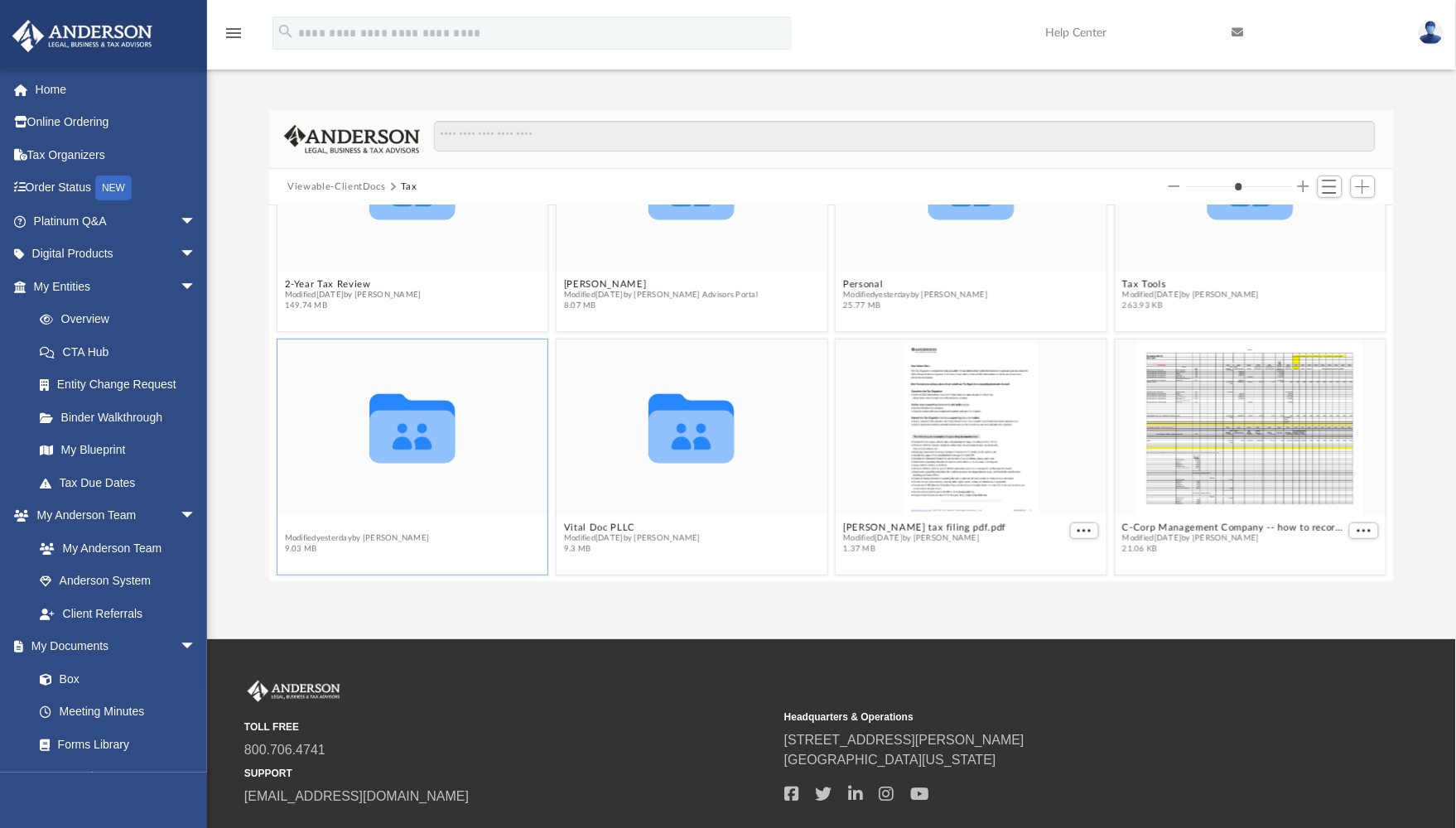
click at [307, 526] on div "Collaborated Folder 2-Year Tax Review Modified [DATE] by Barley Bowler 149.74 M…" at bounding box center [830, 393] width 1124 height 375
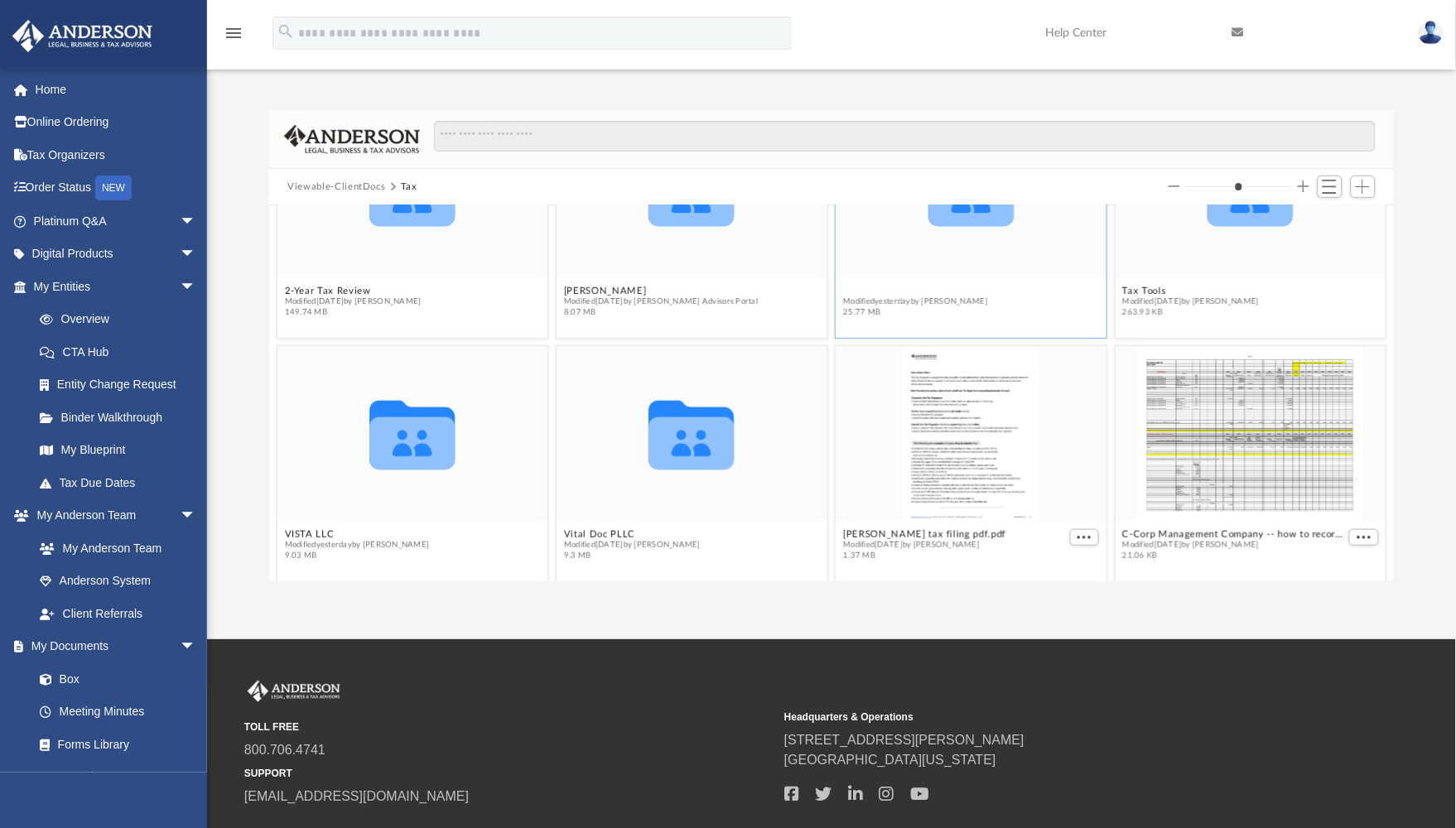
click at [852, 287] on figure "Collaborated Folder Personal Modified [DATE] by [PERSON_NAME] 25.77 MB" at bounding box center [972, 213] width 271 height 221
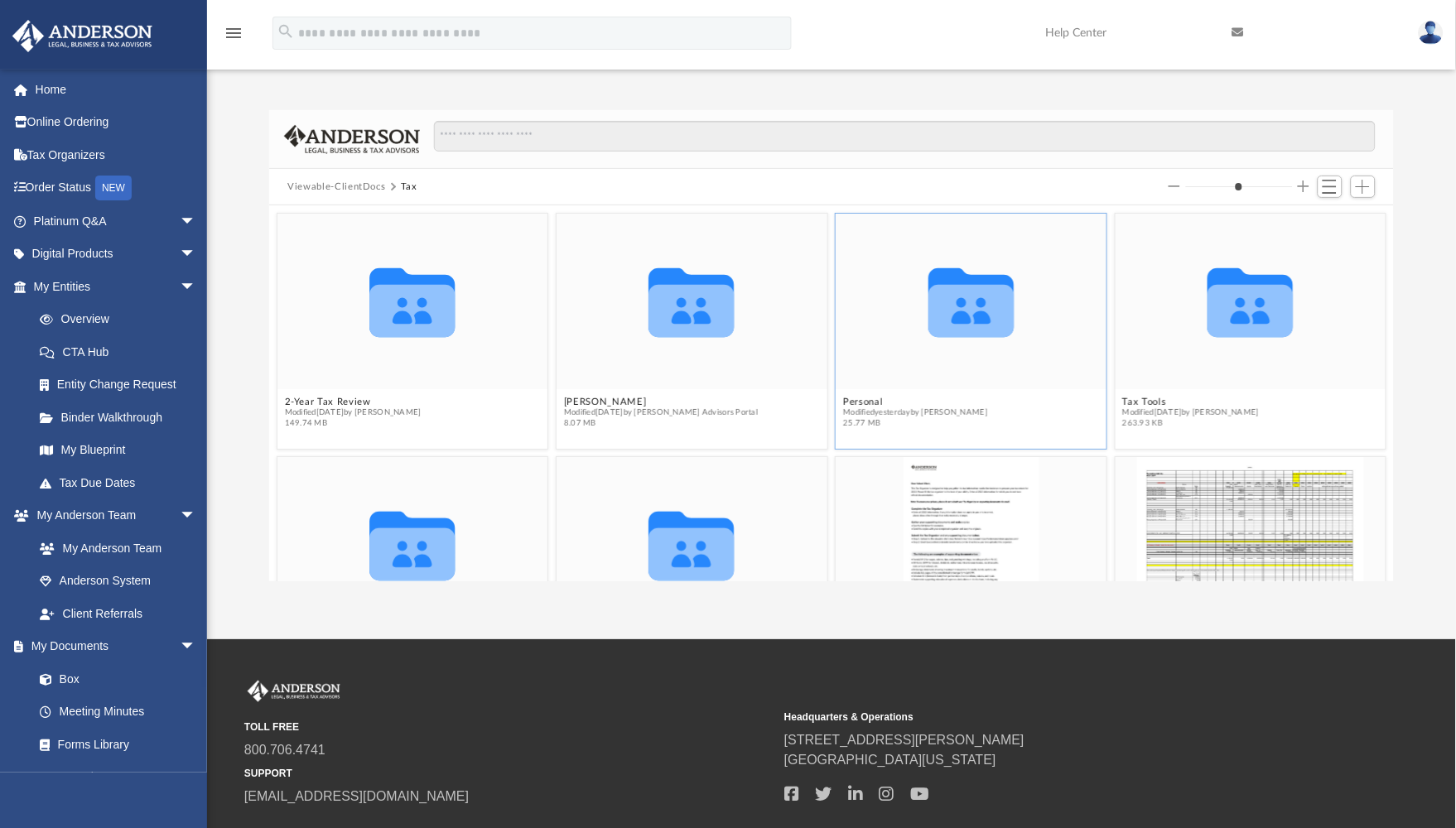
click at [405, 182] on button "Tax" at bounding box center [409, 187] width 17 height 15
click at [859, 397] on button "Personal" at bounding box center [917, 401] width 145 height 11
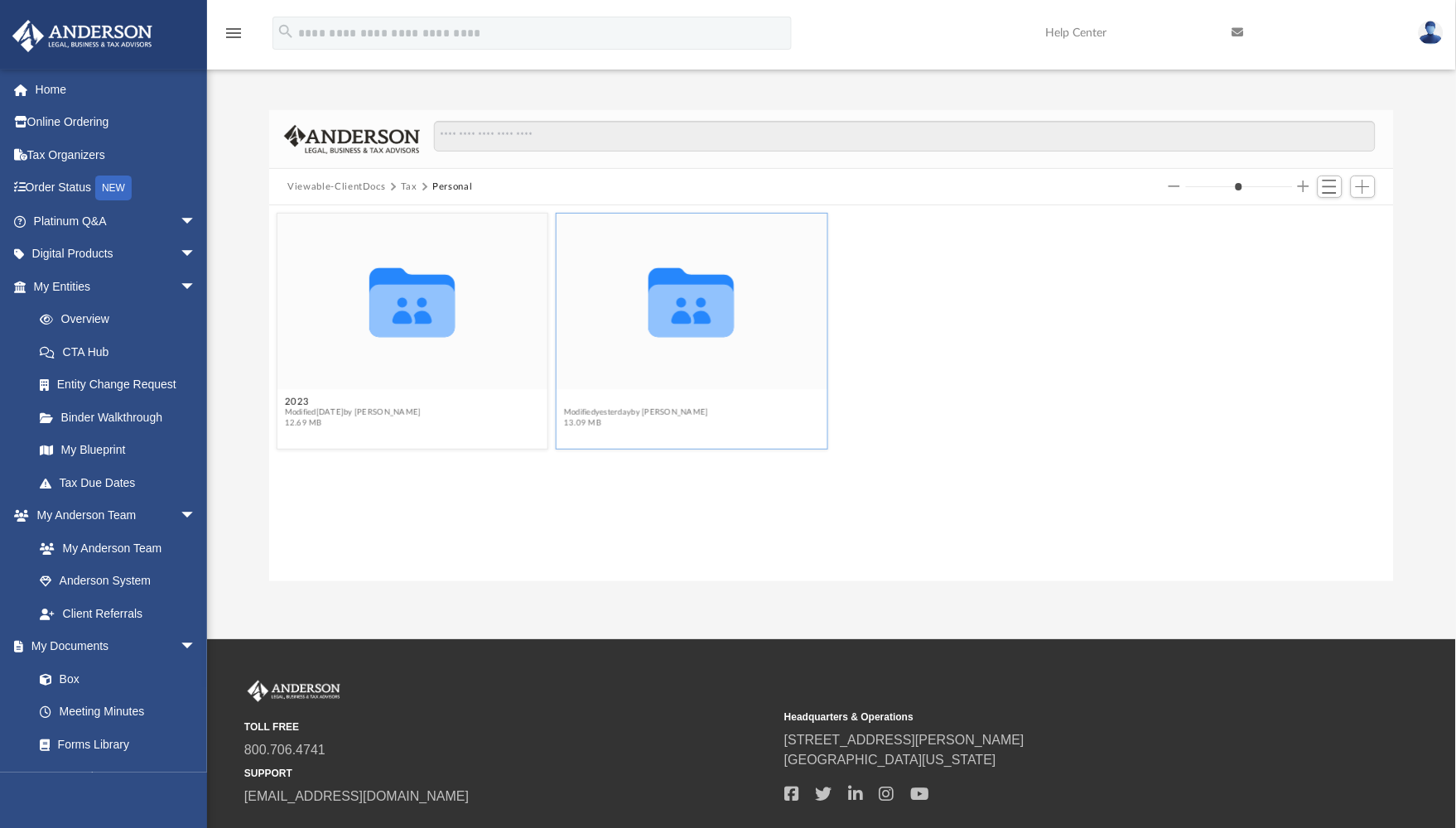
click at [577, 398] on button "2024" at bounding box center [637, 401] width 145 height 11
click at [363, 399] on button "1040 Client upload" at bounding box center [357, 401] width 145 height 11
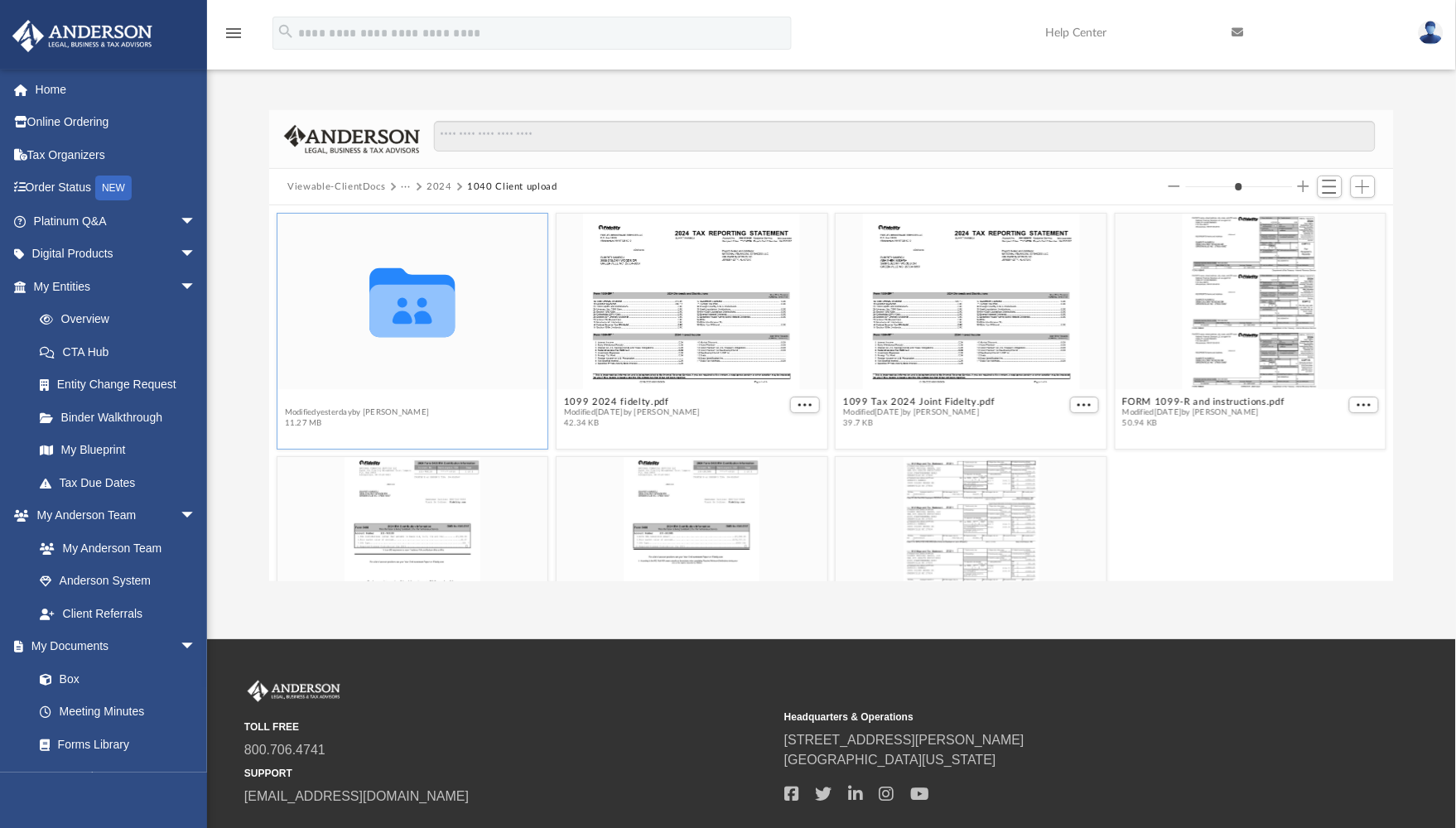
click at [316, 398] on button "Abhishek" at bounding box center [357, 401] width 145 height 11
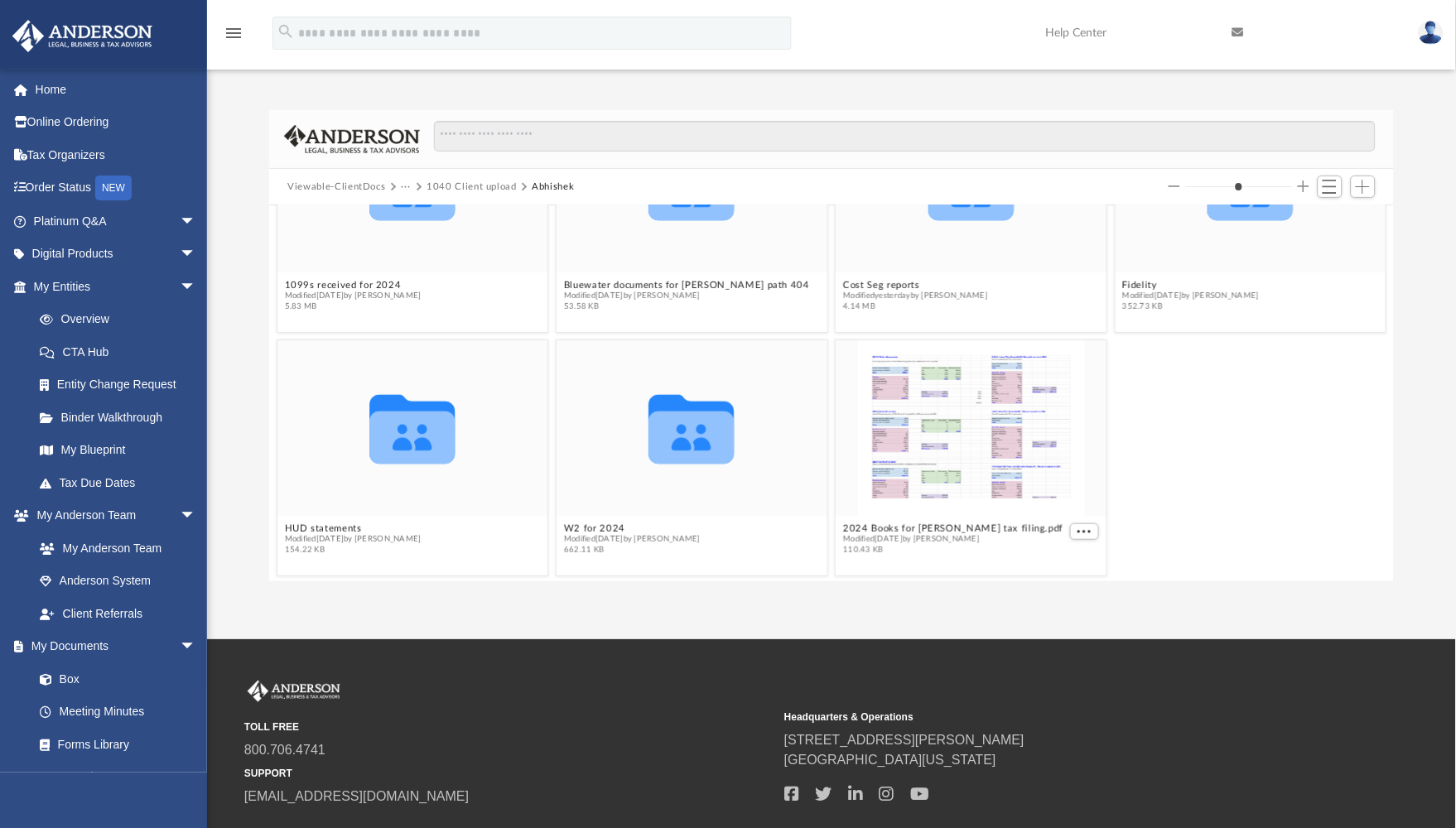
scroll to position [117, 0]
click at [1079, 533] on div "Collaborated Folder 1099s received for 2024 Modified [DATE] by [PERSON_NAME] 5.…" at bounding box center [830, 393] width 1124 height 375
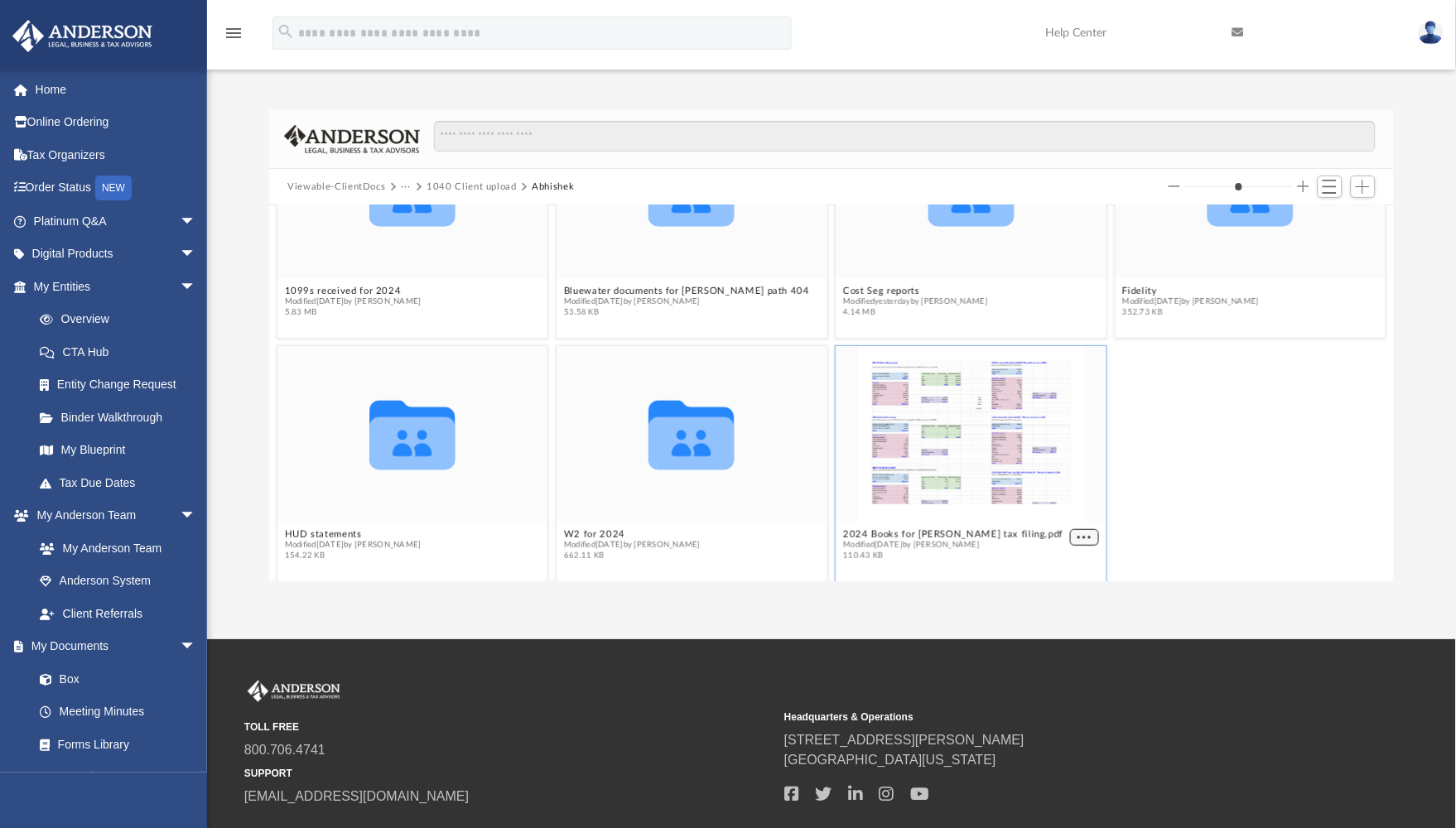
click at [1079, 535] on span "More options" at bounding box center [1085, 537] width 13 height 8
click at [1060, 505] on li "Download" at bounding box center [1055, 504] width 48 height 18
